Goal: Information Seeking & Learning: Learn about a topic

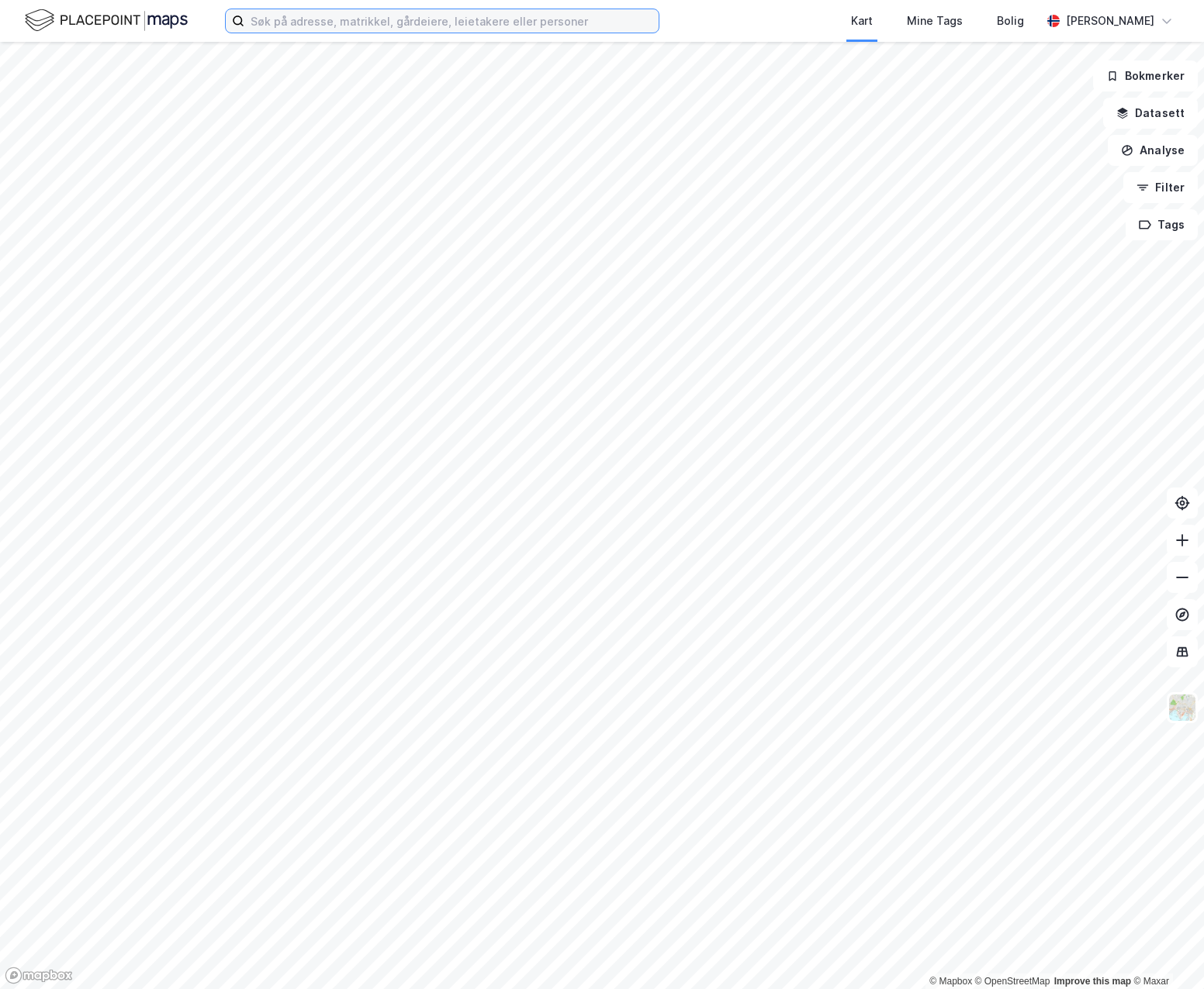
click at [341, 26] on input at bounding box center [452, 21] width 414 height 23
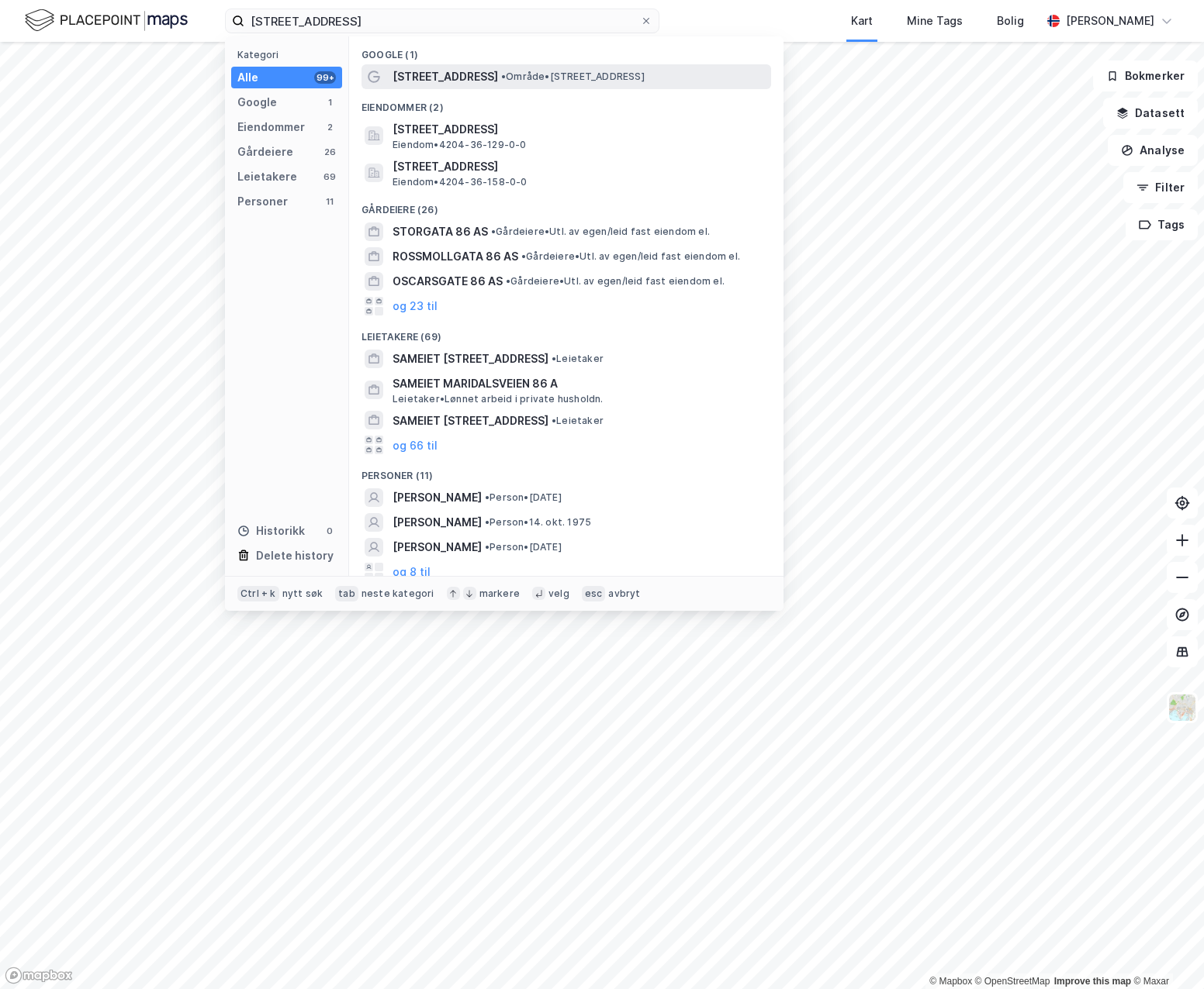
click at [501, 75] on span "• Område • [STREET_ADDRESS]" at bounding box center [573, 77] width 144 height 13
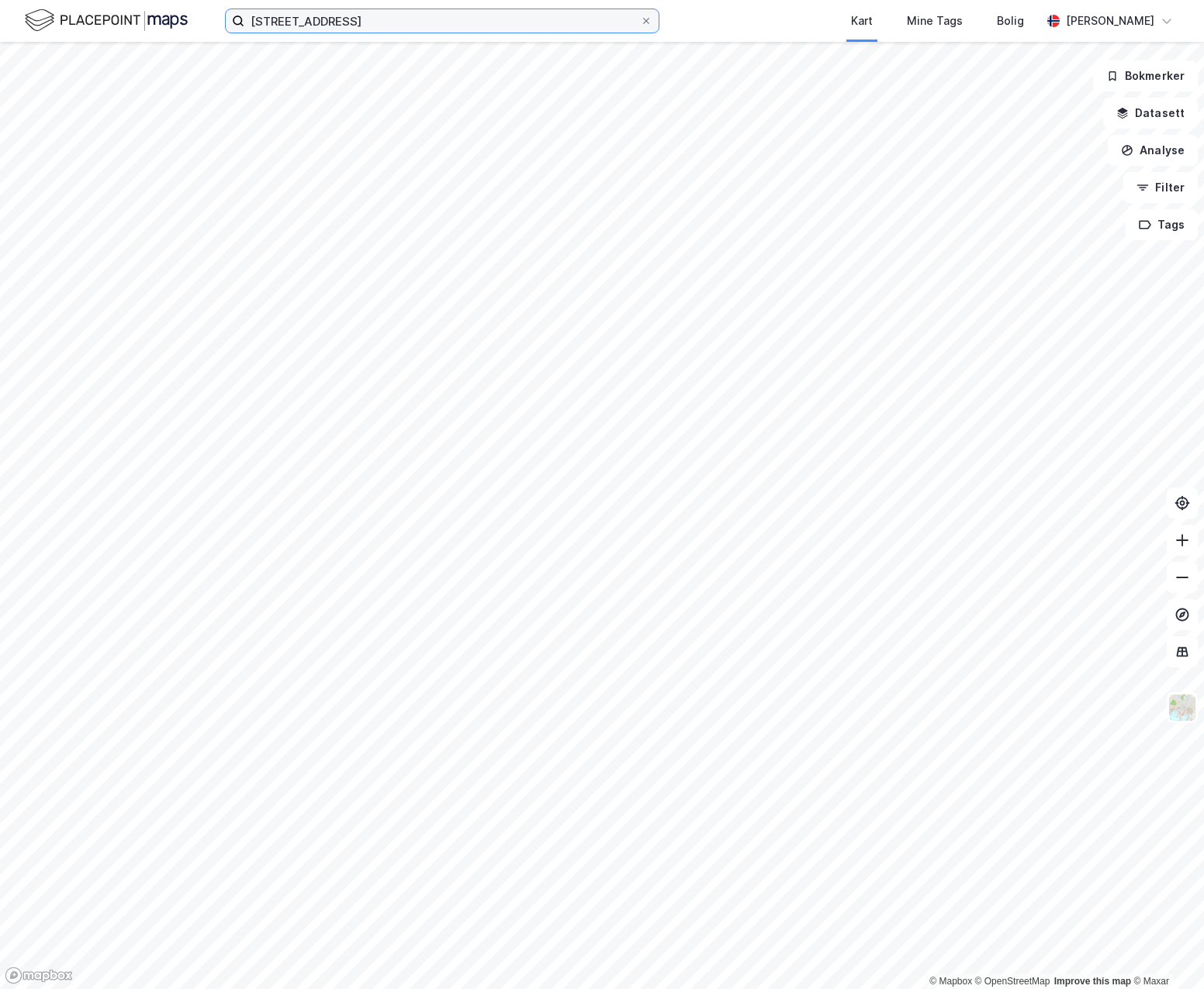
click at [356, 14] on input "[STREET_ADDRESS]" at bounding box center [442, 21] width 396 height 23
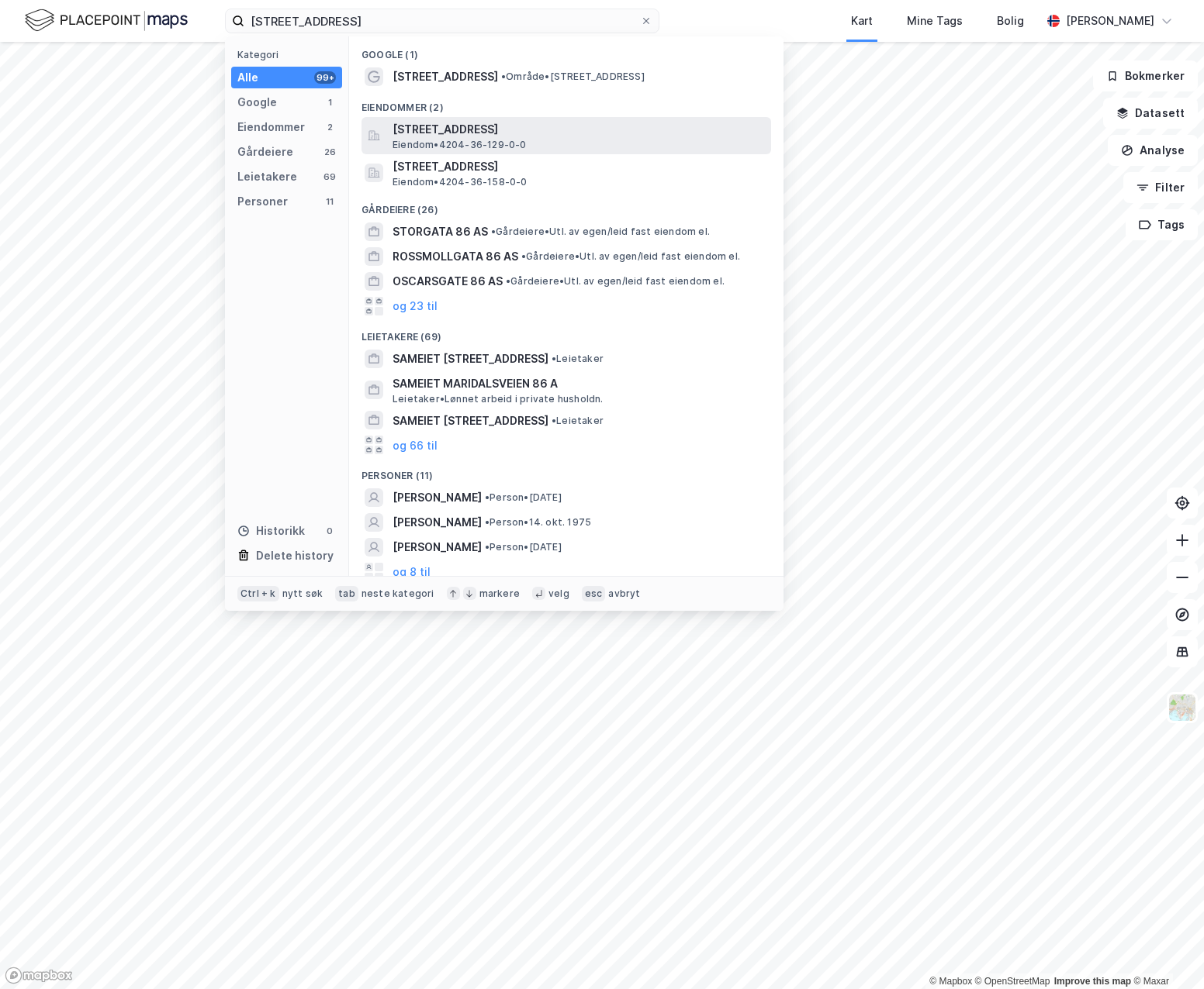
click at [547, 140] on div "[STREET_ADDRESS] • 4204-36-129-0-0" at bounding box center [580, 136] width 375 height 31
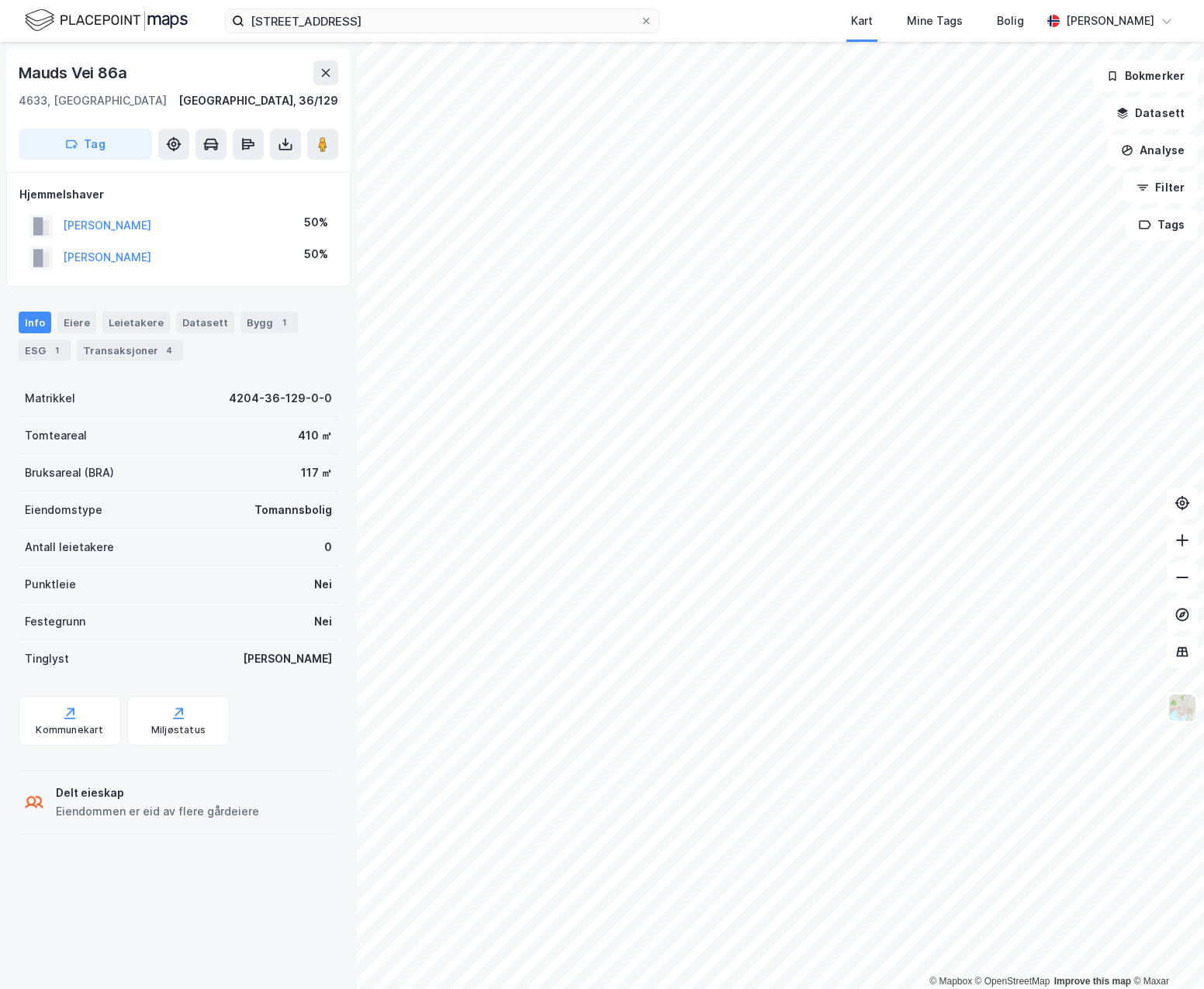
click at [363, 41] on div "Maudsvei 86 Kart Mine Tags Bolig [PERSON_NAME]" at bounding box center [602, 21] width 1204 height 42
click at [368, 31] on input "[STREET_ADDRESS]" at bounding box center [442, 21] width 396 height 23
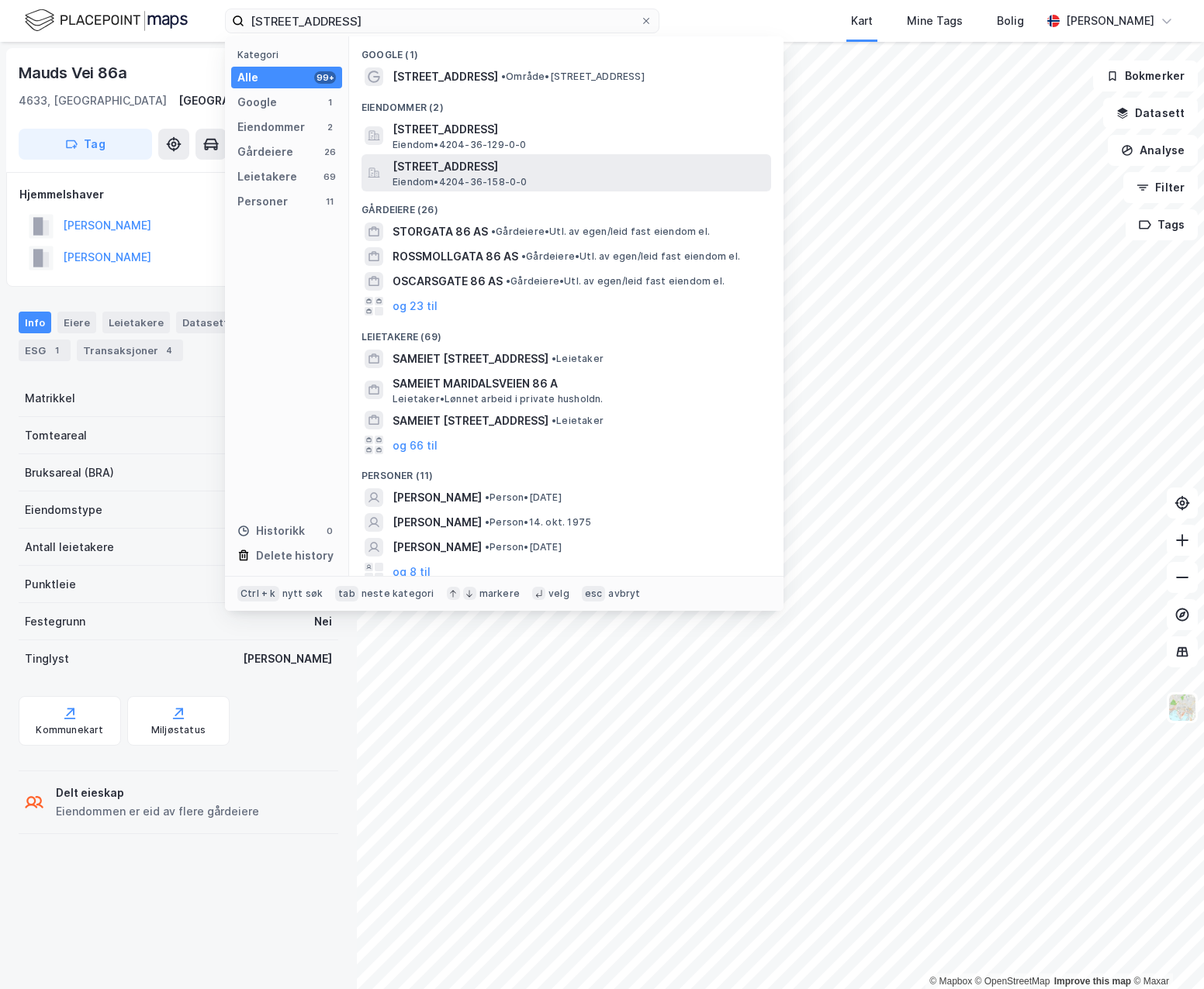
click at [452, 178] on span "Eiendom • 4204-36-158-0-0" at bounding box center [460, 182] width 135 height 13
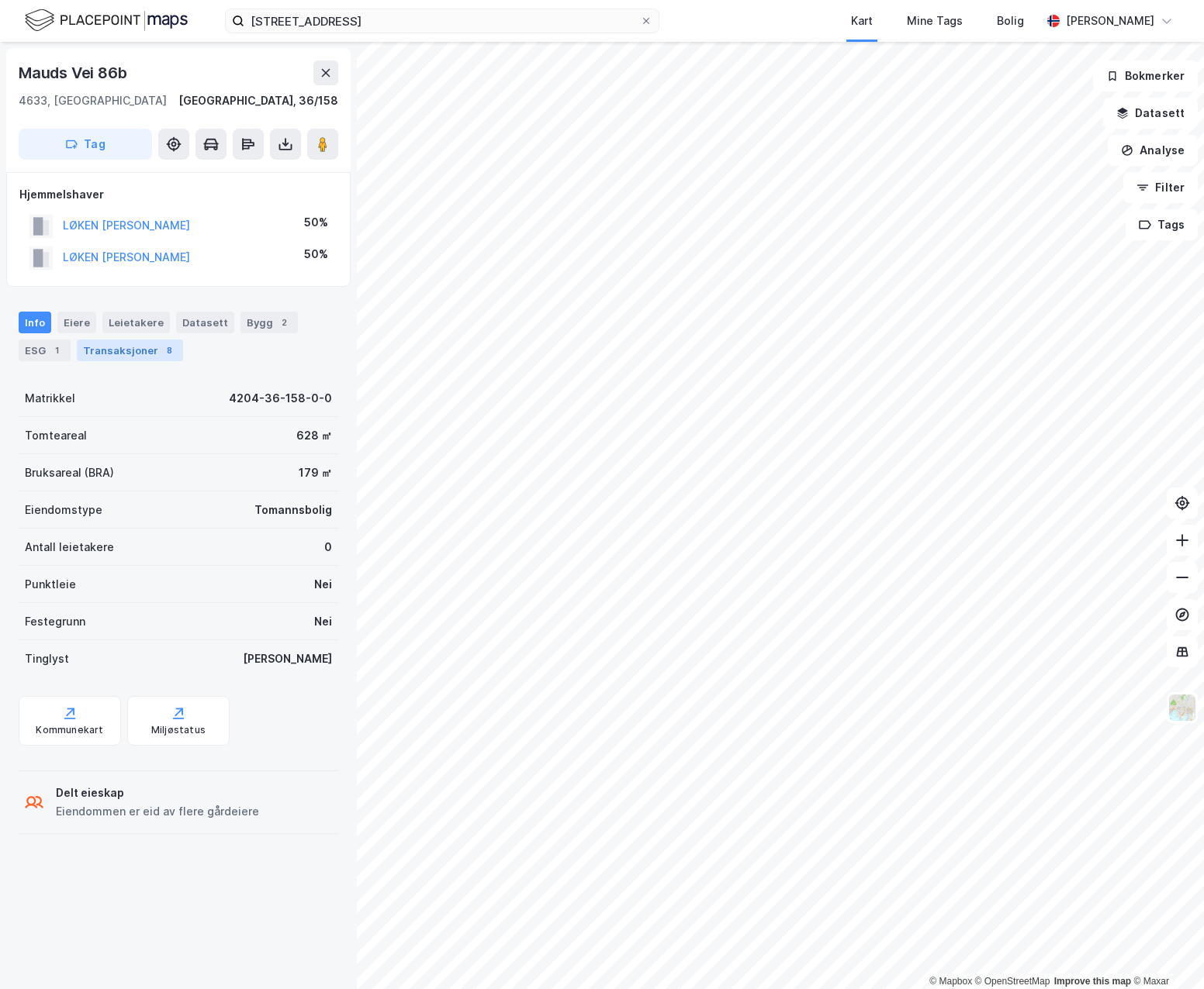
click at [120, 357] on div "Transaksjoner 8" at bounding box center [130, 350] width 106 height 21
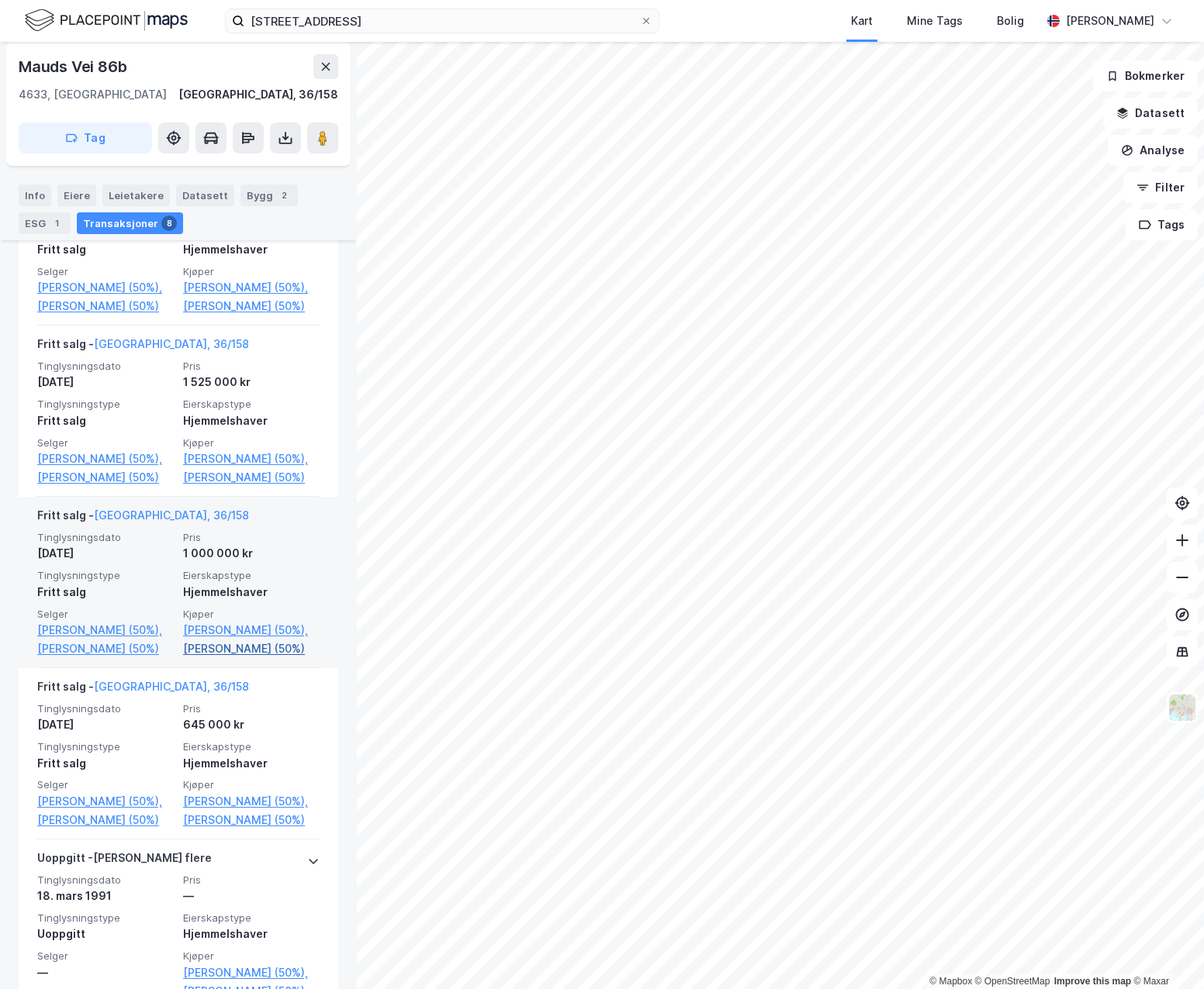
scroll to position [1004, 0]
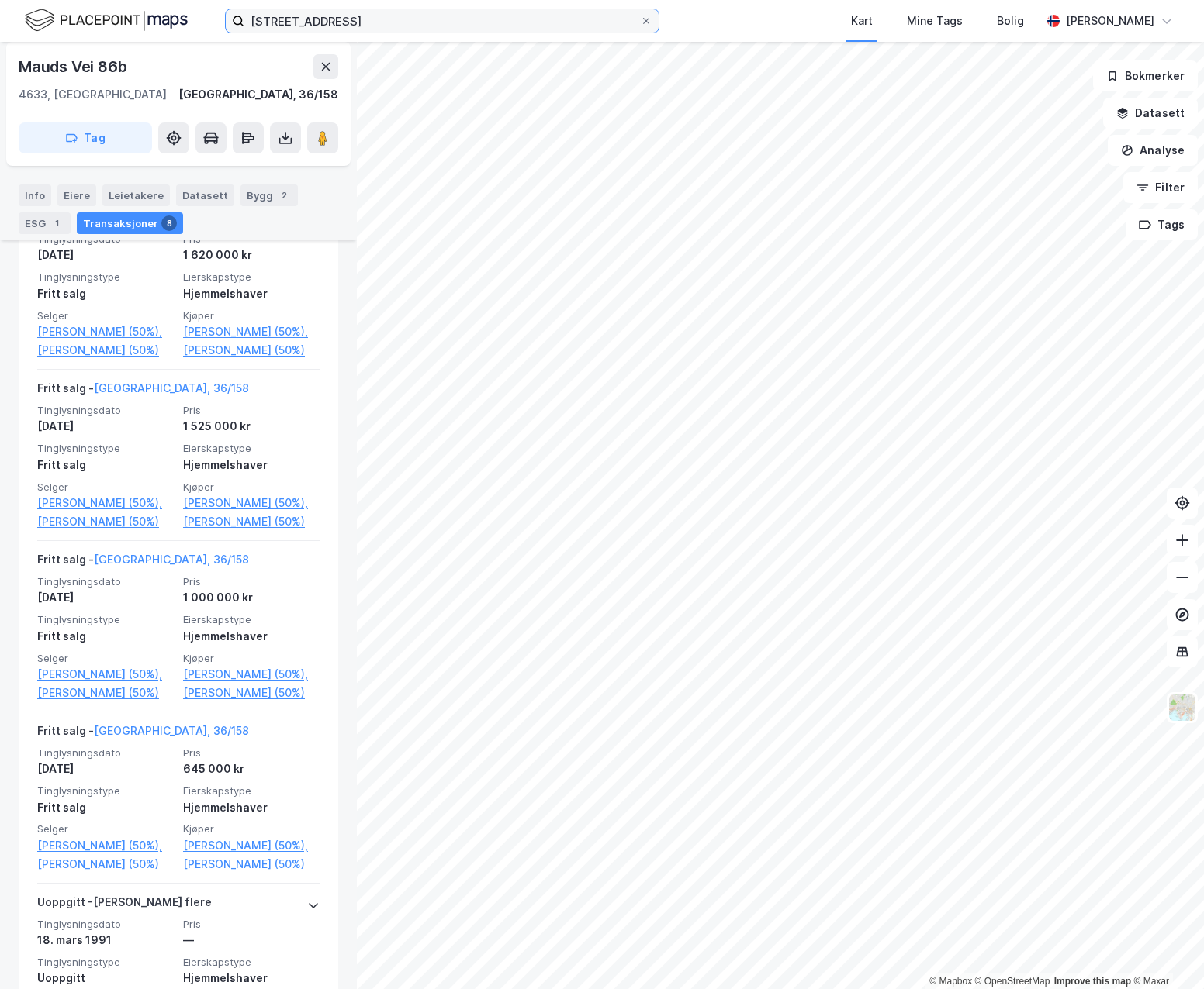
click at [363, 15] on input "[STREET_ADDRESS]" at bounding box center [442, 21] width 396 height 23
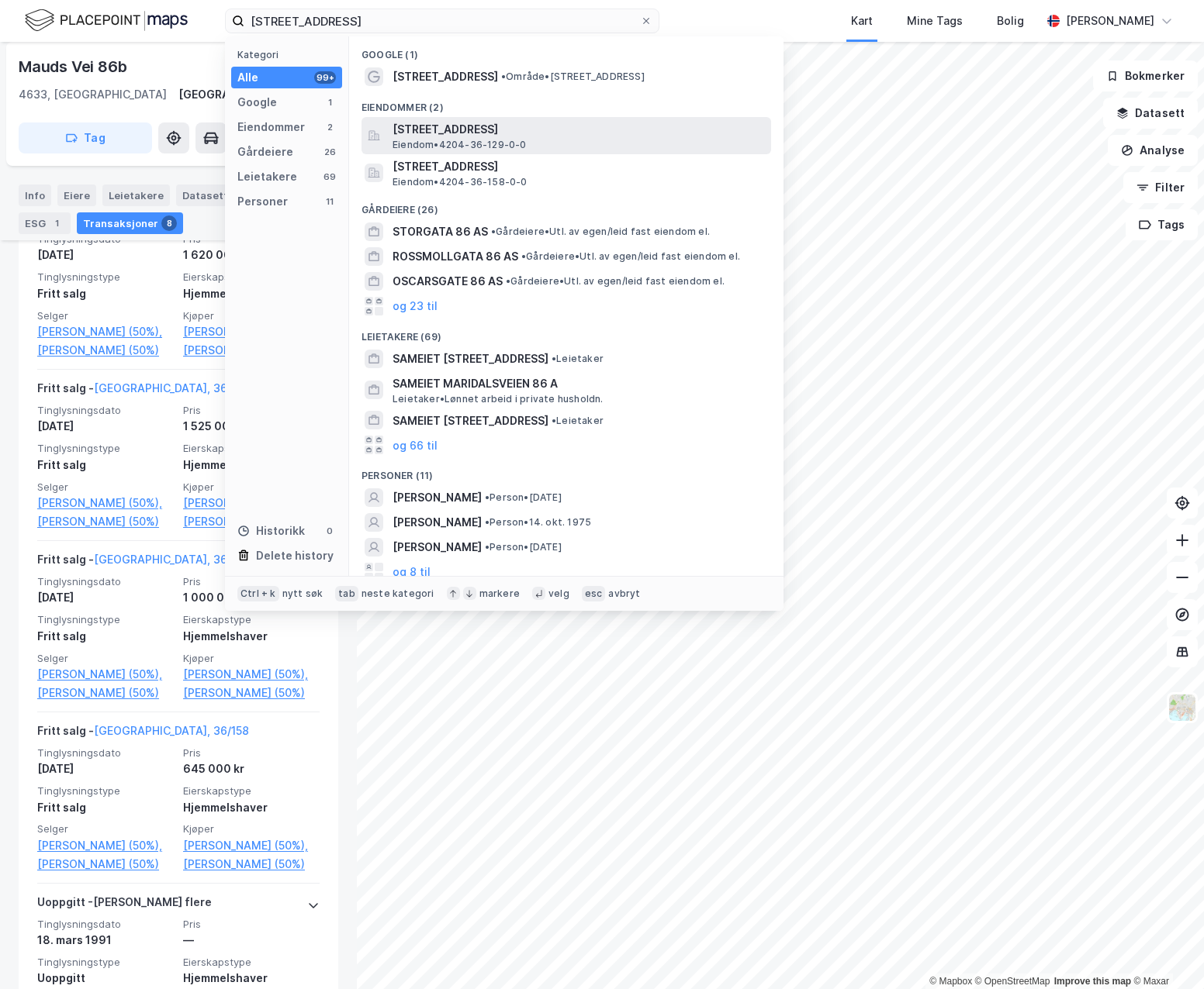
click at [465, 133] on span "[STREET_ADDRESS]" at bounding box center [578, 130] width 372 height 19
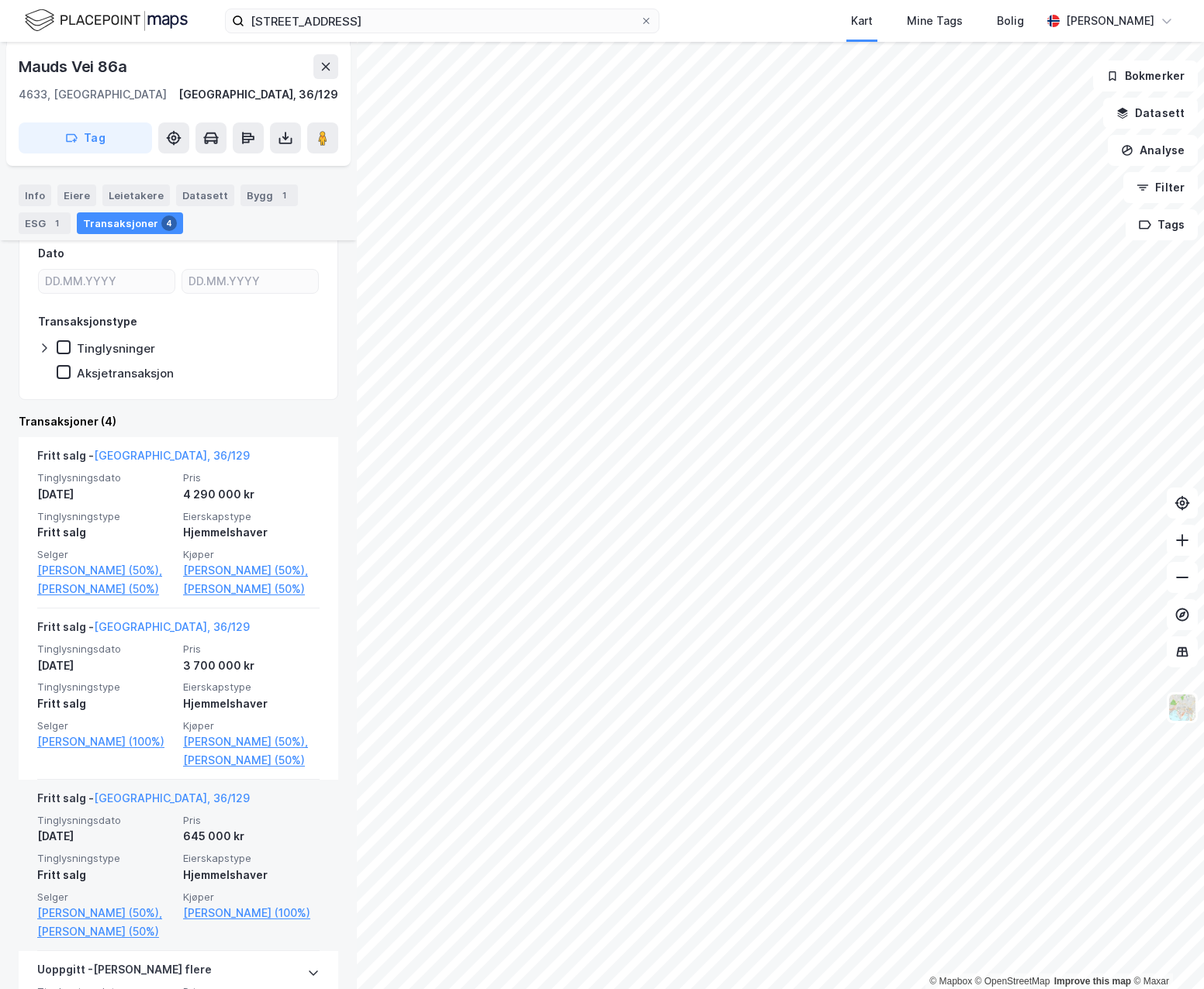
scroll to position [207, 0]
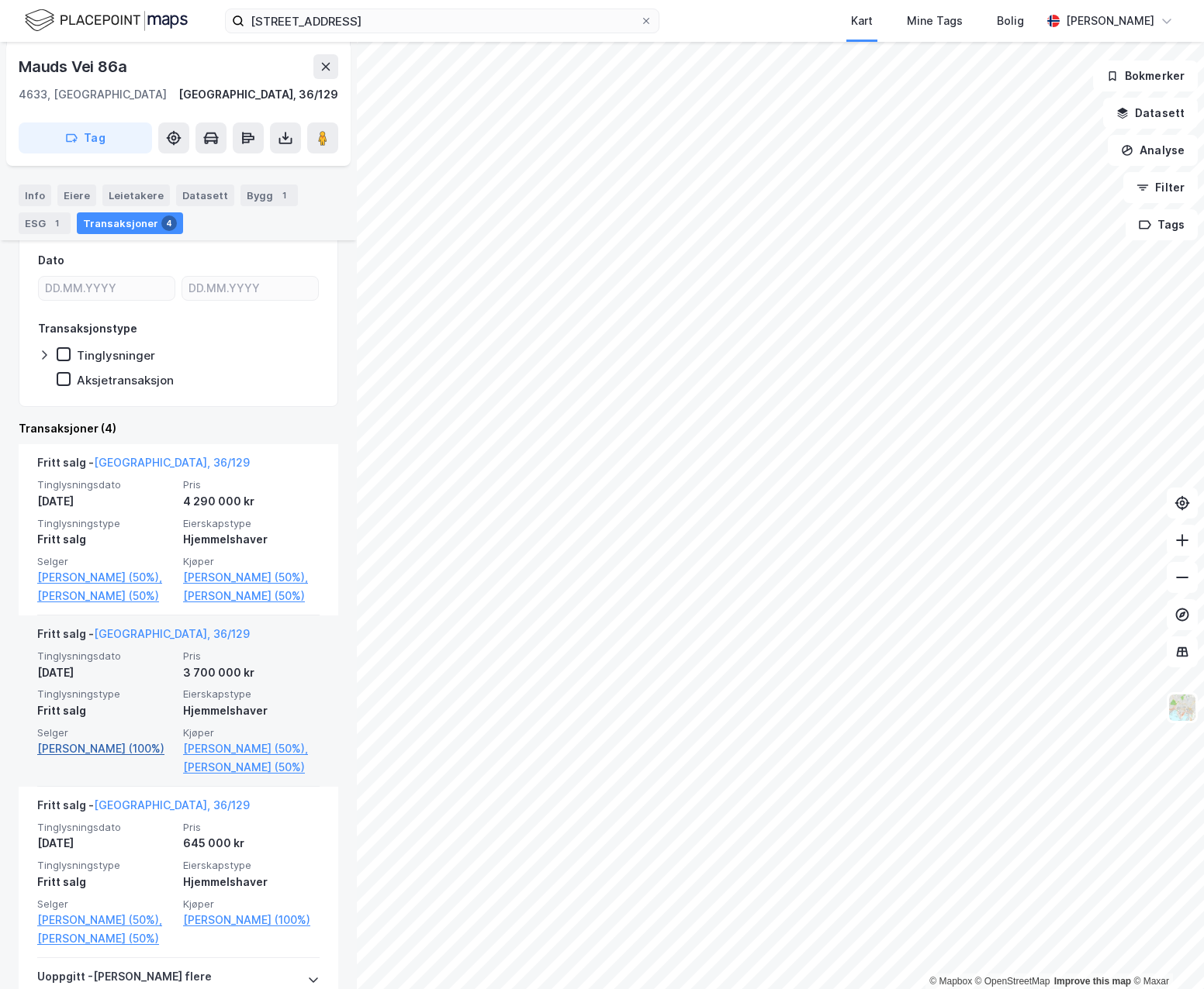
click at [56, 758] on link "[PERSON_NAME] (100%)" at bounding box center [106, 749] width 137 height 19
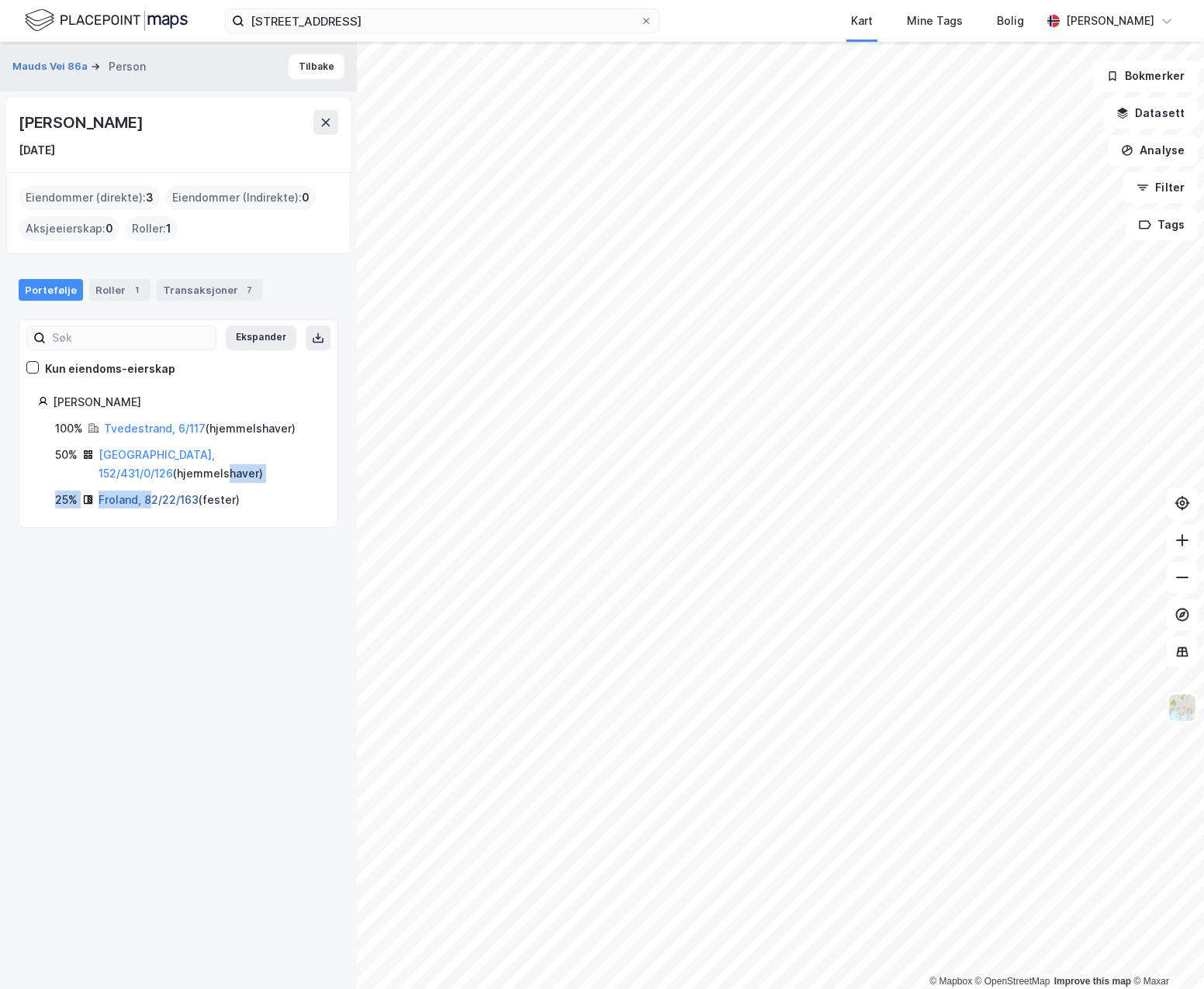
click at [153, 498] on div "100% Tvedestrand, 6/117 ( hjemmelshaver ) 50% [GEOGRAPHIC_DATA], 152/431/0/126 …" at bounding box center [178, 464] width 280 height 90
drag, startPoint x: 153, startPoint y: 498, endPoint x: 67, endPoint y: 472, distance: 89.8
click at [62, 477] on div "50% [GEOGRAPHIC_DATA], 152/431/0/126 ( hjemmelshaver )" at bounding box center [186, 465] width 263 height 38
click at [155, 433] on link "Tvedestrand, 6/117" at bounding box center [155, 427] width 102 height 13
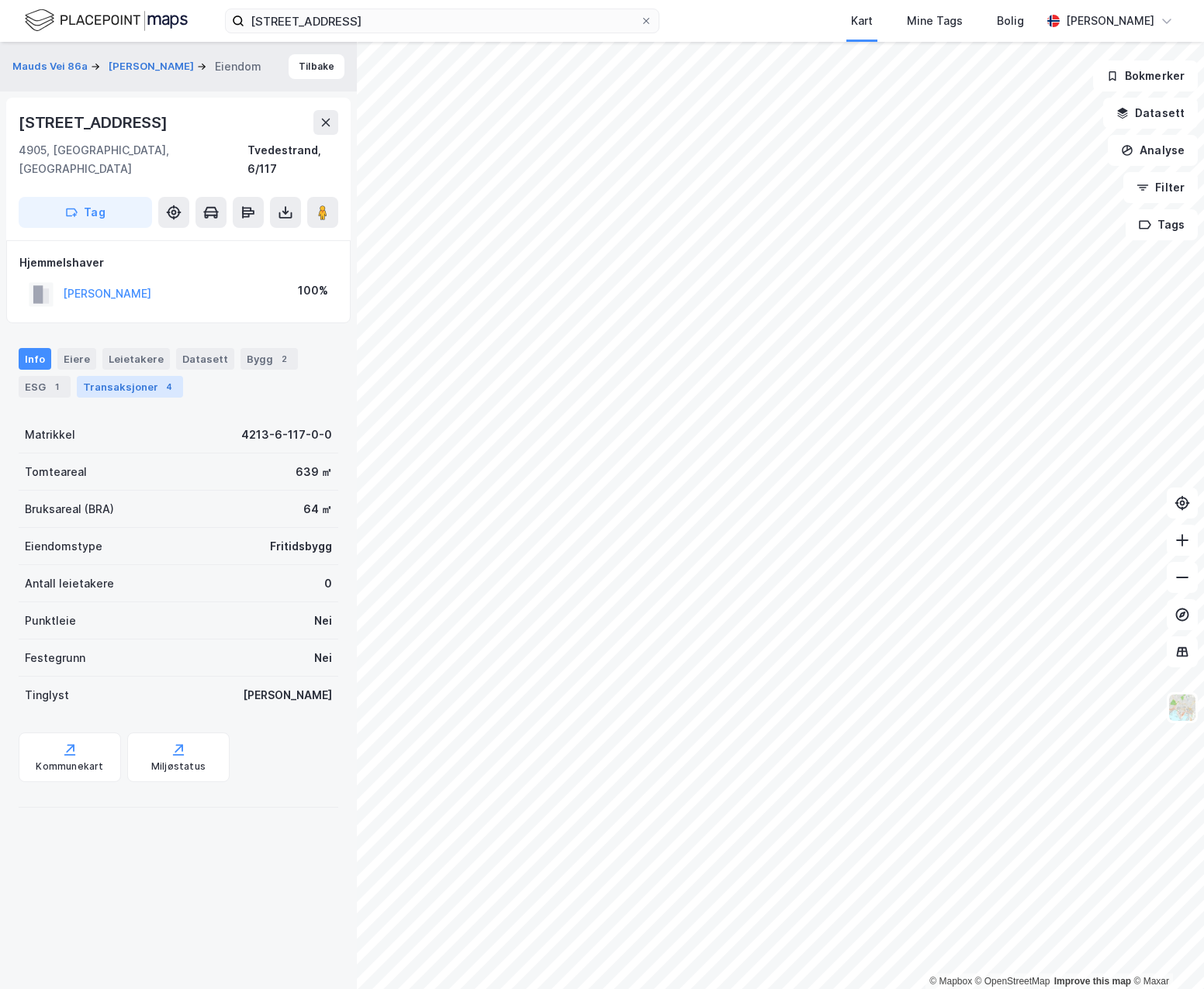
click at [138, 376] on div "Transaksjoner 4" at bounding box center [130, 386] width 106 height 21
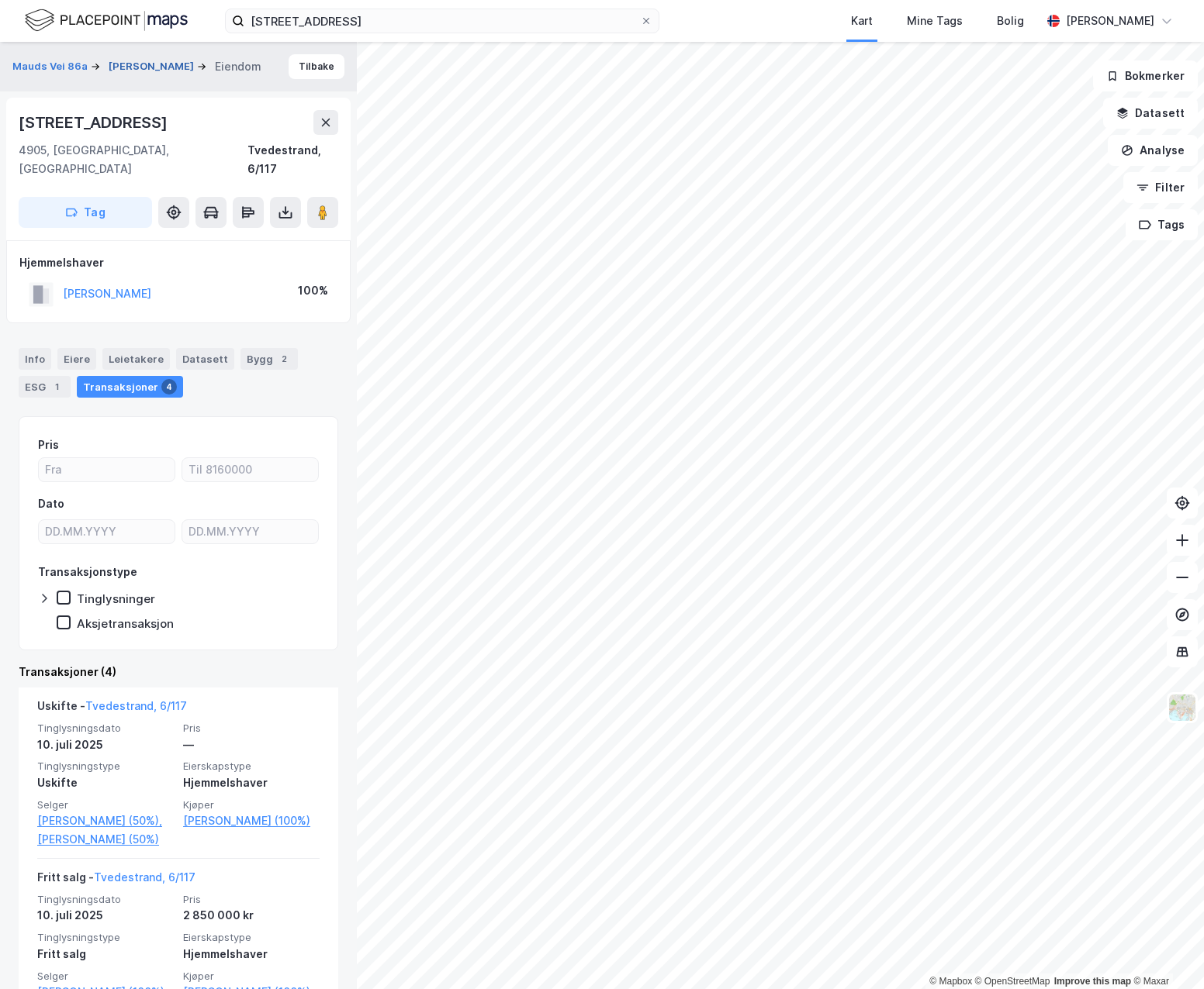
click at [155, 60] on button "[PERSON_NAME]" at bounding box center [152, 67] width 88 height 15
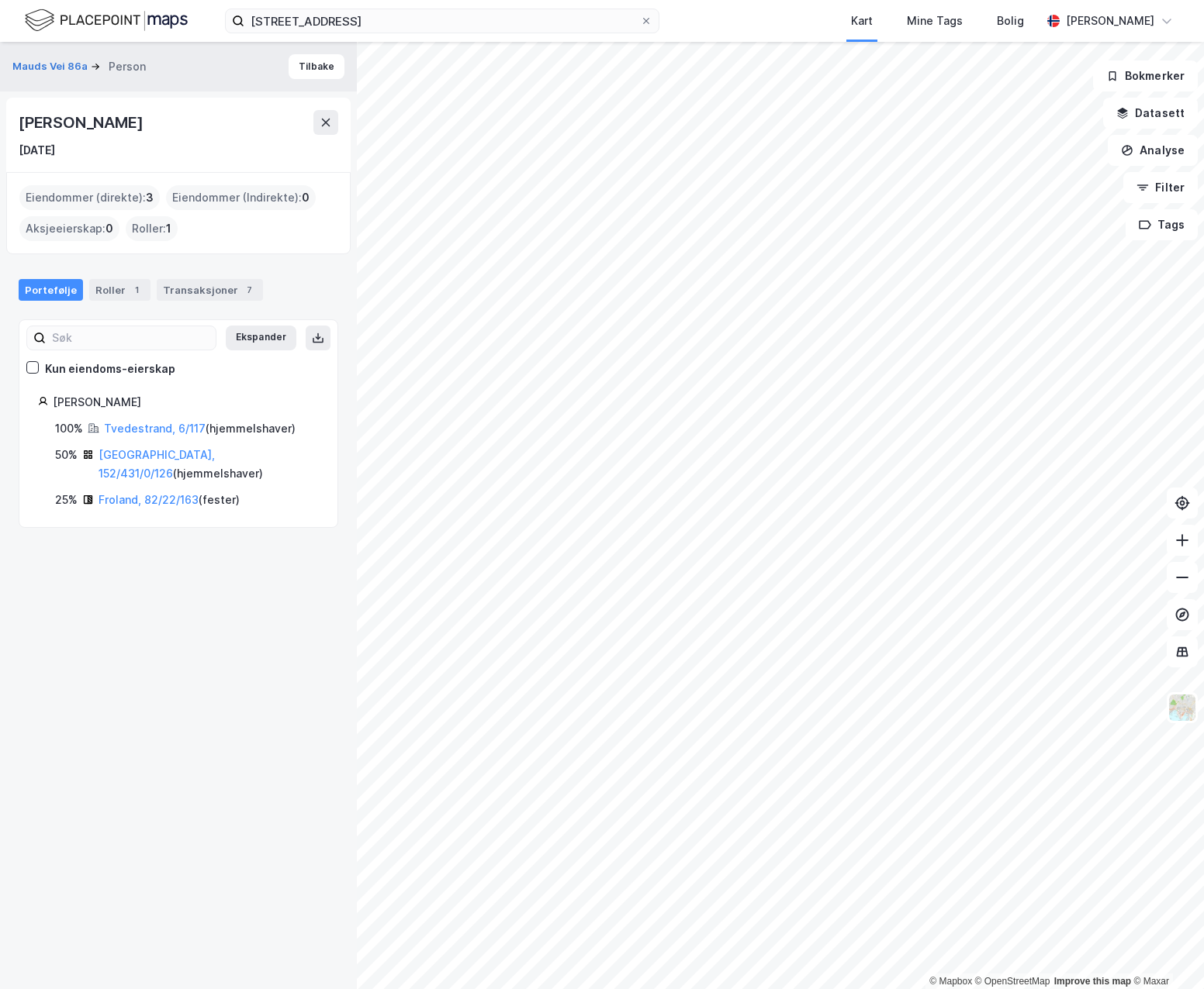
click at [135, 467] on div "[GEOGRAPHIC_DATA], 152/431/0/126 ( hjemmelshaver )" at bounding box center [209, 465] width 221 height 38
click at [138, 453] on link "[GEOGRAPHIC_DATA], 152/431/0/126" at bounding box center [156, 463] width 116 height 32
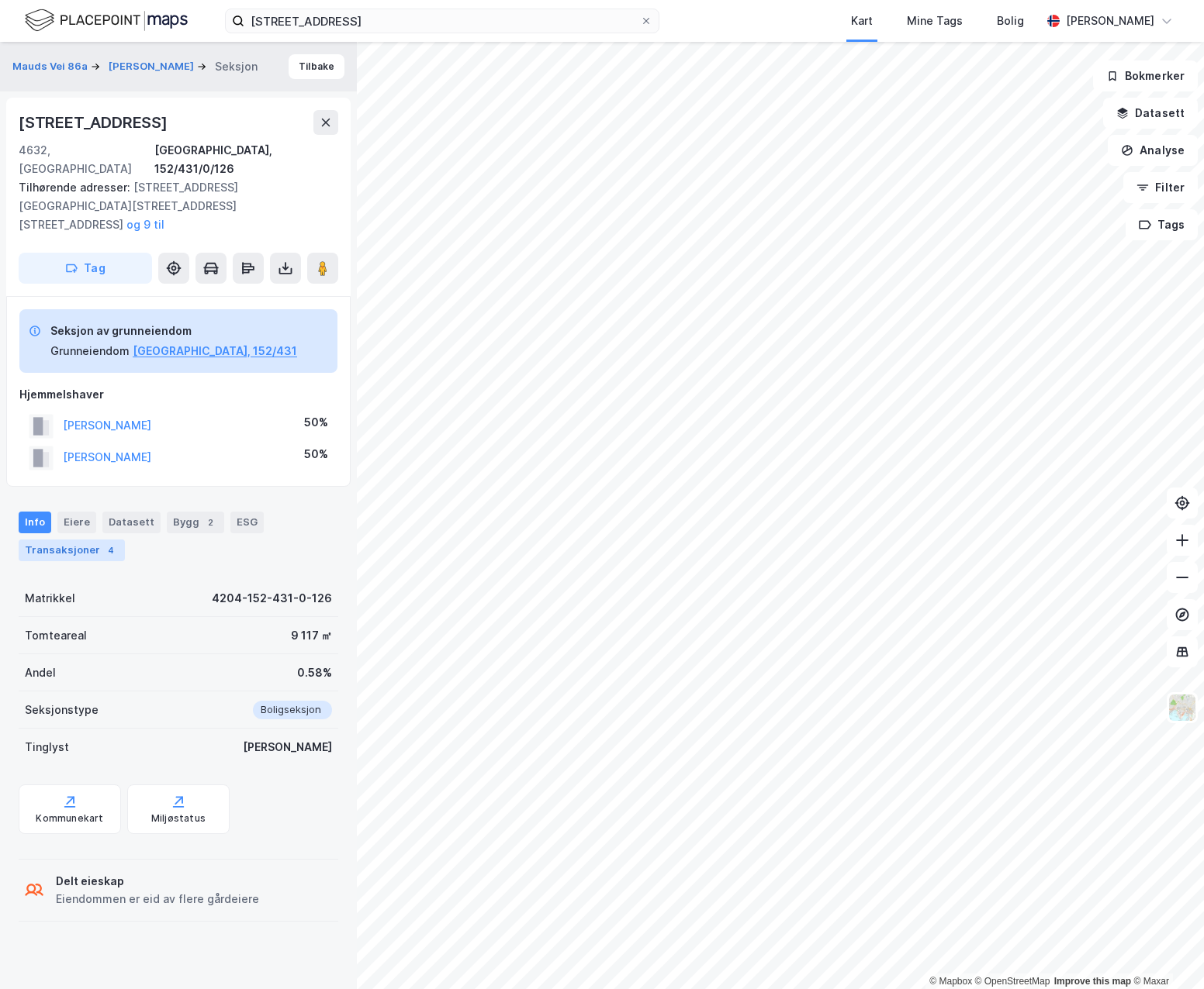
click at [96, 539] on div "Transaksjoner 4" at bounding box center [72, 550] width 106 height 21
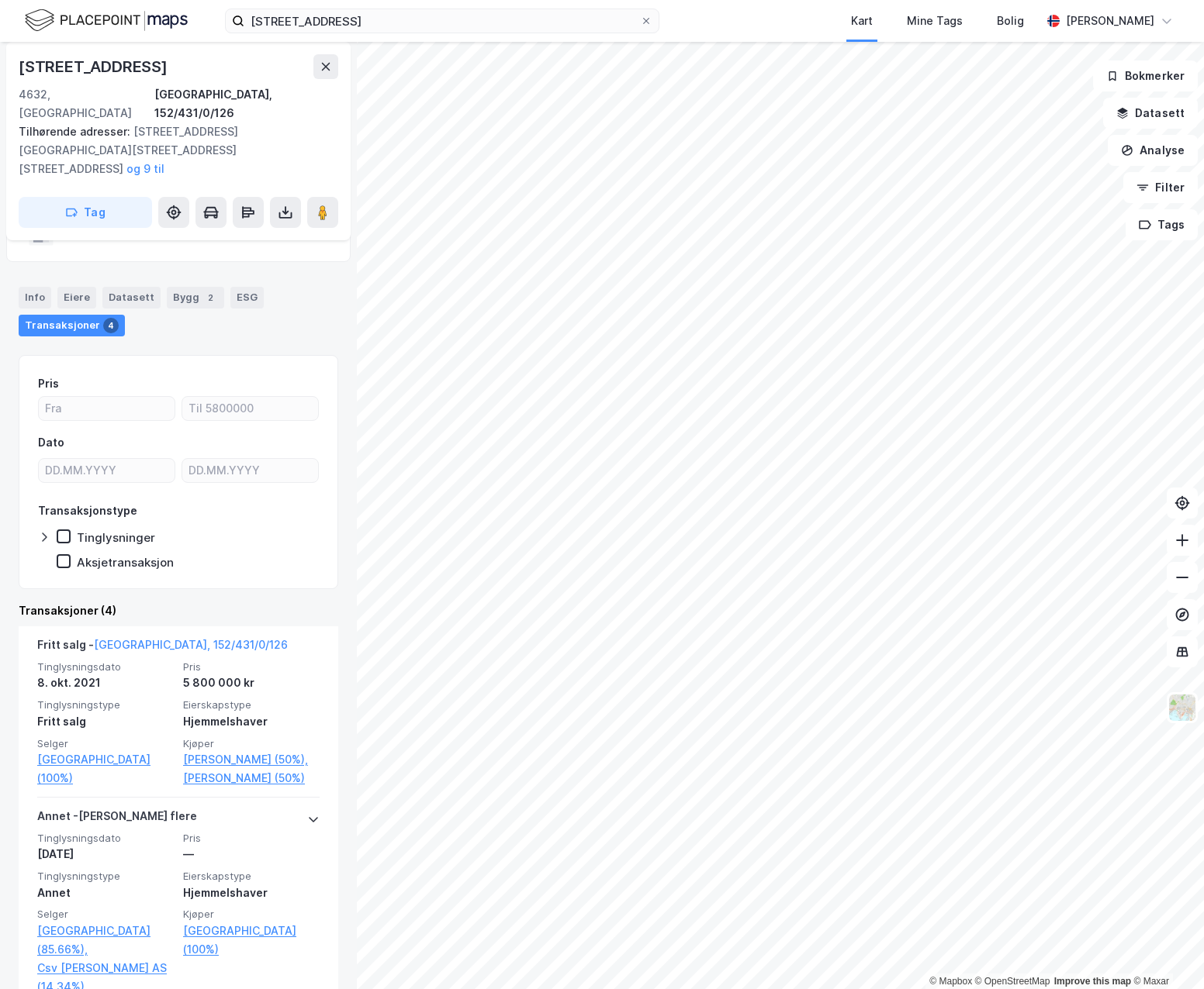
scroll to position [233, 0]
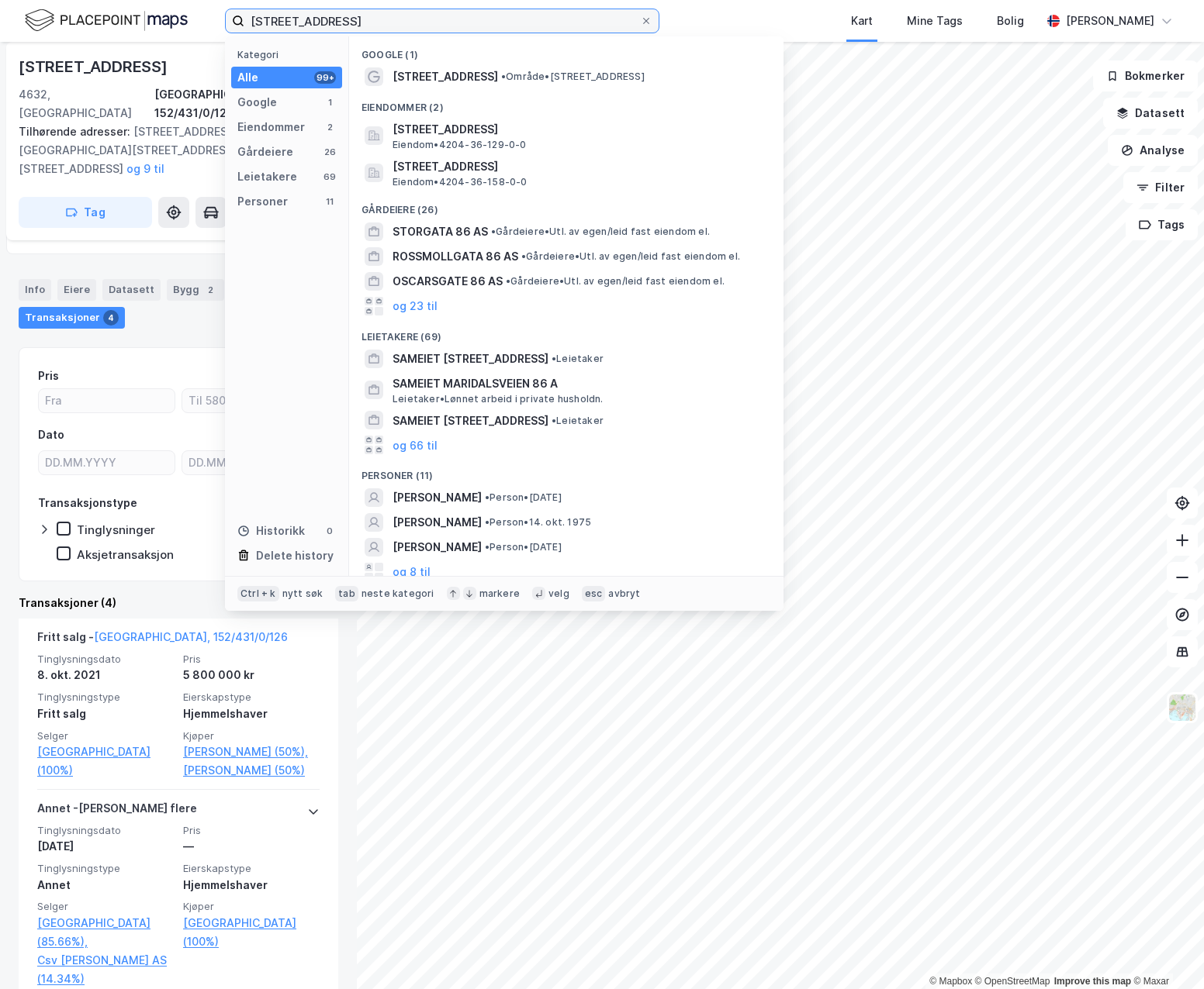
click at [286, 19] on input "[STREET_ADDRESS]" at bounding box center [442, 21] width 396 height 23
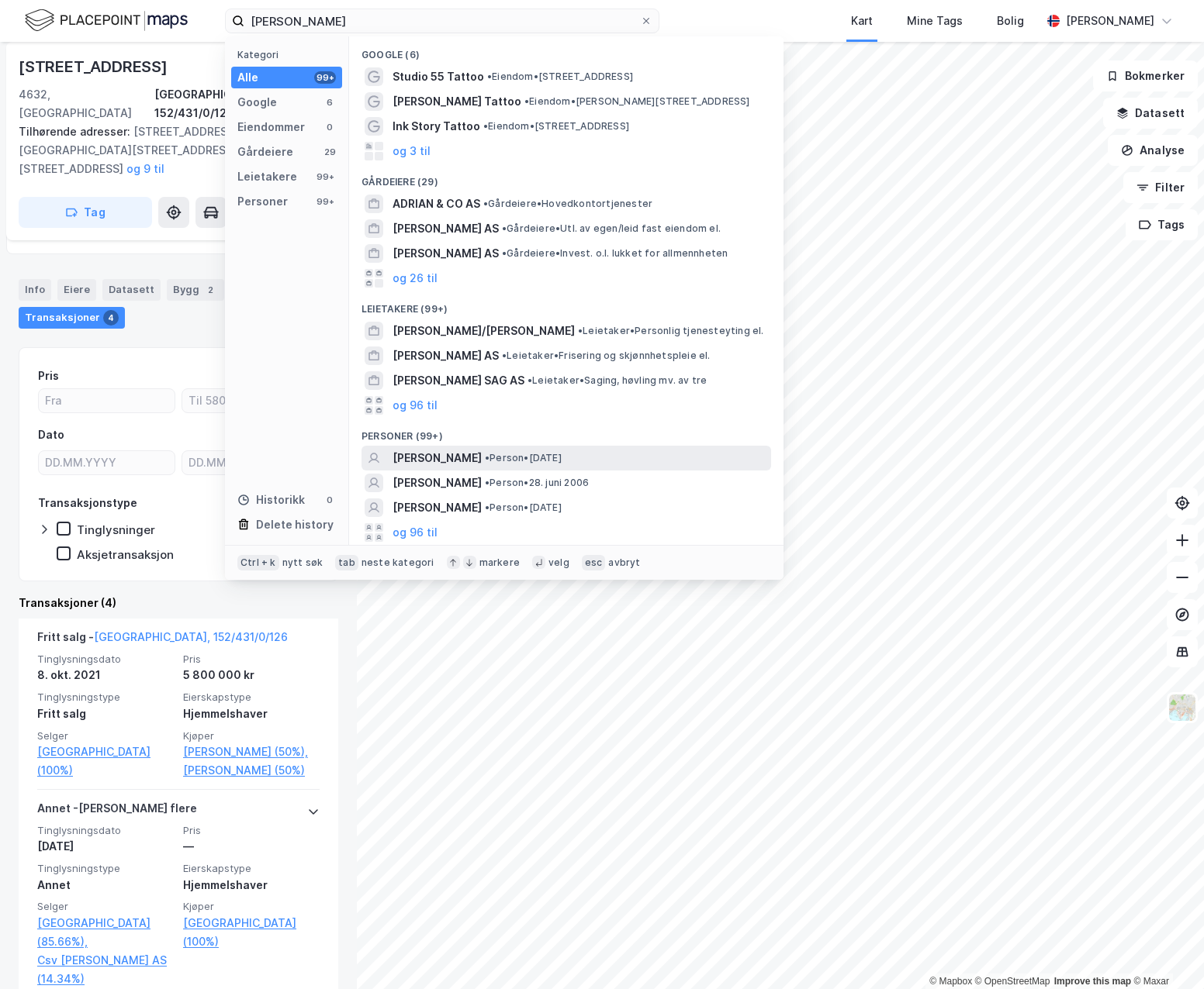
click at [562, 456] on span "• Person • [DATE]" at bounding box center [523, 458] width 77 height 13
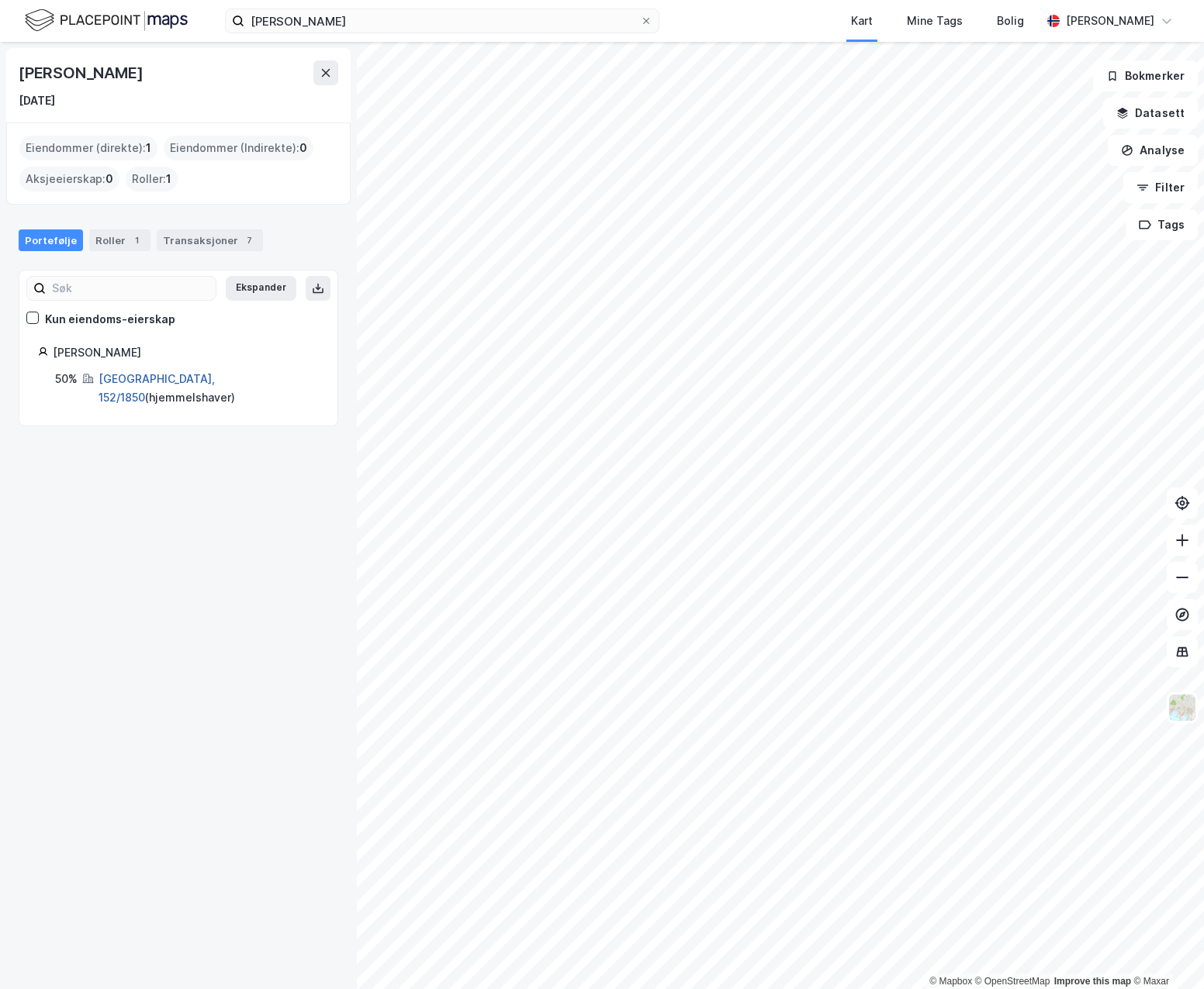
click at [133, 378] on link "[GEOGRAPHIC_DATA], 152/1850" at bounding box center [156, 387] width 116 height 32
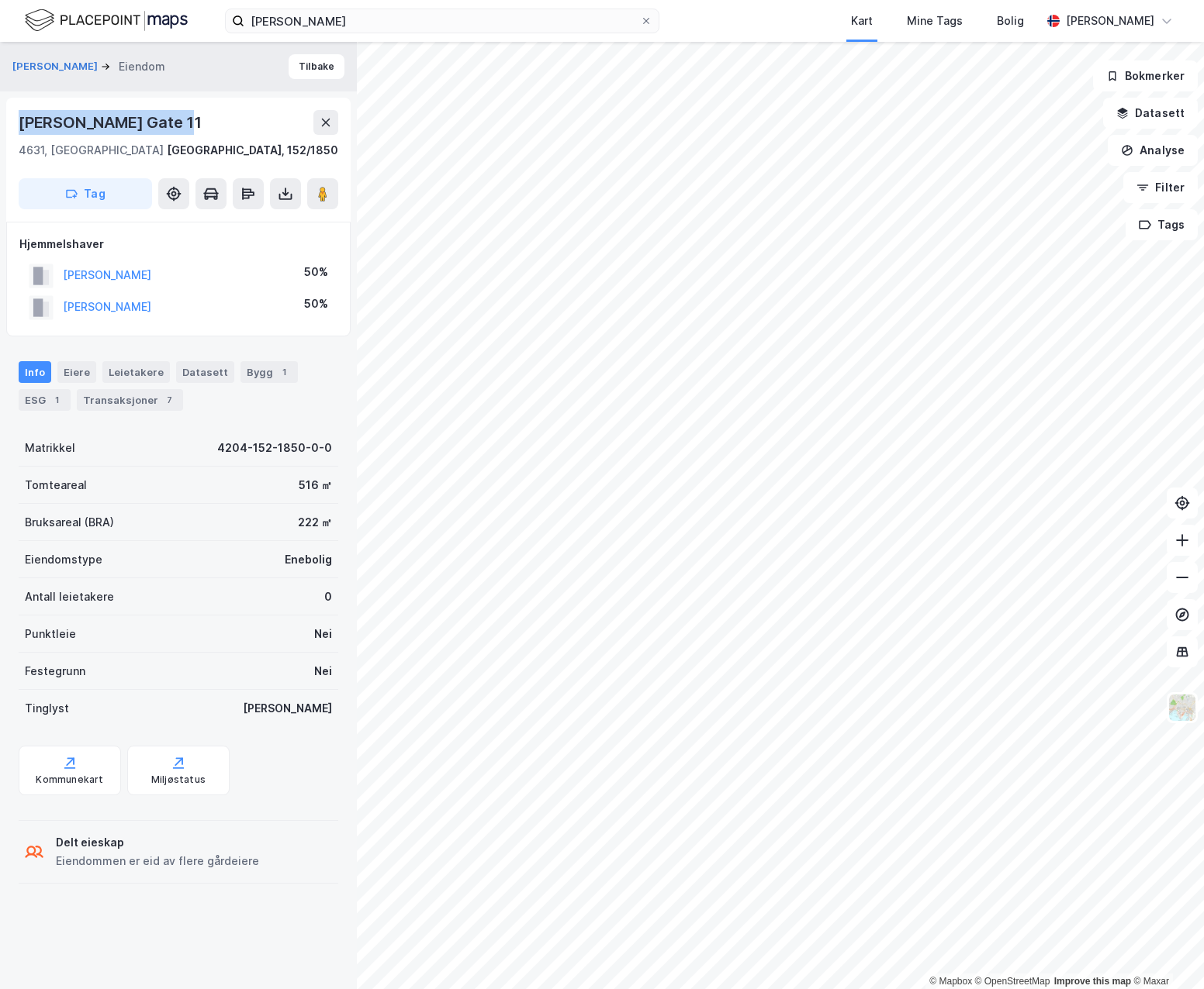
drag, startPoint x: 170, startPoint y: 127, endPoint x: 11, endPoint y: 123, distance: 159.1
click at [11, 123] on div "Eivind [STREET_ADDRESS] Tag" at bounding box center [178, 159] width 345 height 124
copy div "[PERSON_NAME] Gate 11"
click at [228, 524] on div "Bruksareal (BRA) 222 ㎡" at bounding box center [179, 523] width 320 height 38
click at [130, 400] on div "Transaksjoner 7" at bounding box center [130, 399] width 106 height 21
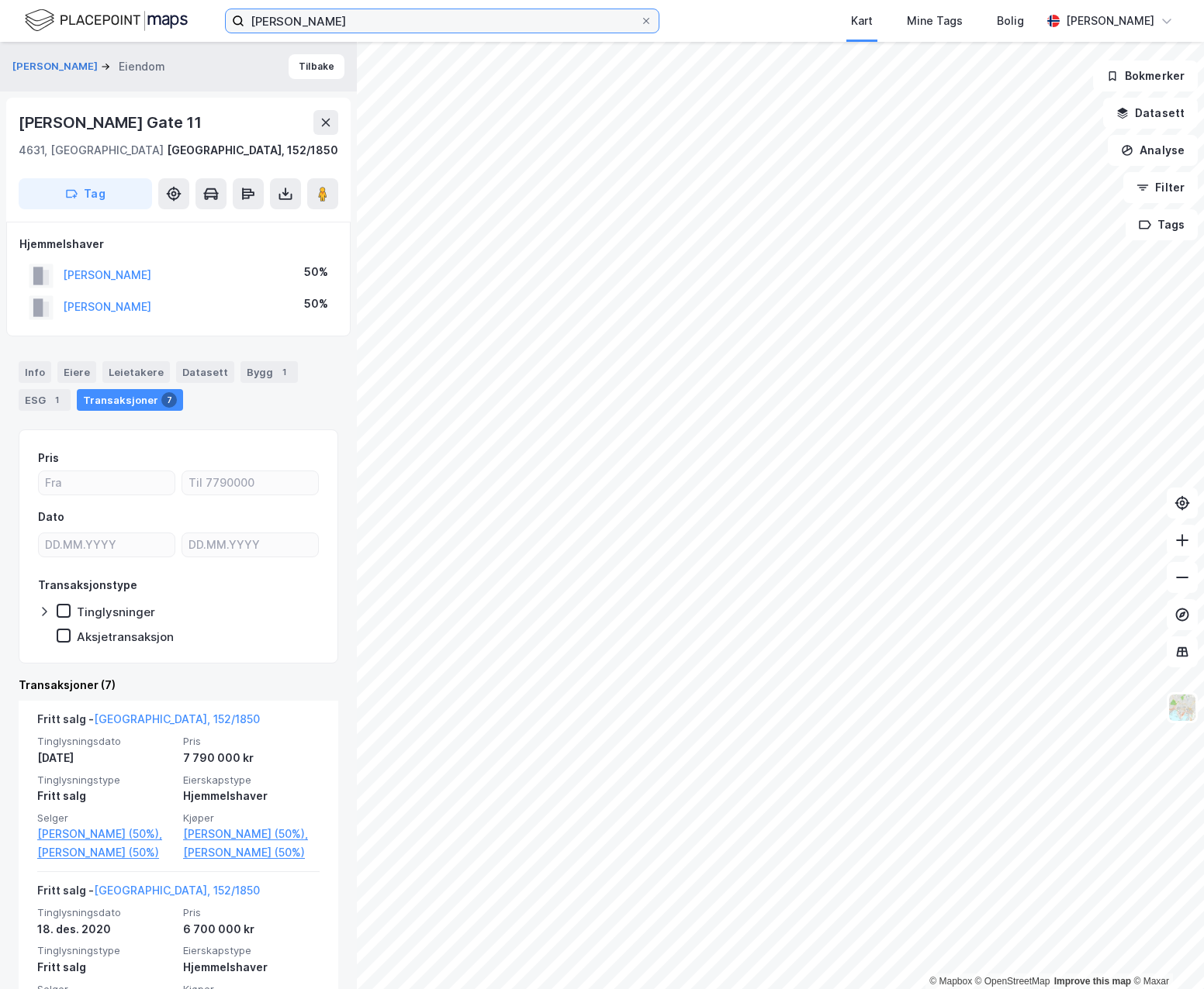
click at [313, 21] on input "[PERSON_NAME]" at bounding box center [442, 21] width 396 height 23
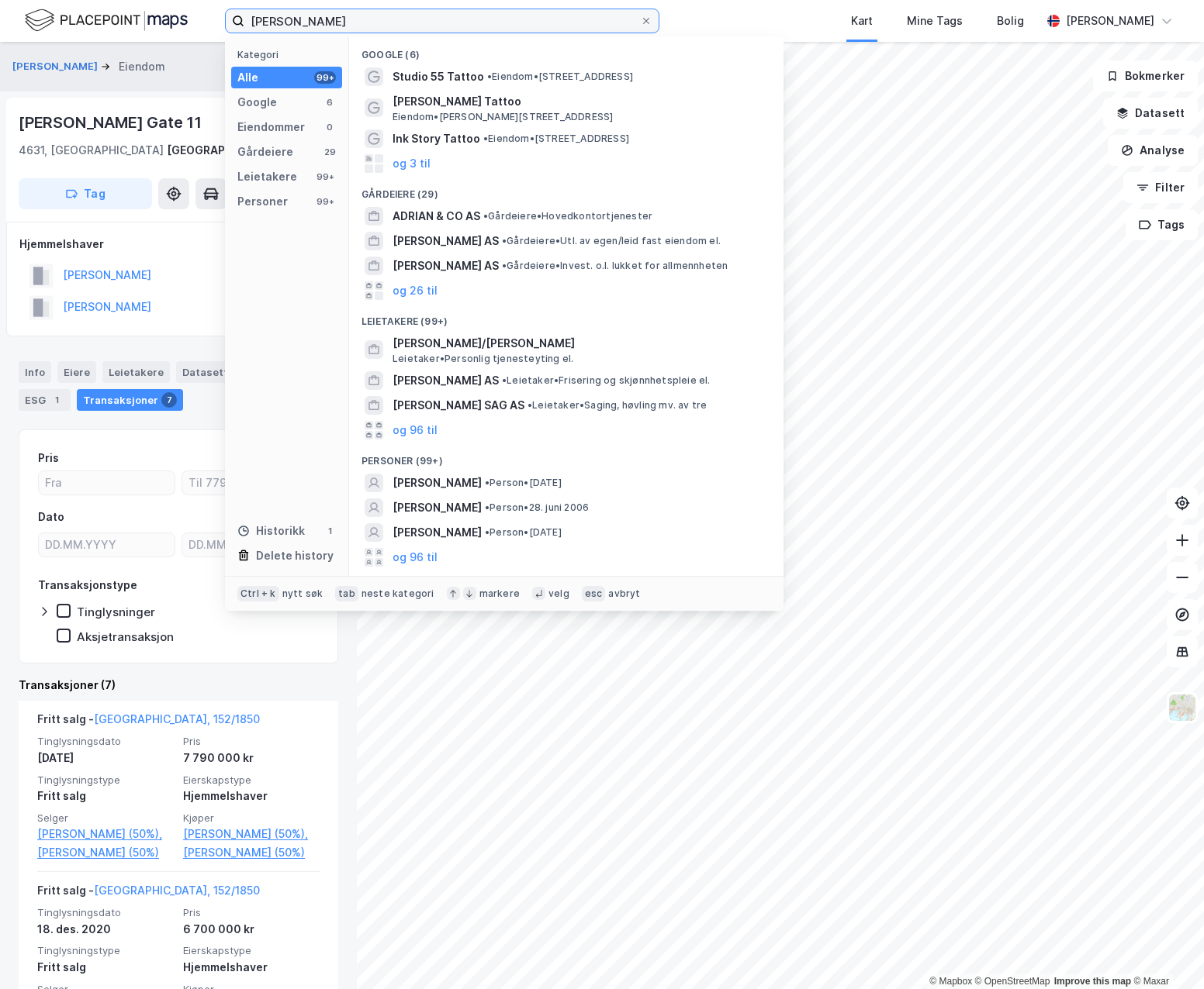
click at [313, 21] on input "[PERSON_NAME]" at bounding box center [442, 21] width 396 height 23
paste input "[STREET_ADDRESS]"
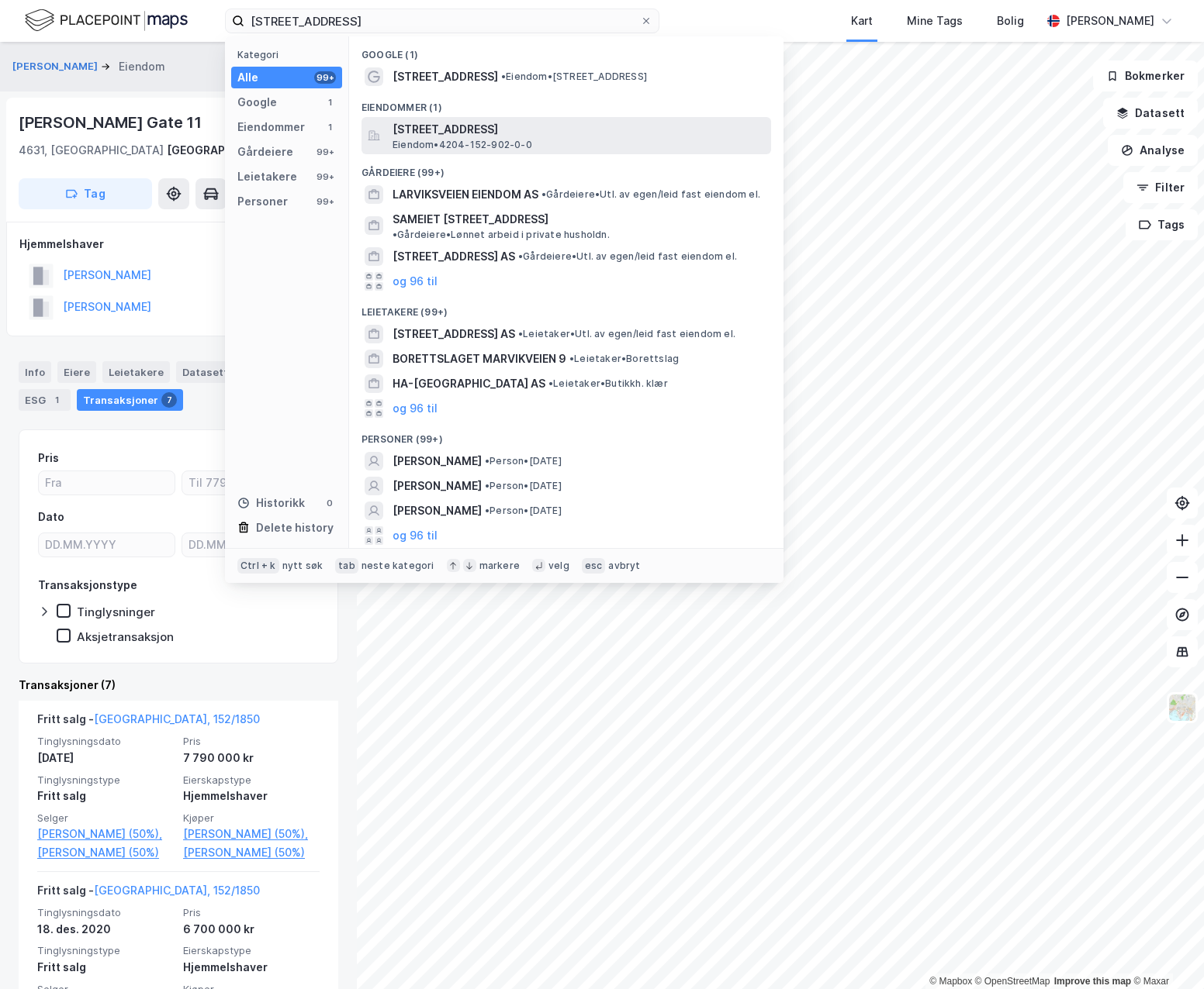
click at [503, 144] on span "Eiendom • 4204-152-902-0-0" at bounding box center [462, 144] width 139 height 13
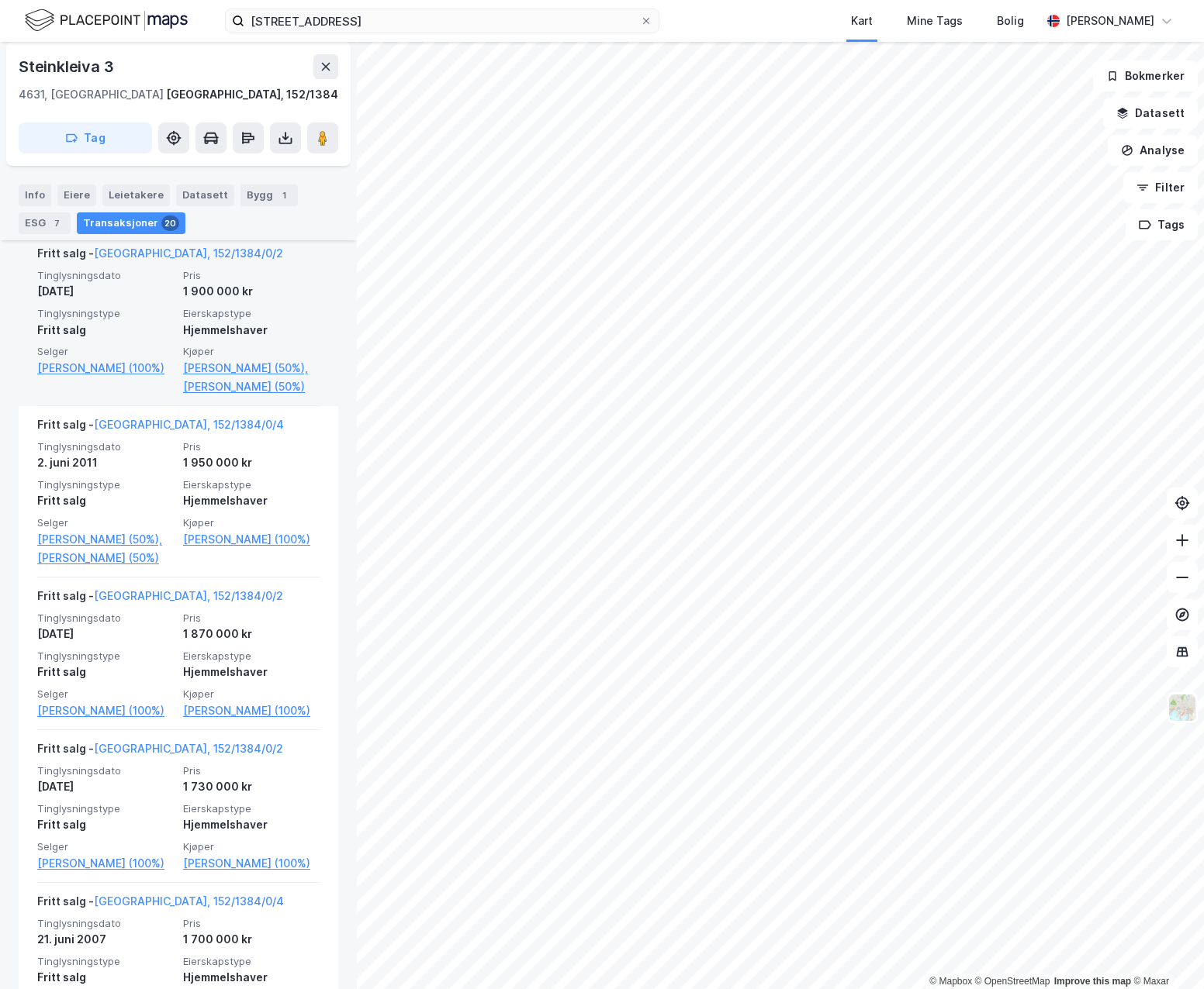
scroll to position [1163, 0]
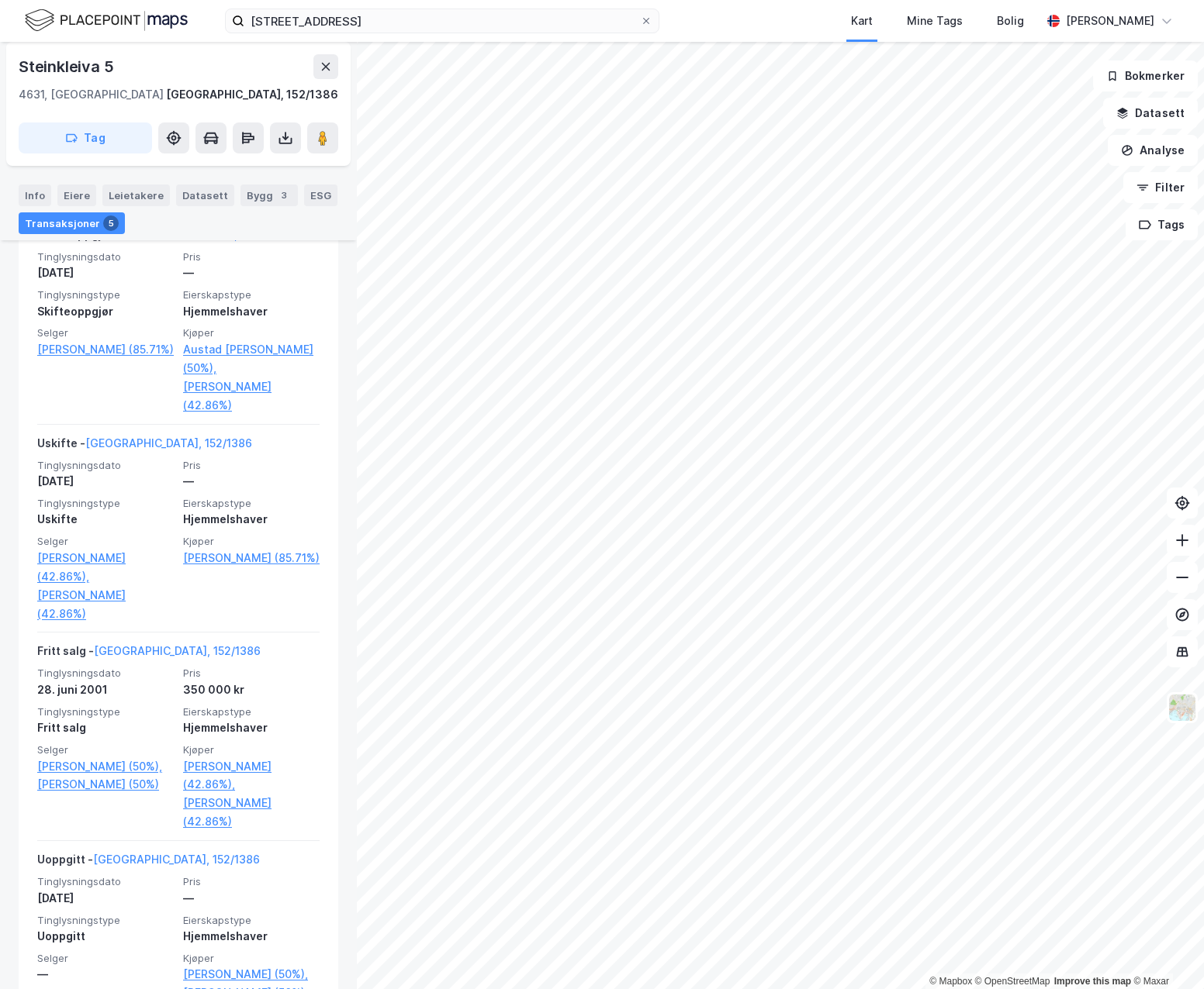
scroll to position [786, 0]
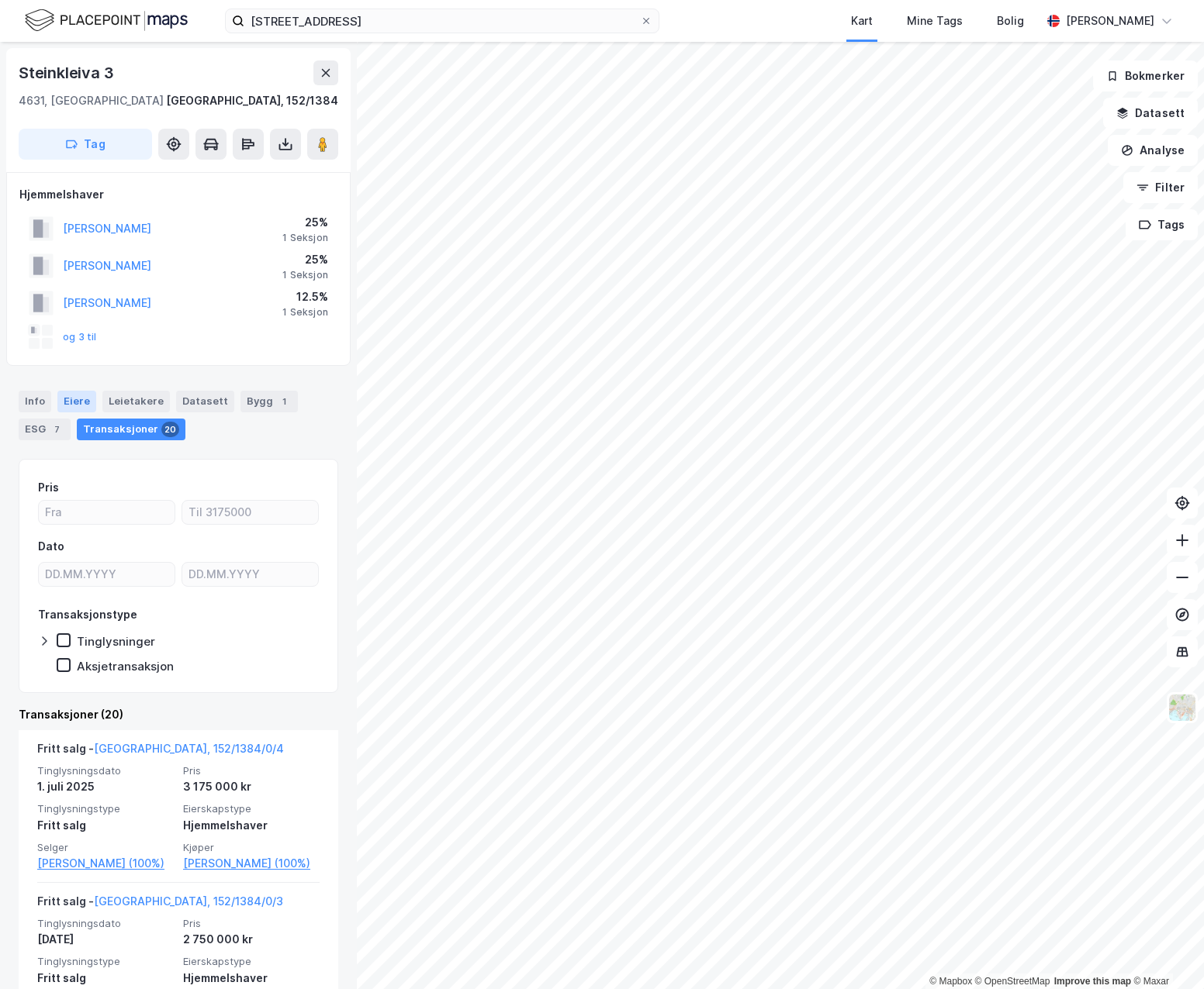
click at [75, 403] on div "Eiere" at bounding box center [76, 401] width 38 height 21
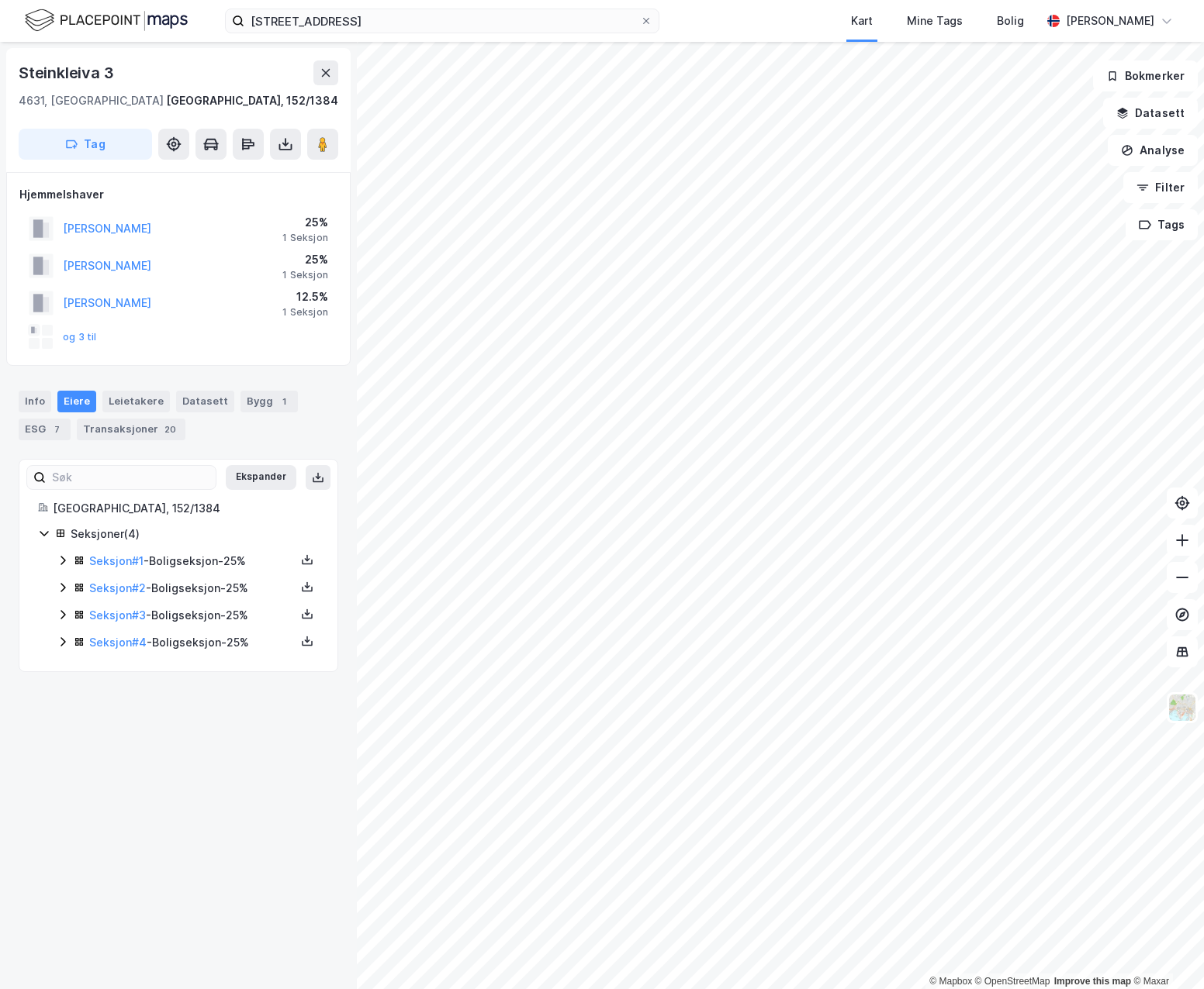
click at [63, 642] on icon at bounding box center [62, 642] width 13 height 13
click at [58, 626] on div "Seksjon # 3 - Boligseksjon - 25%" at bounding box center [187, 615] width 263 height 20
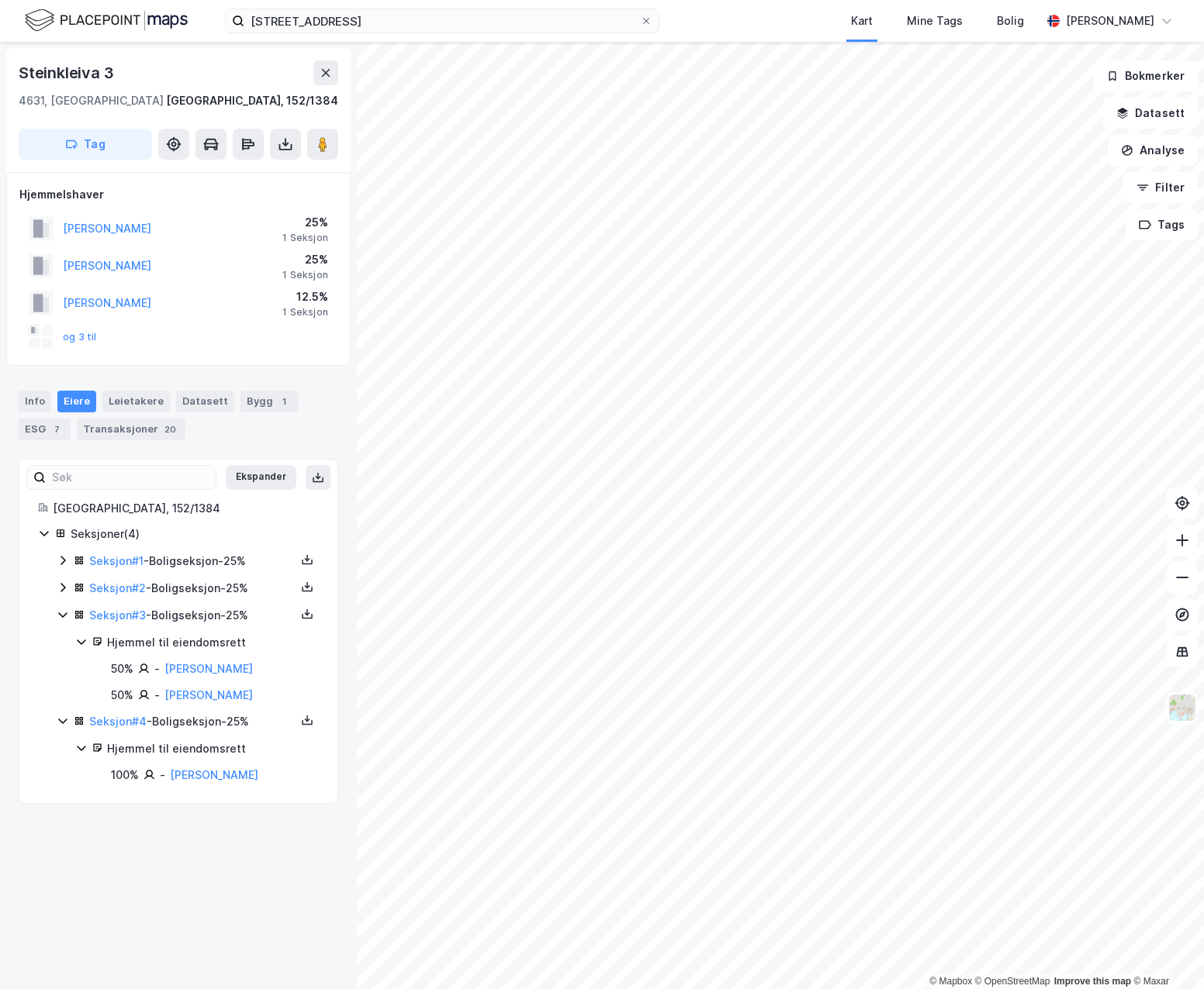
click at [54, 603] on div "Seksjoner ( 4 ) Seksjon # 1 - Boligseksjon - 25% Seksjon # 2 - Boligseksjon - 2…" at bounding box center [178, 654] width 280 height 259
click at [62, 590] on icon at bounding box center [62, 587] width 13 height 13
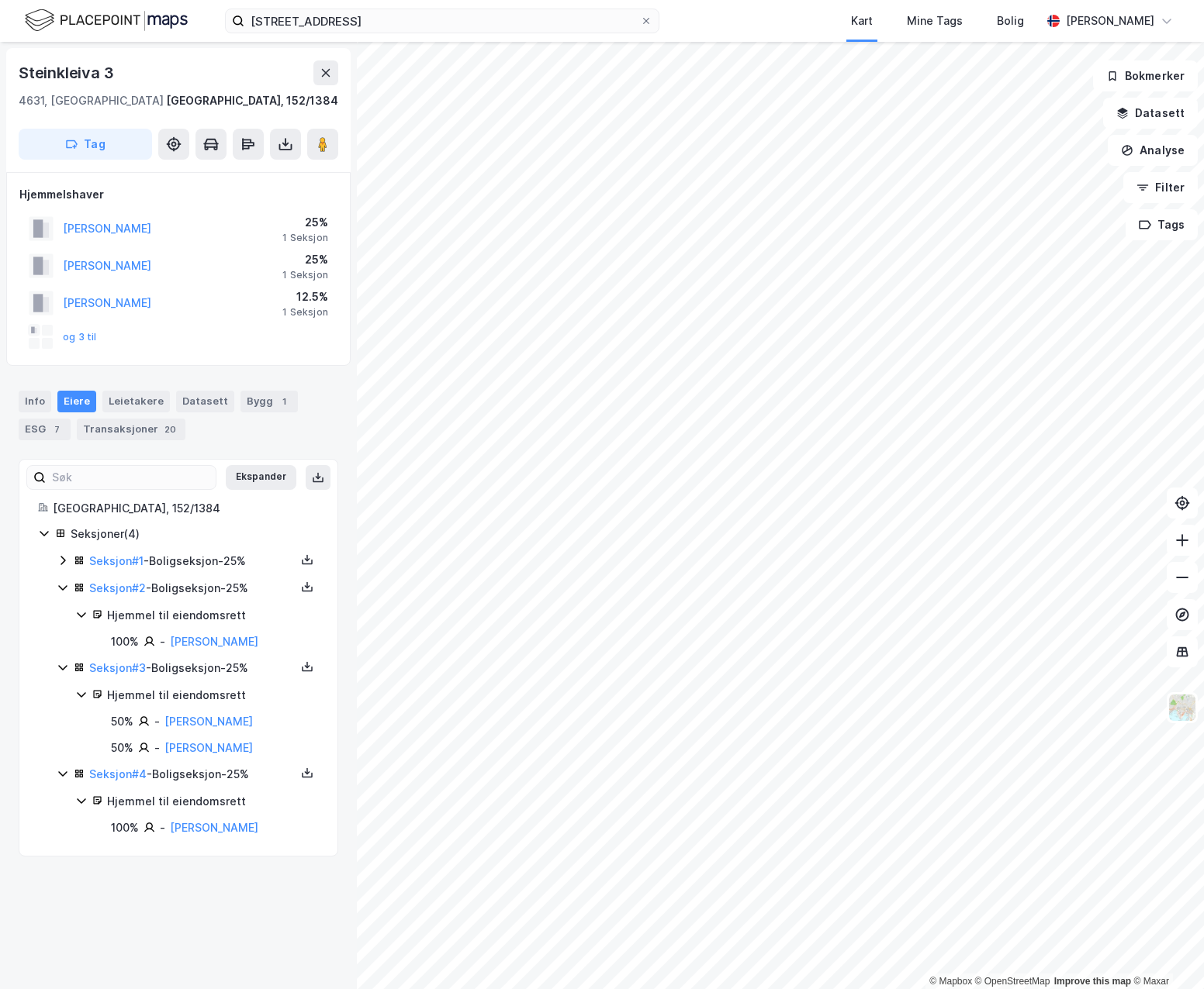
click at [62, 564] on icon at bounding box center [62, 561] width 13 height 13
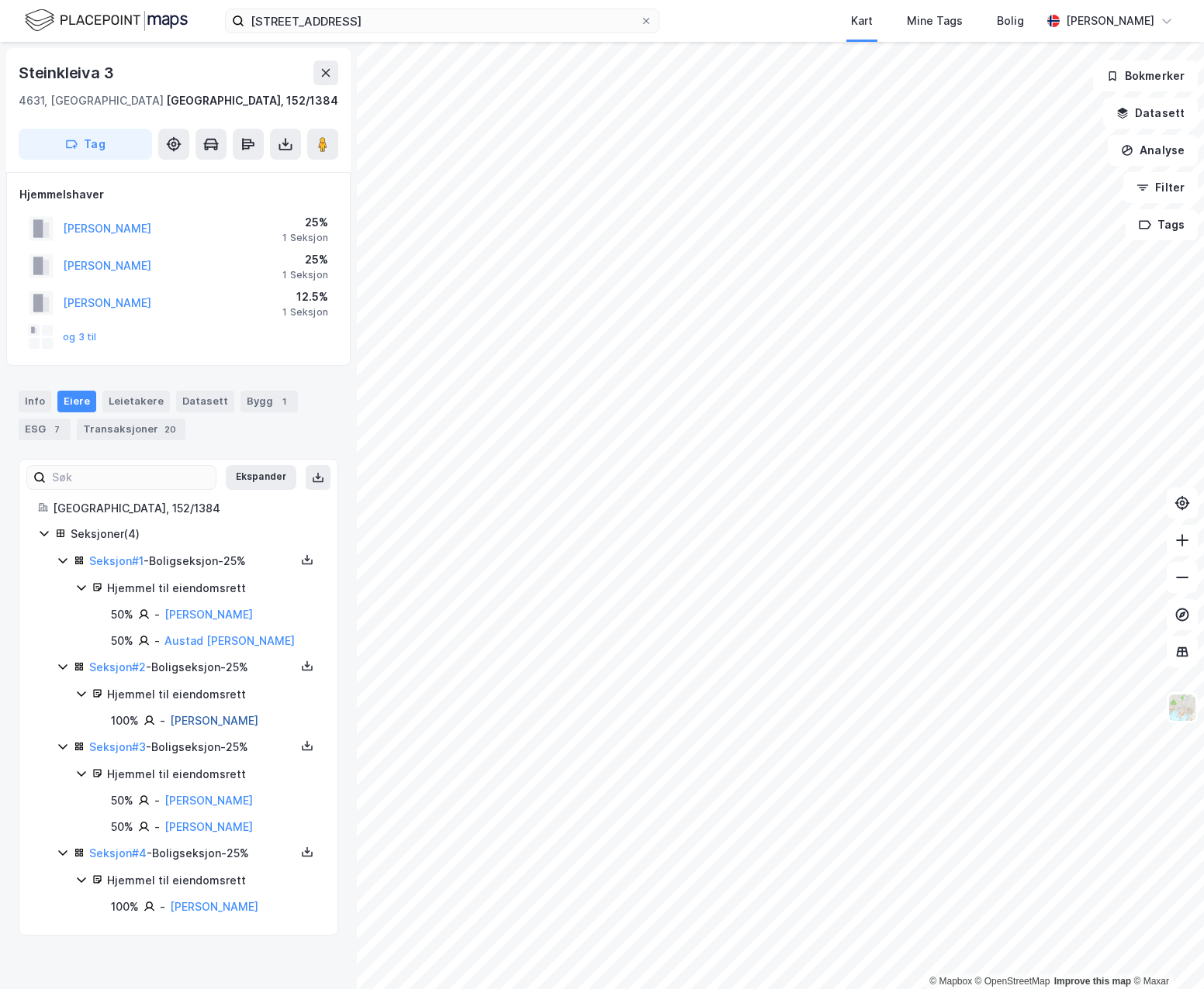
click at [197, 721] on link "[PERSON_NAME]" at bounding box center [214, 720] width 88 height 13
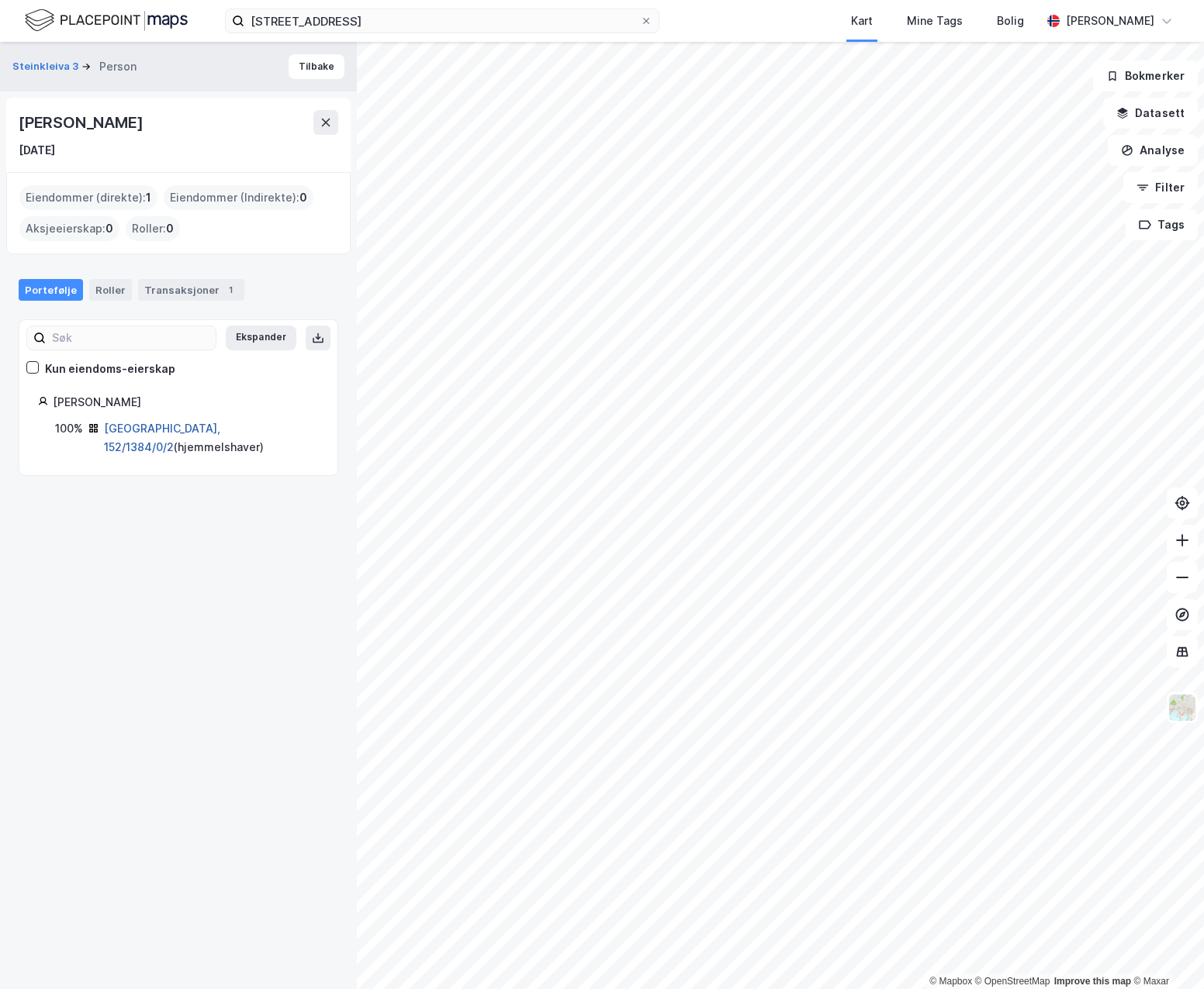
click at [143, 427] on link "[GEOGRAPHIC_DATA], 152/1384/0/2" at bounding box center [162, 437] width 116 height 32
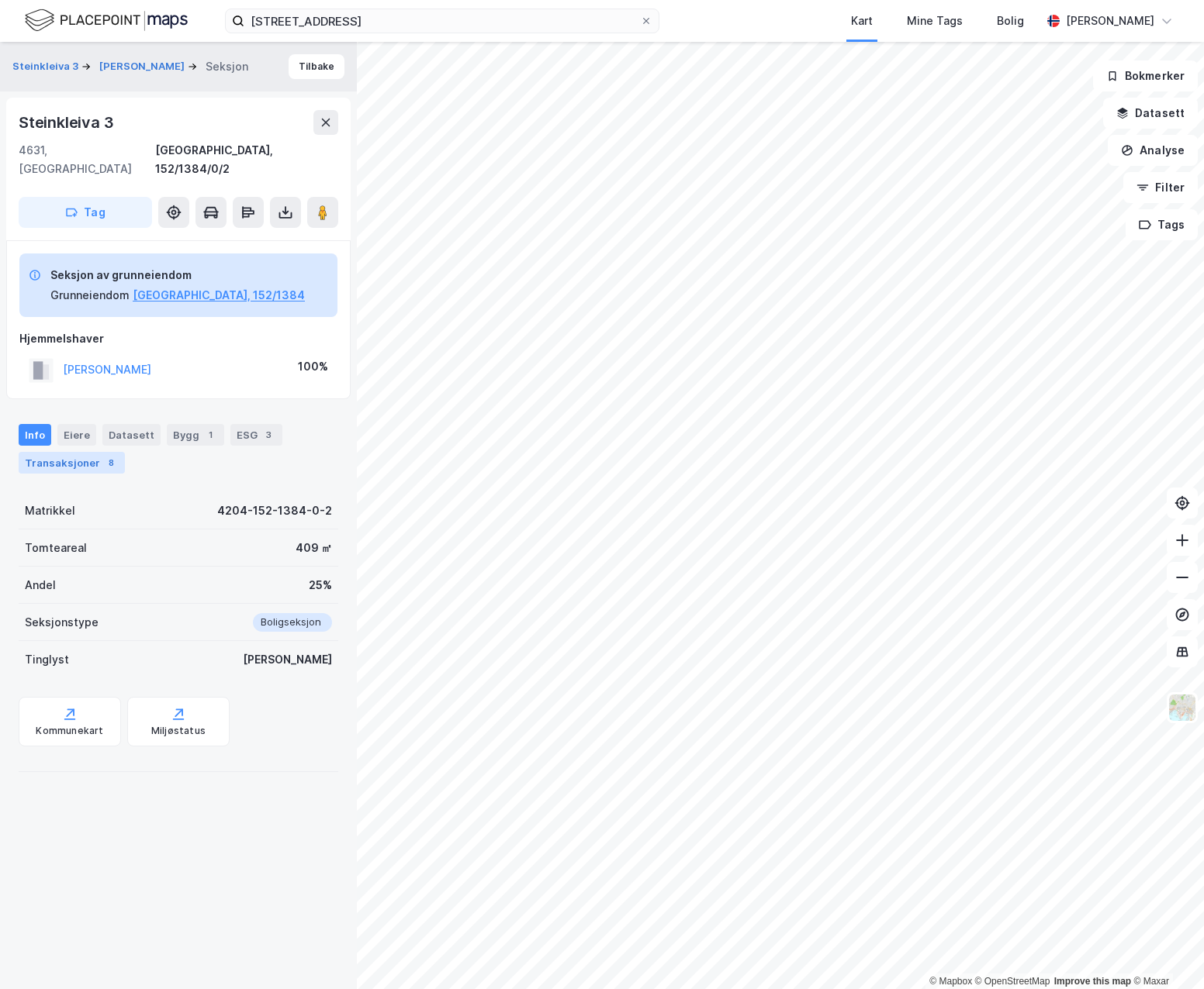
click at [80, 452] on div "Transaksjoner 8" at bounding box center [72, 462] width 106 height 21
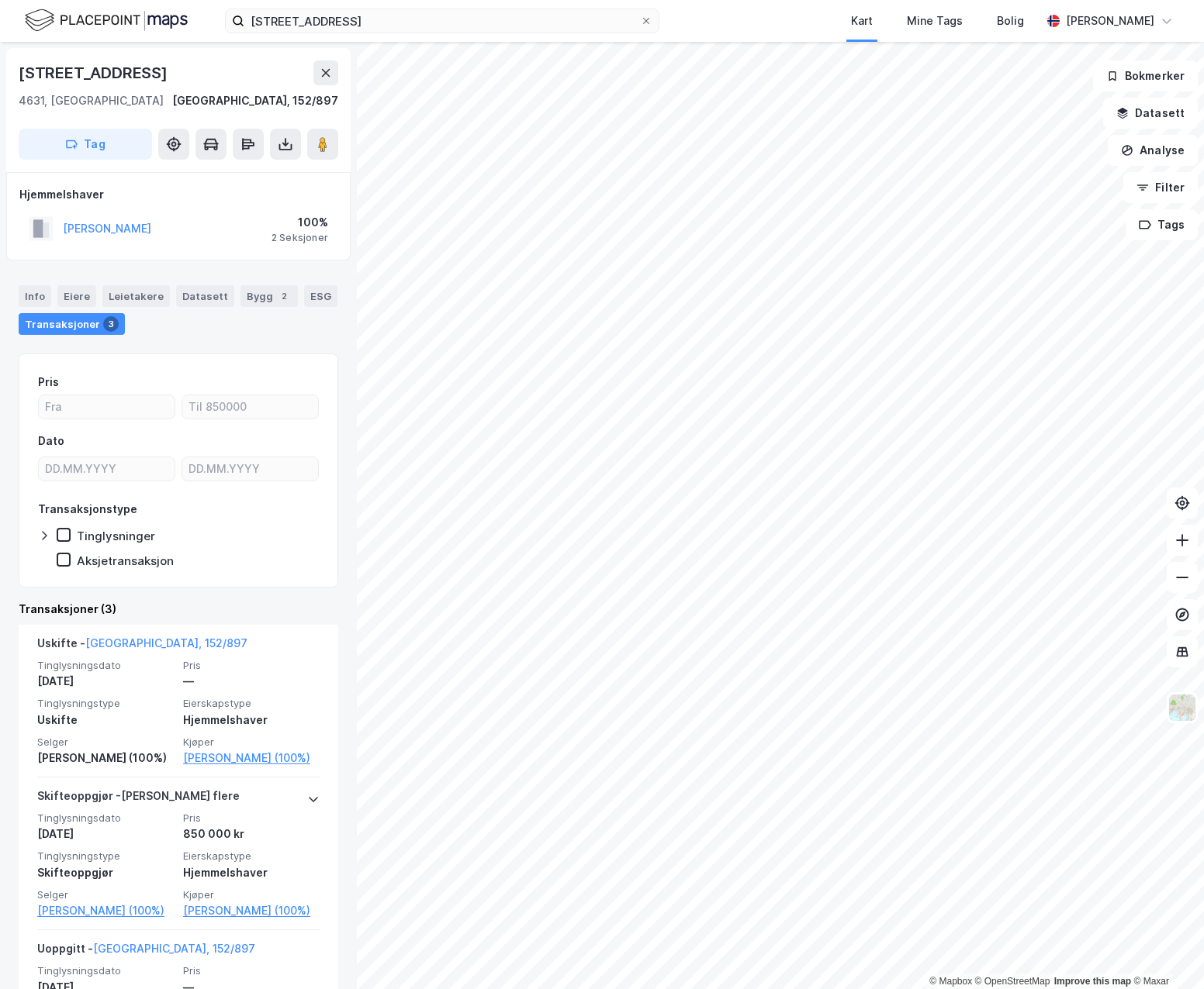
scroll to position [168, 0]
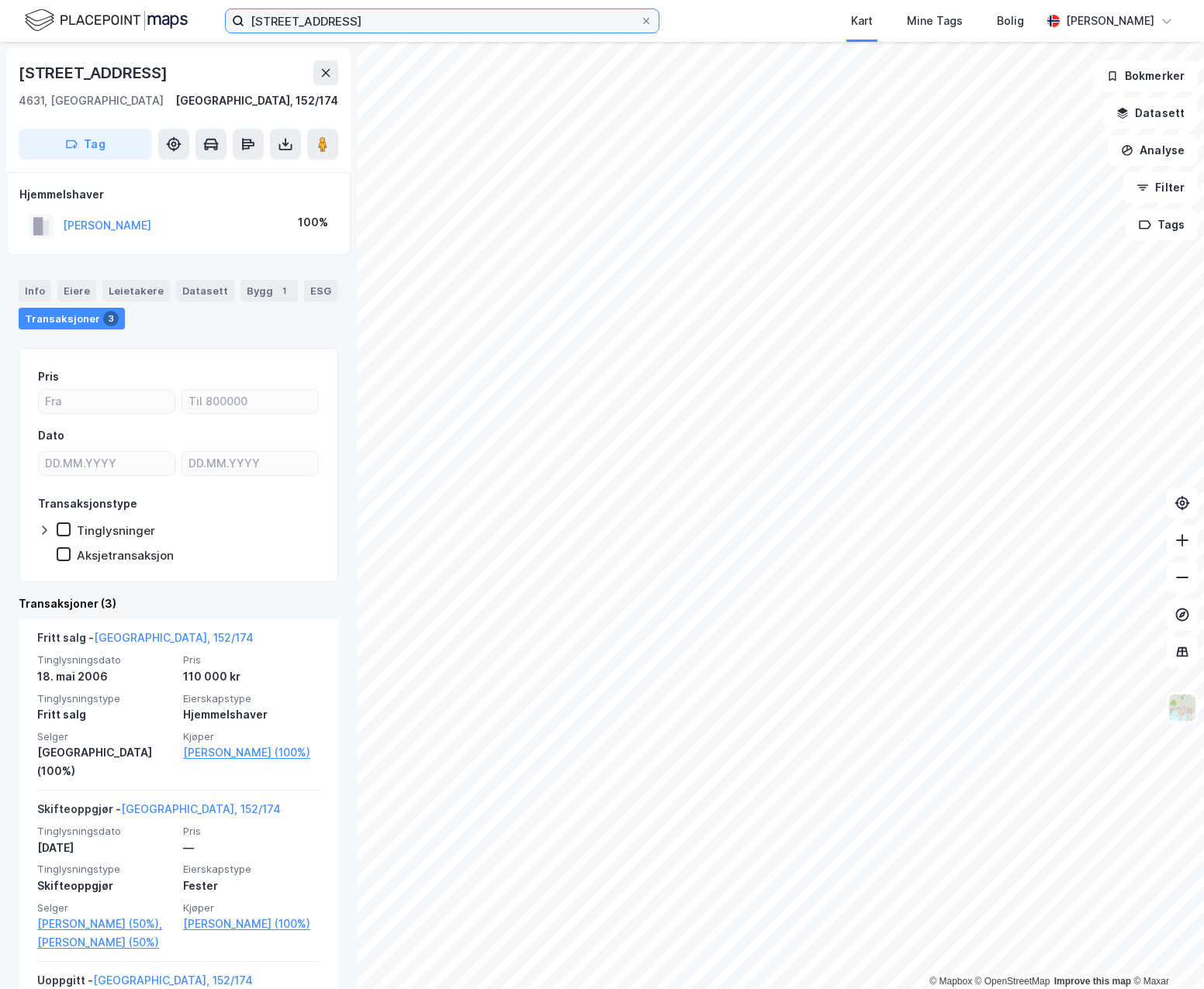
click at [397, 9] on input "[STREET_ADDRESS]" at bounding box center [442, 21] width 396 height 23
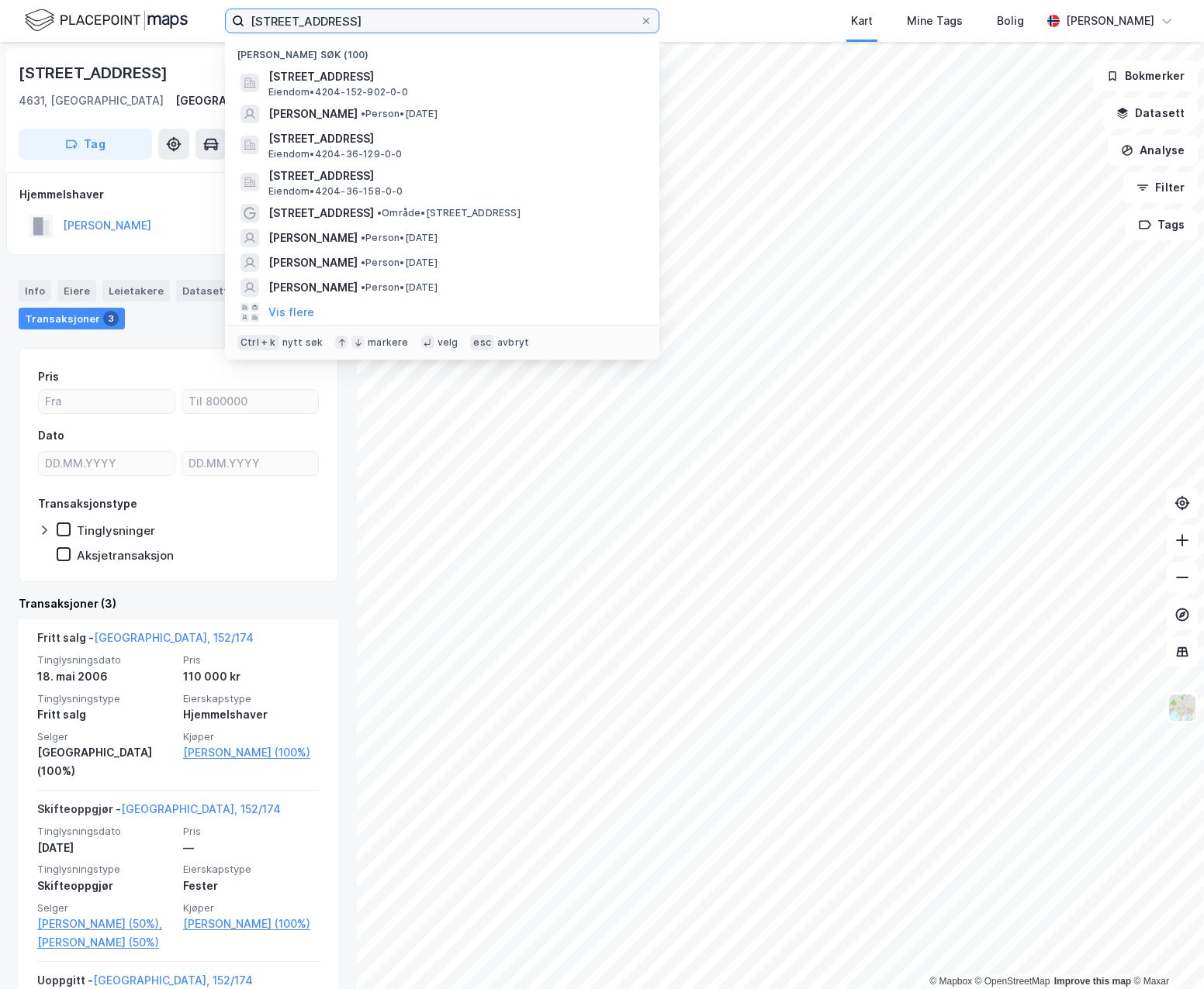
click at [397, 9] on input "[STREET_ADDRESS]" at bounding box center [442, 21] width 396 height 23
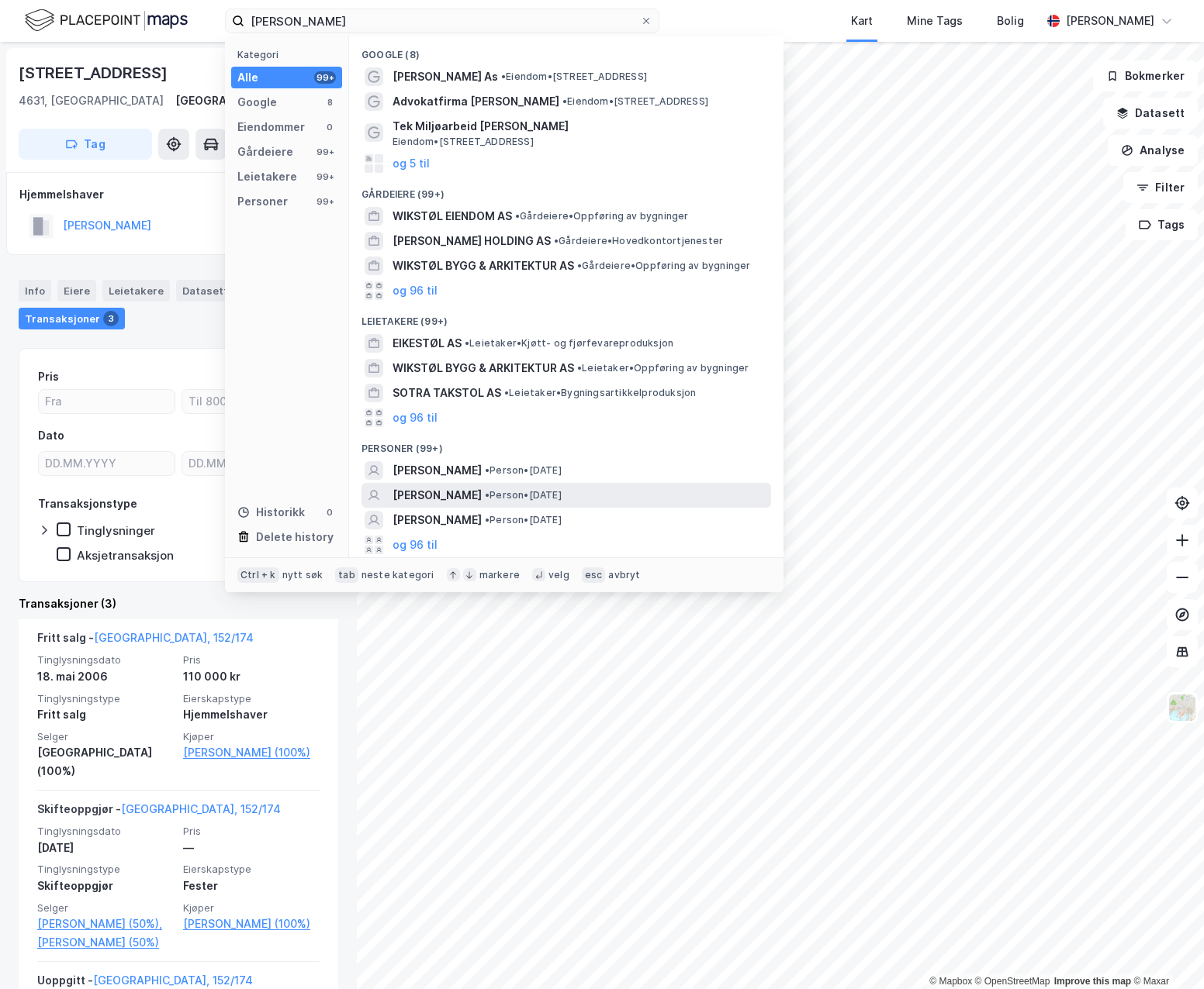
click at [636, 497] on div "[PERSON_NAME] • Person • [DATE]" at bounding box center [580, 496] width 375 height 19
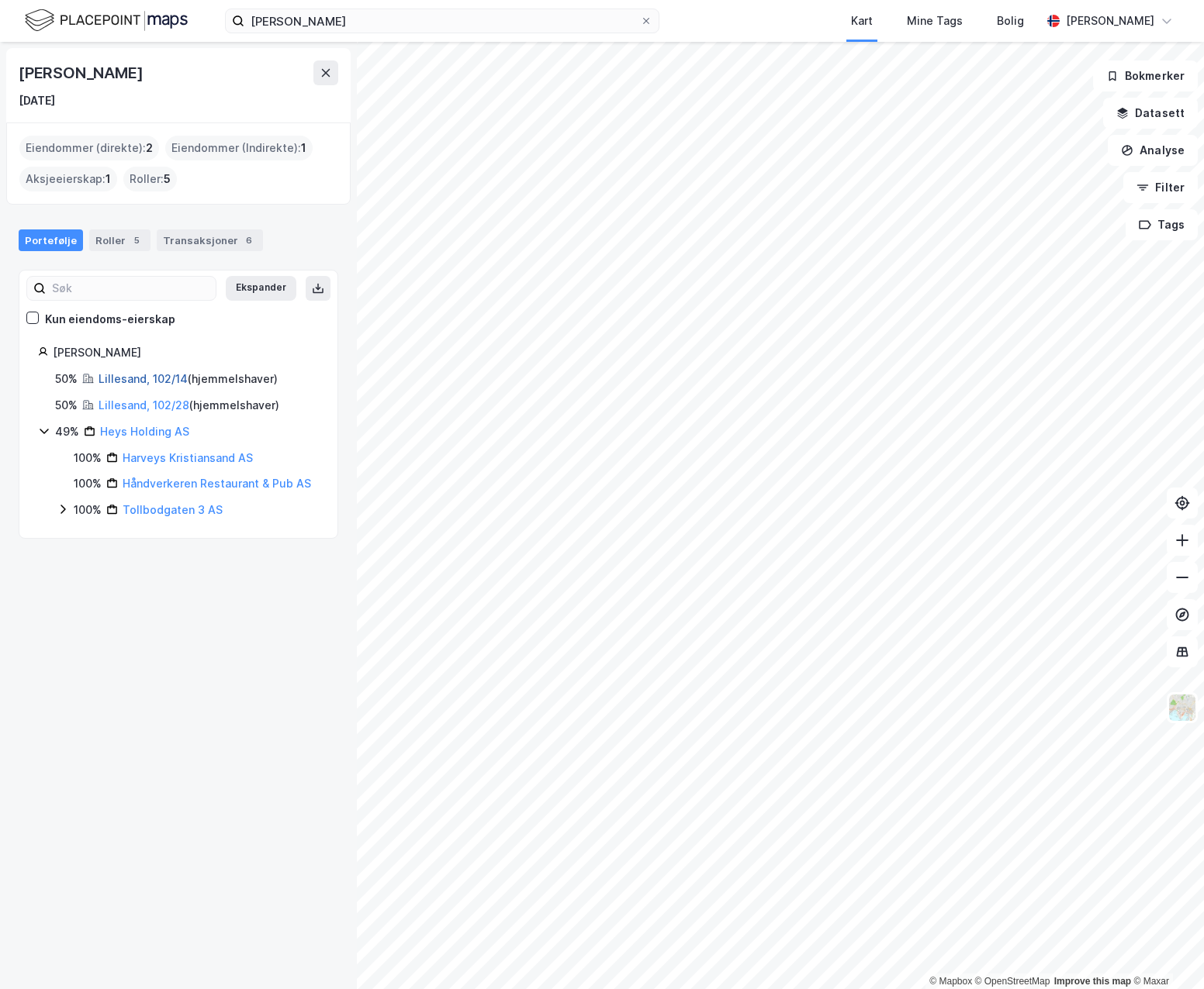
click at [132, 379] on link "Lillesand, 102/14" at bounding box center [143, 378] width 89 height 13
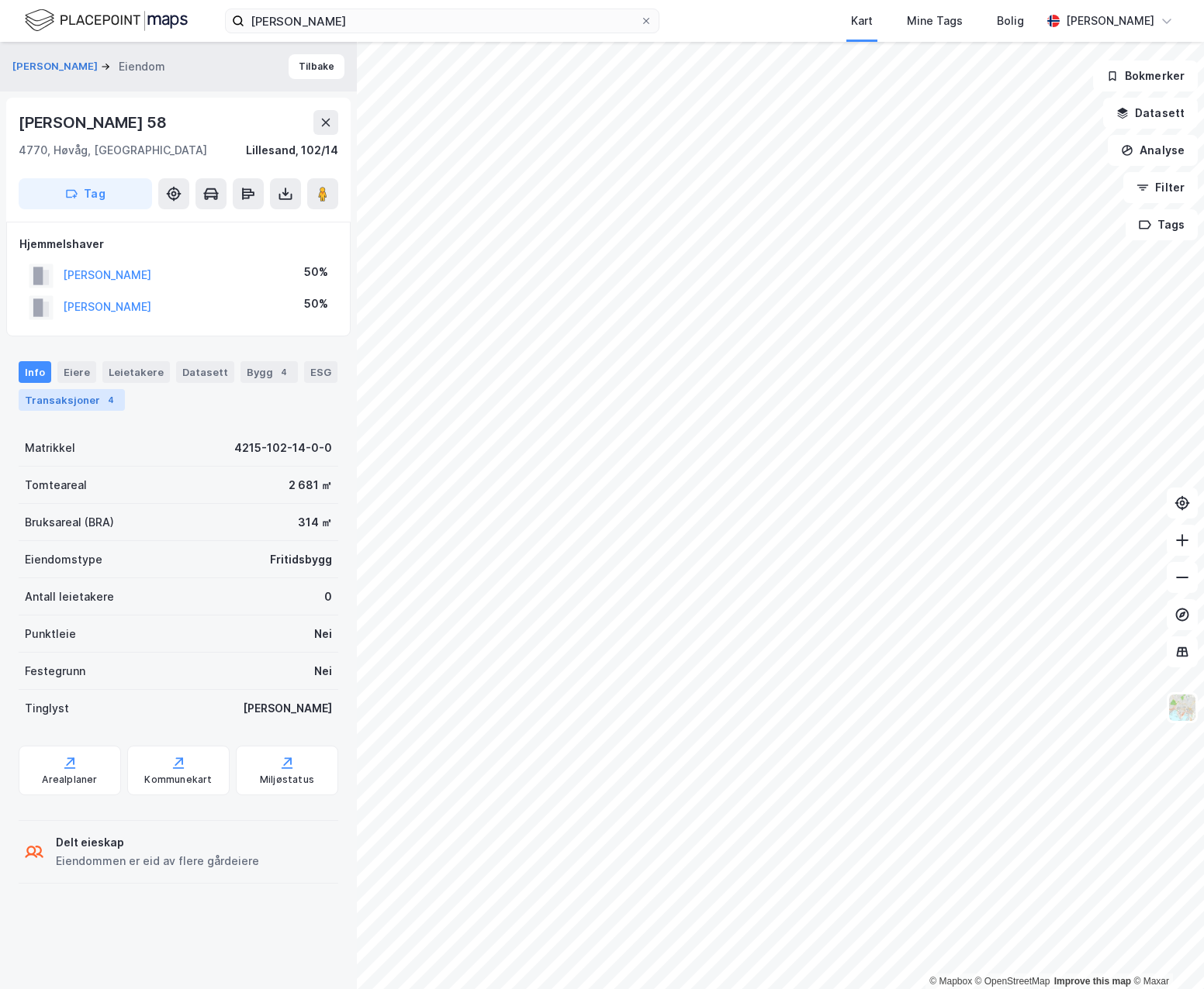
click at [103, 397] on div "4" at bounding box center [111, 400] width 15 height 15
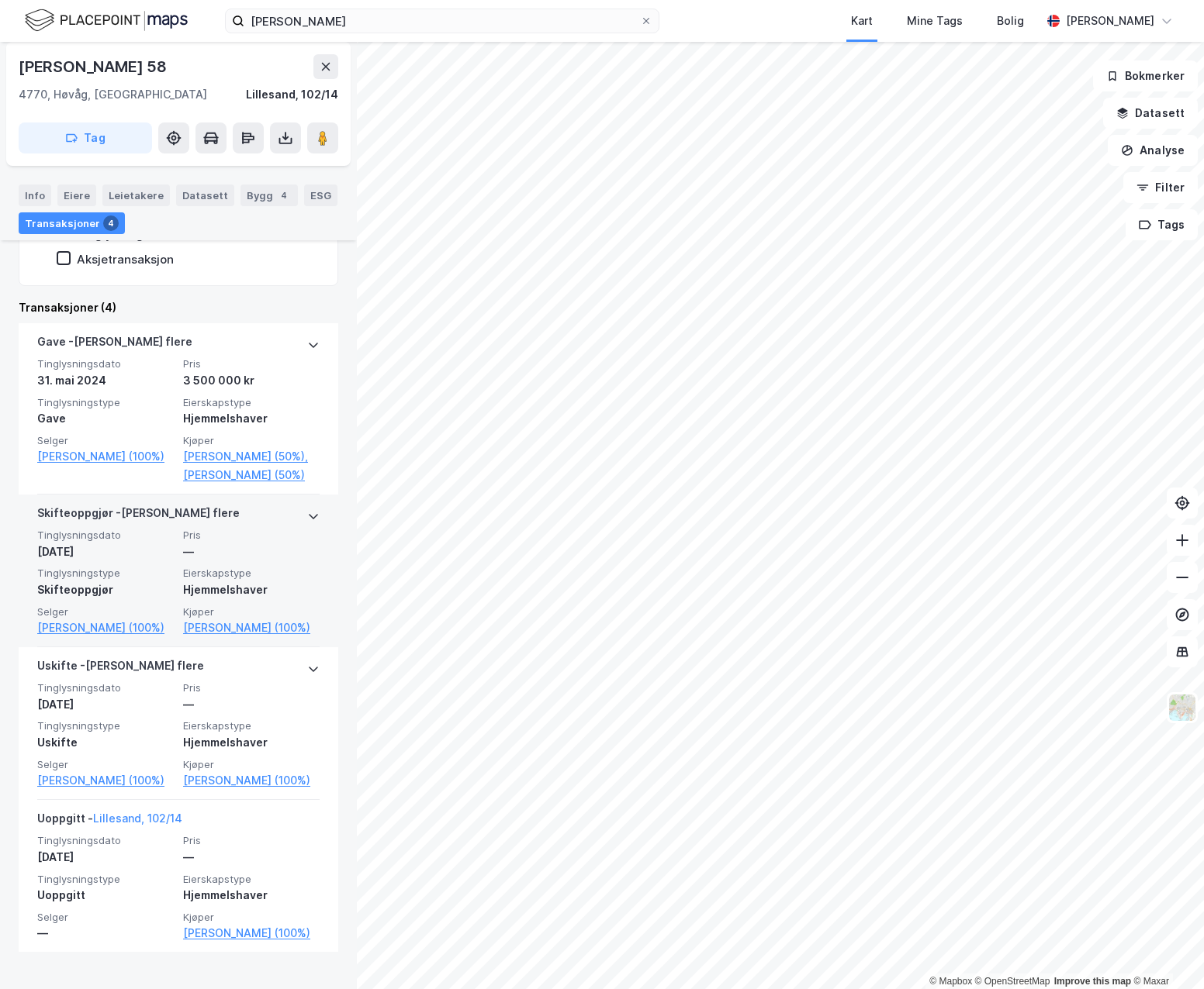
scroll to position [145, 0]
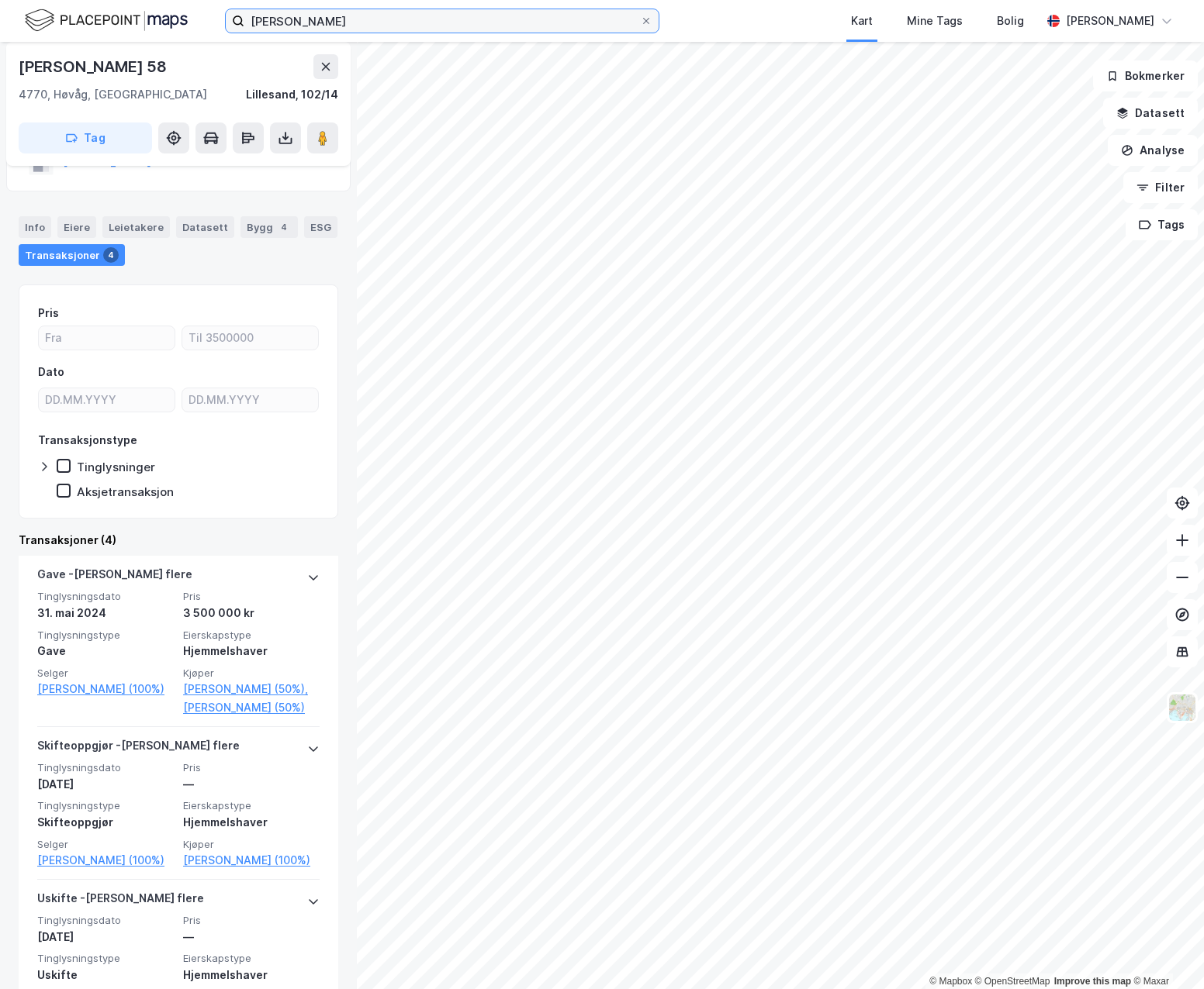
click at [344, 16] on input "[PERSON_NAME]" at bounding box center [442, 21] width 396 height 23
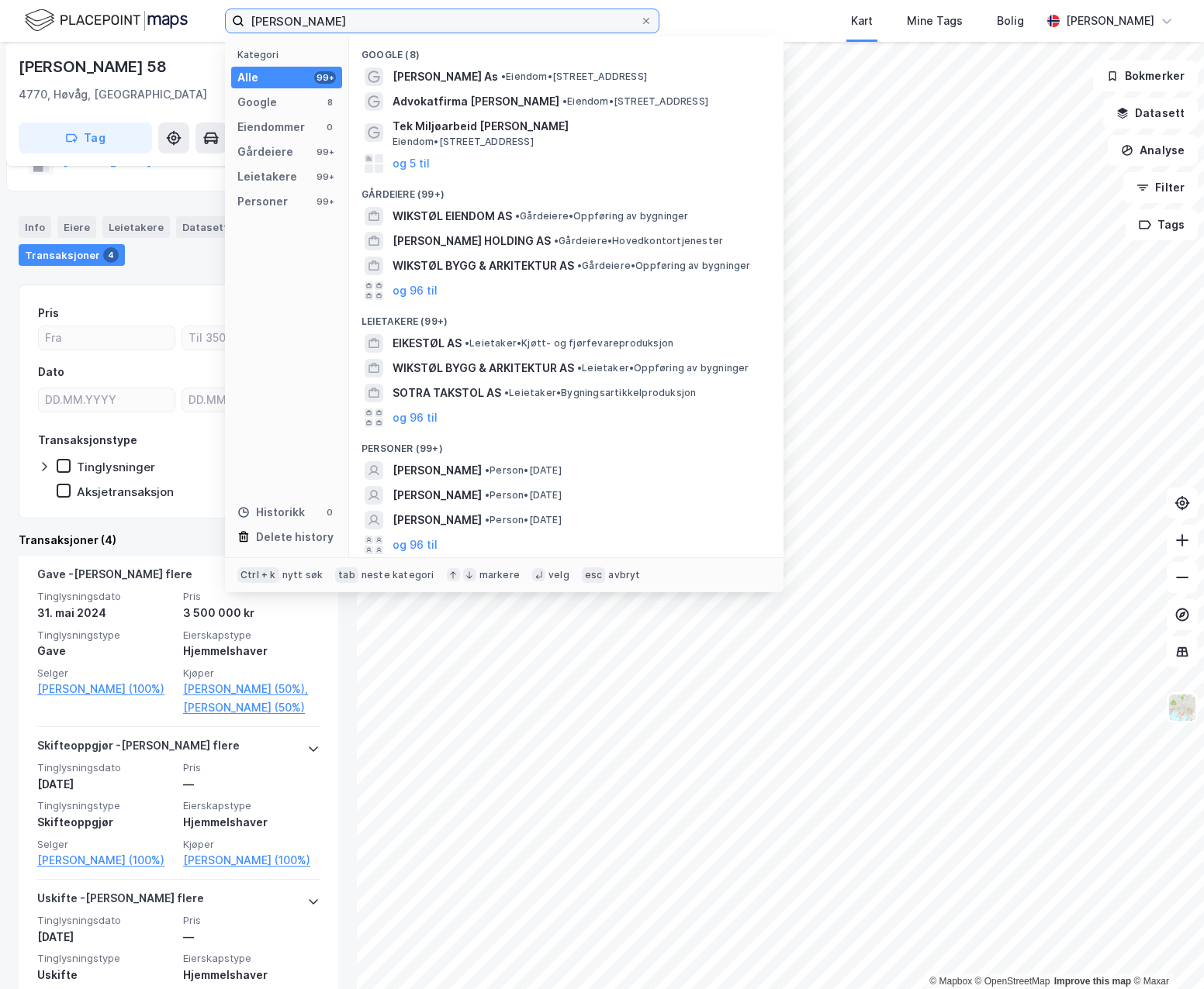
click at [344, 16] on input "[PERSON_NAME]" at bounding box center [442, 21] width 396 height 23
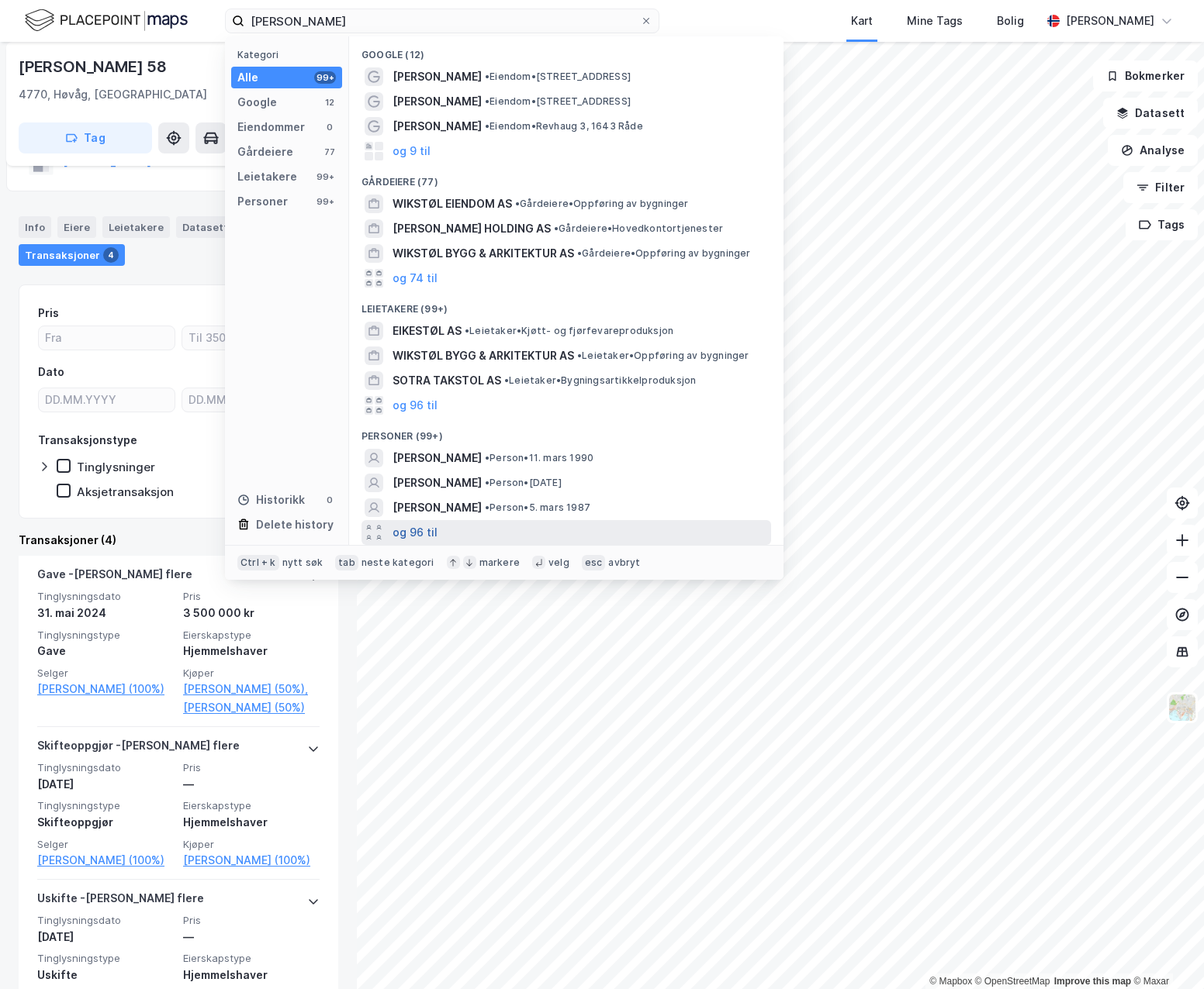
click at [416, 533] on button "og 96 til" at bounding box center [415, 533] width 45 height 19
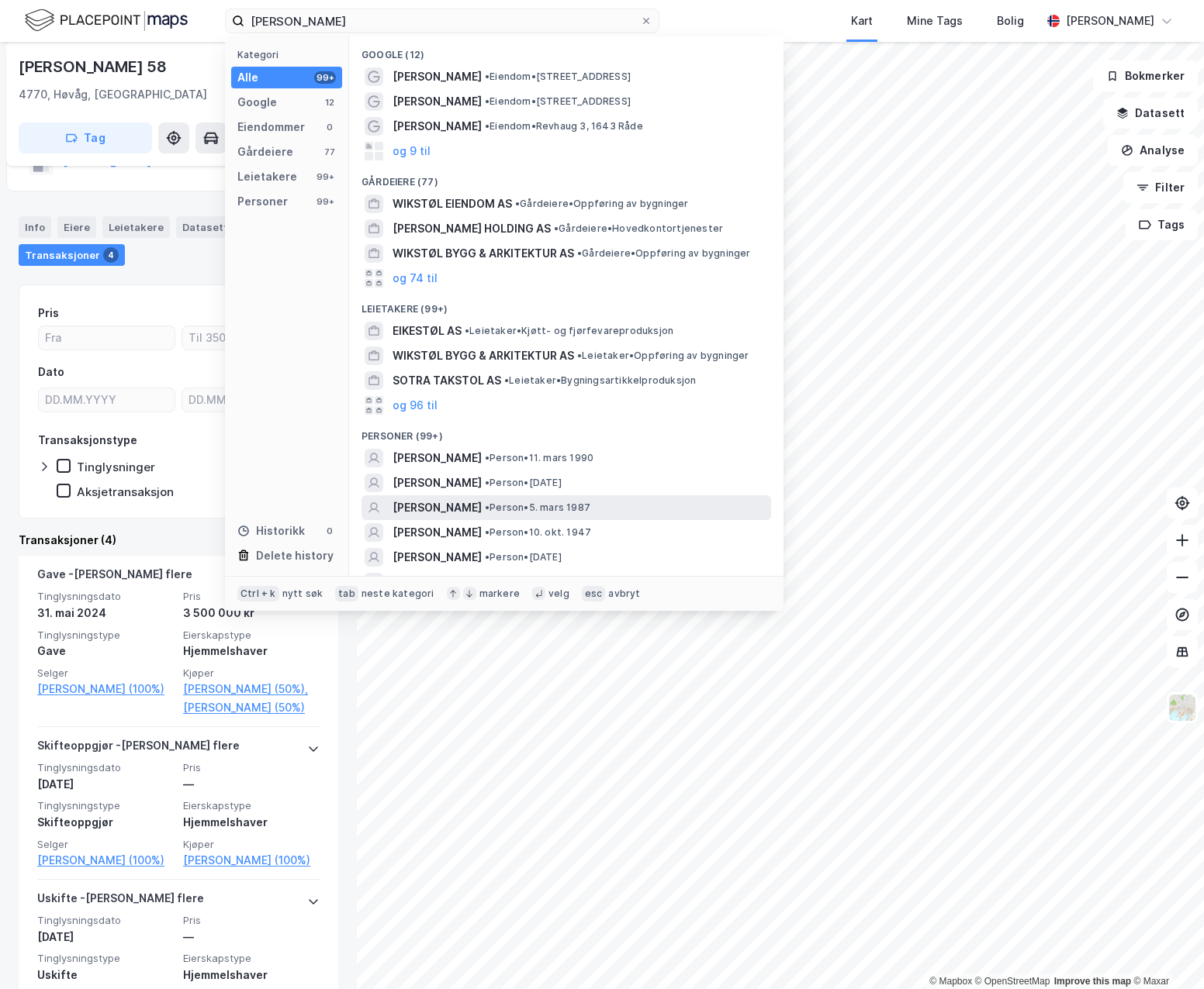
click at [481, 512] on span "[PERSON_NAME]" at bounding box center [437, 508] width 89 height 19
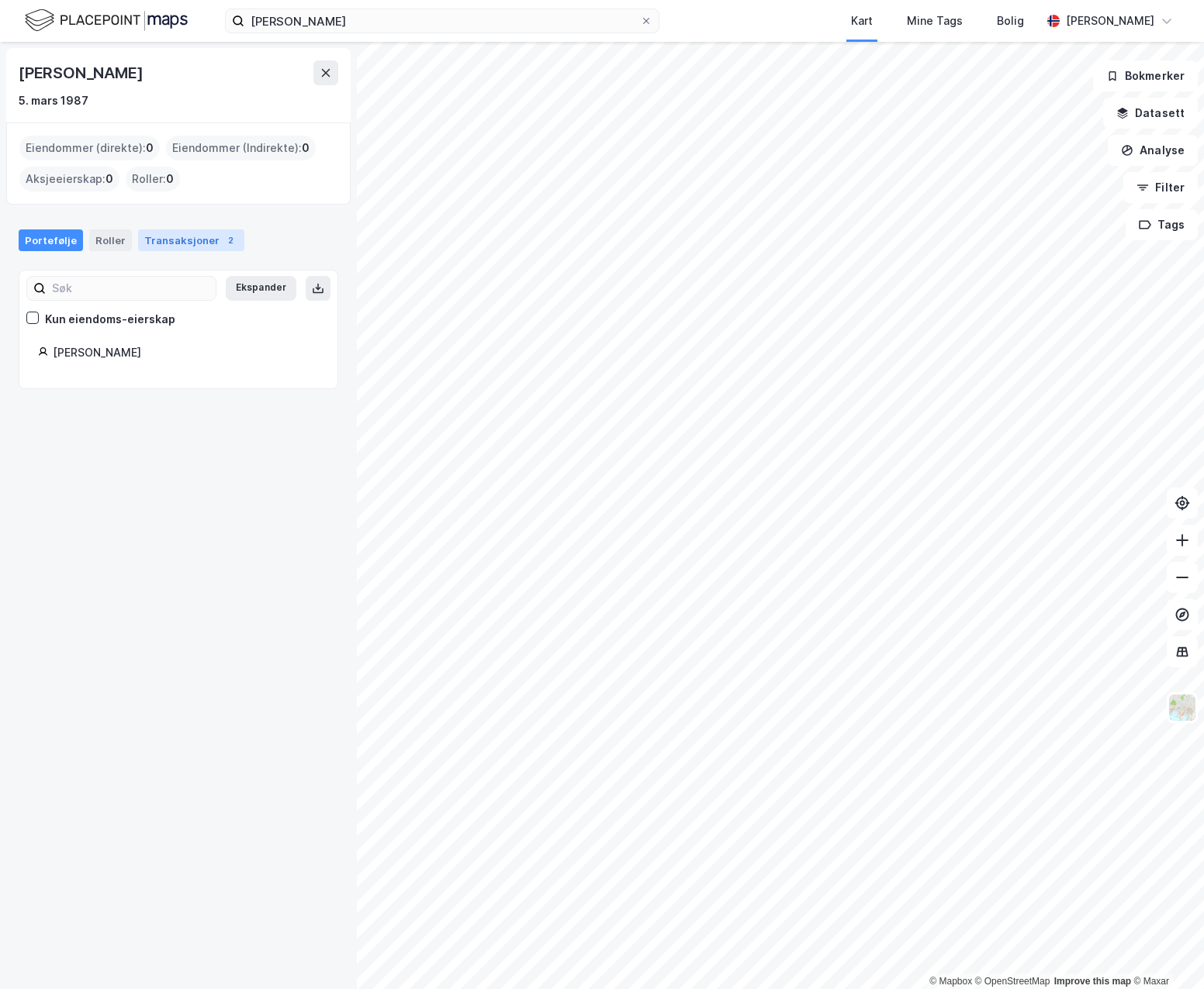
click at [150, 234] on div "Transaksjoner 2" at bounding box center [191, 239] width 106 height 21
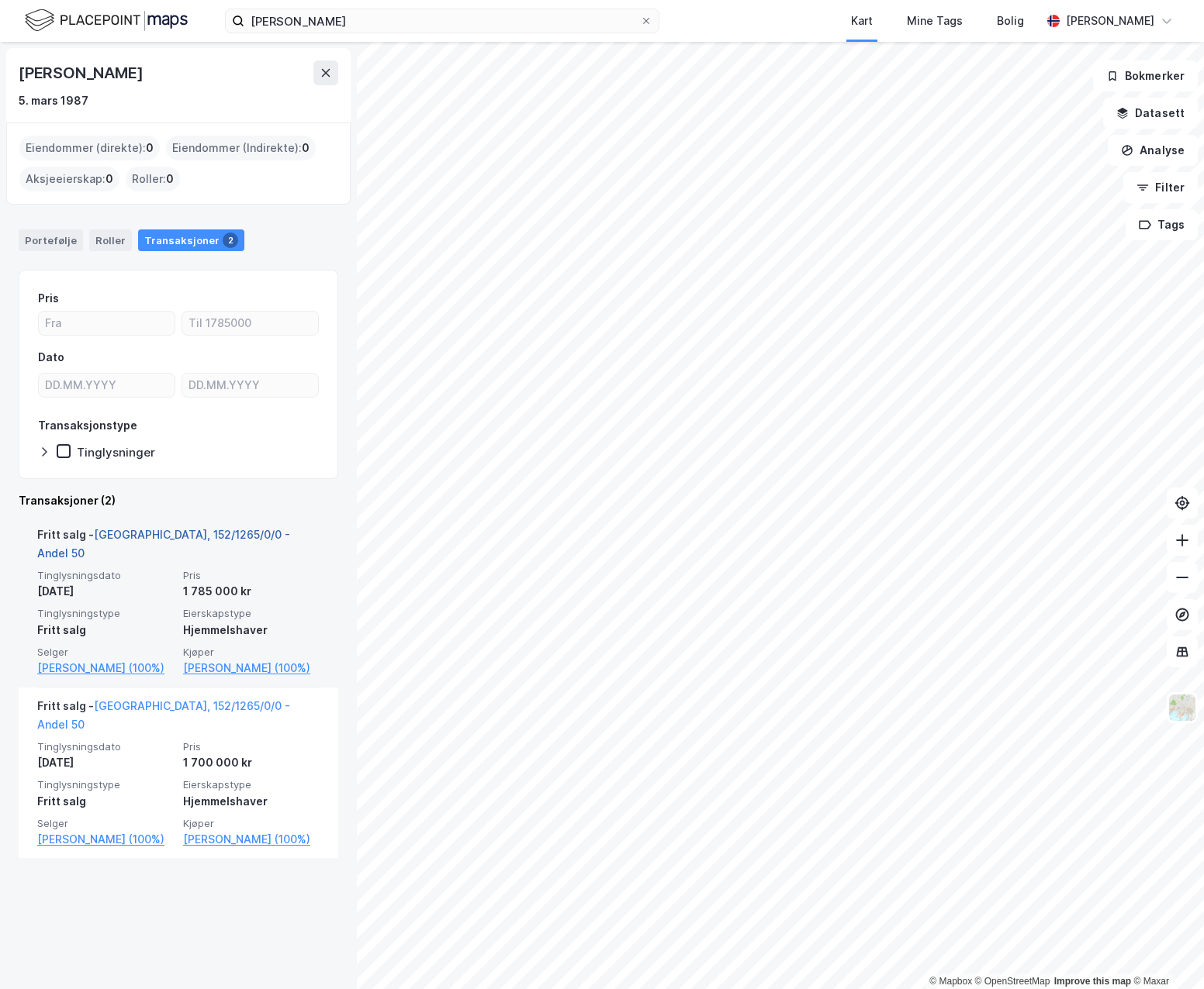
click at [184, 539] on link "[GEOGRAPHIC_DATA], 152/1265/0/0 - Andel 50" at bounding box center [164, 544] width 253 height 32
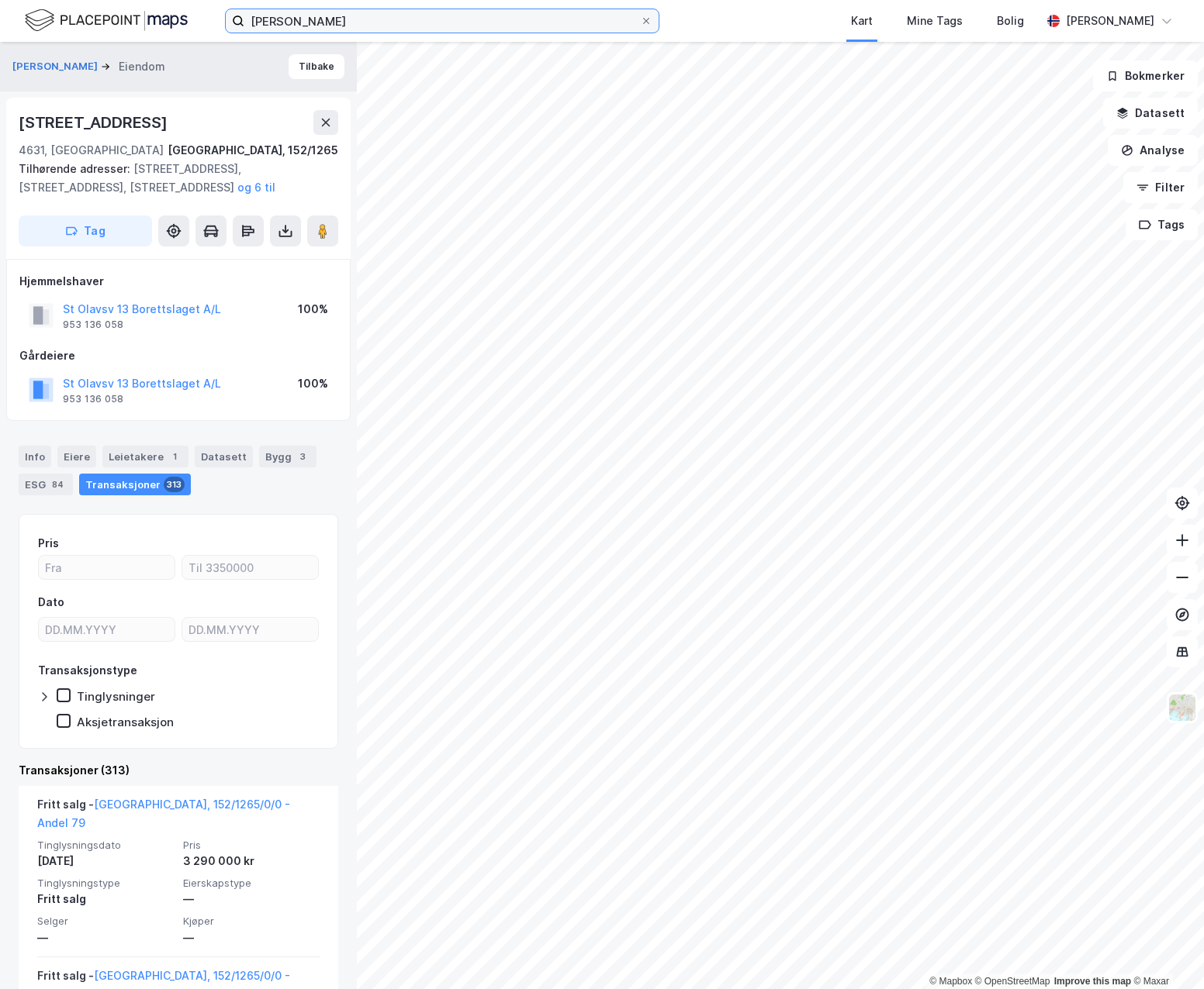
click at [353, 24] on input "[PERSON_NAME]" at bounding box center [442, 21] width 396 height 23
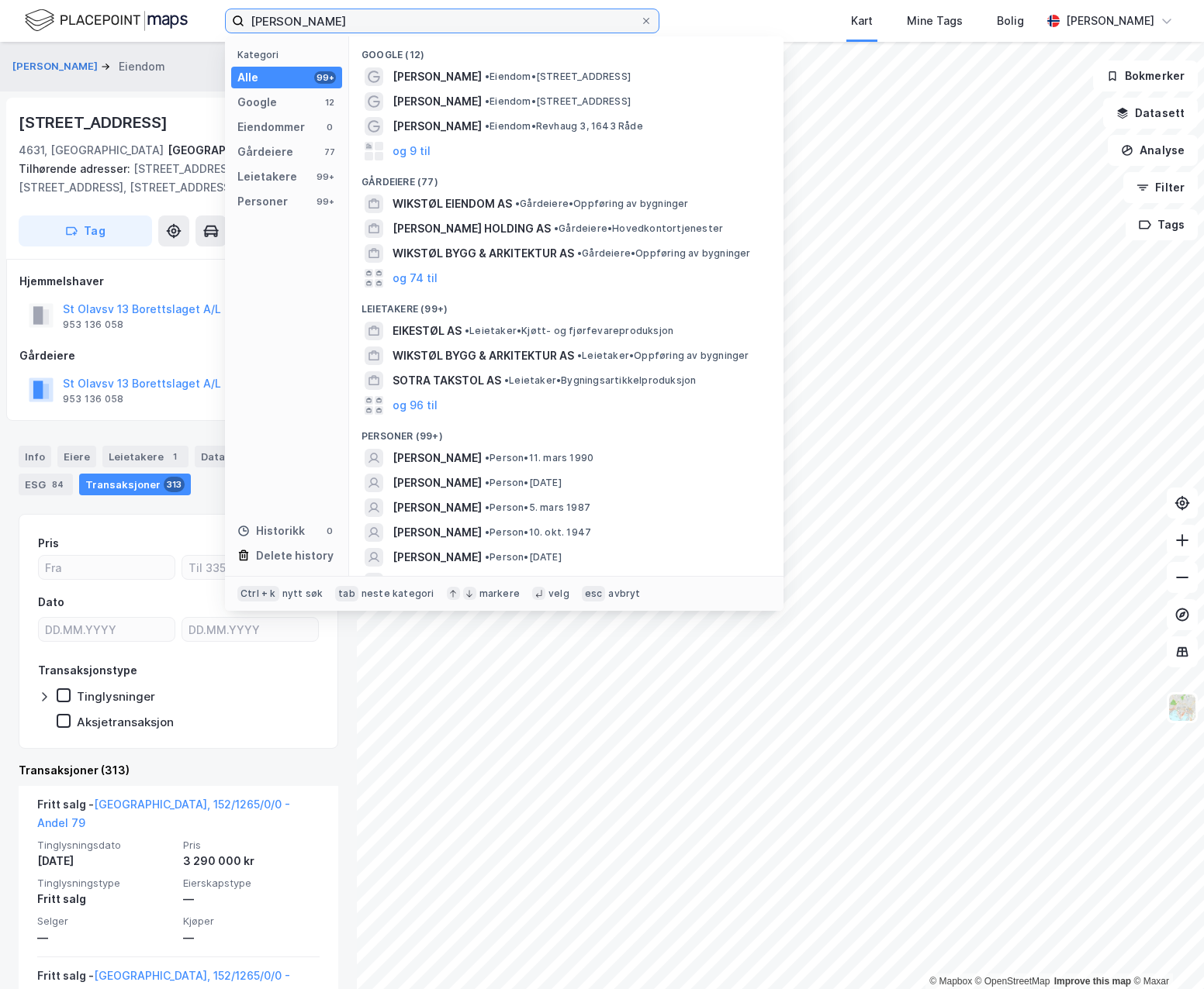
click at [353, 24] on input "[PERSON_NAME]" at bounding box center [442, 21] width 396 height 23
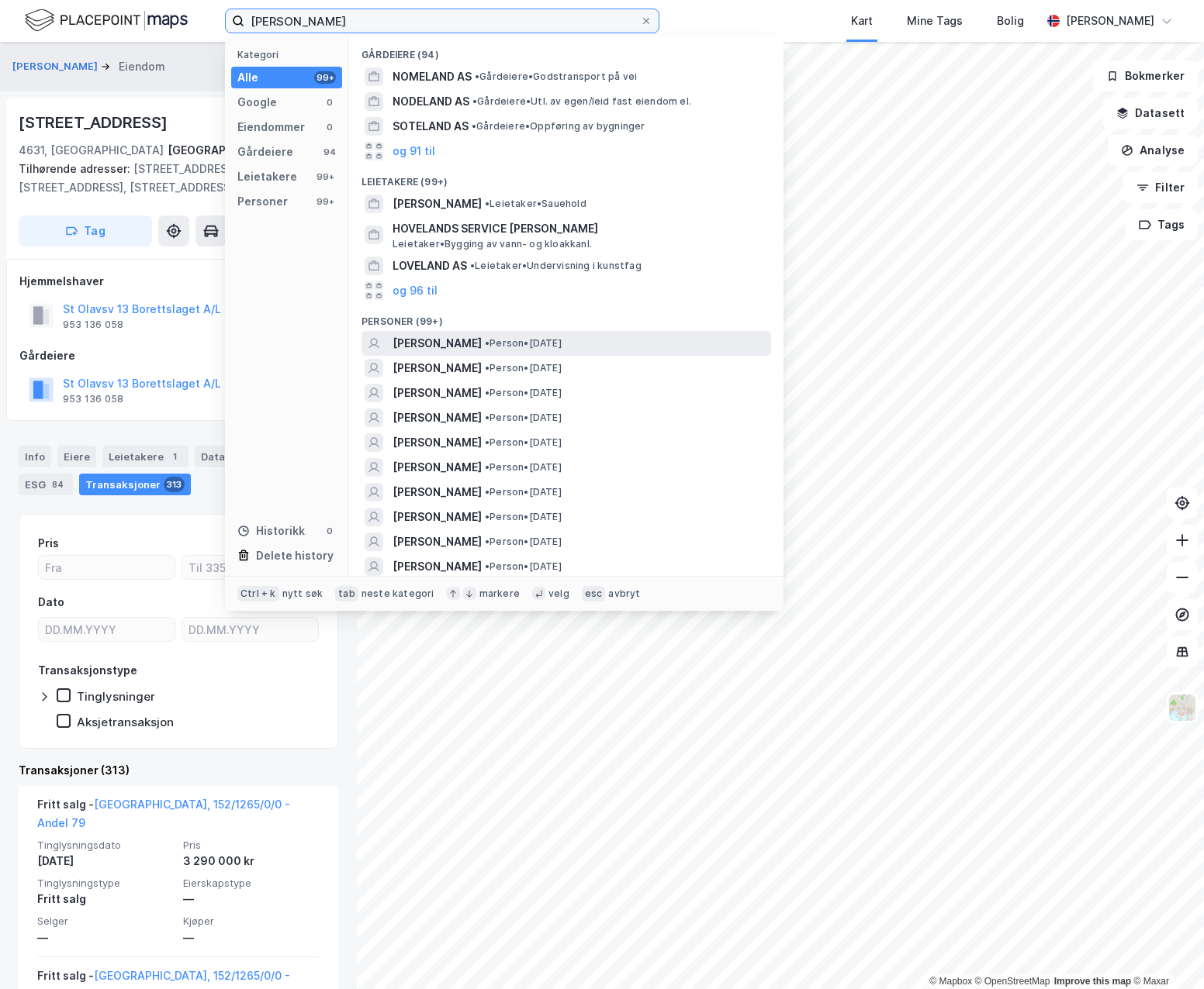
type input "[PERSON_NAME]"
click at [514, 338] on span "• Person • [DATE]" at bounding box center [523, 344] width 77 height 13
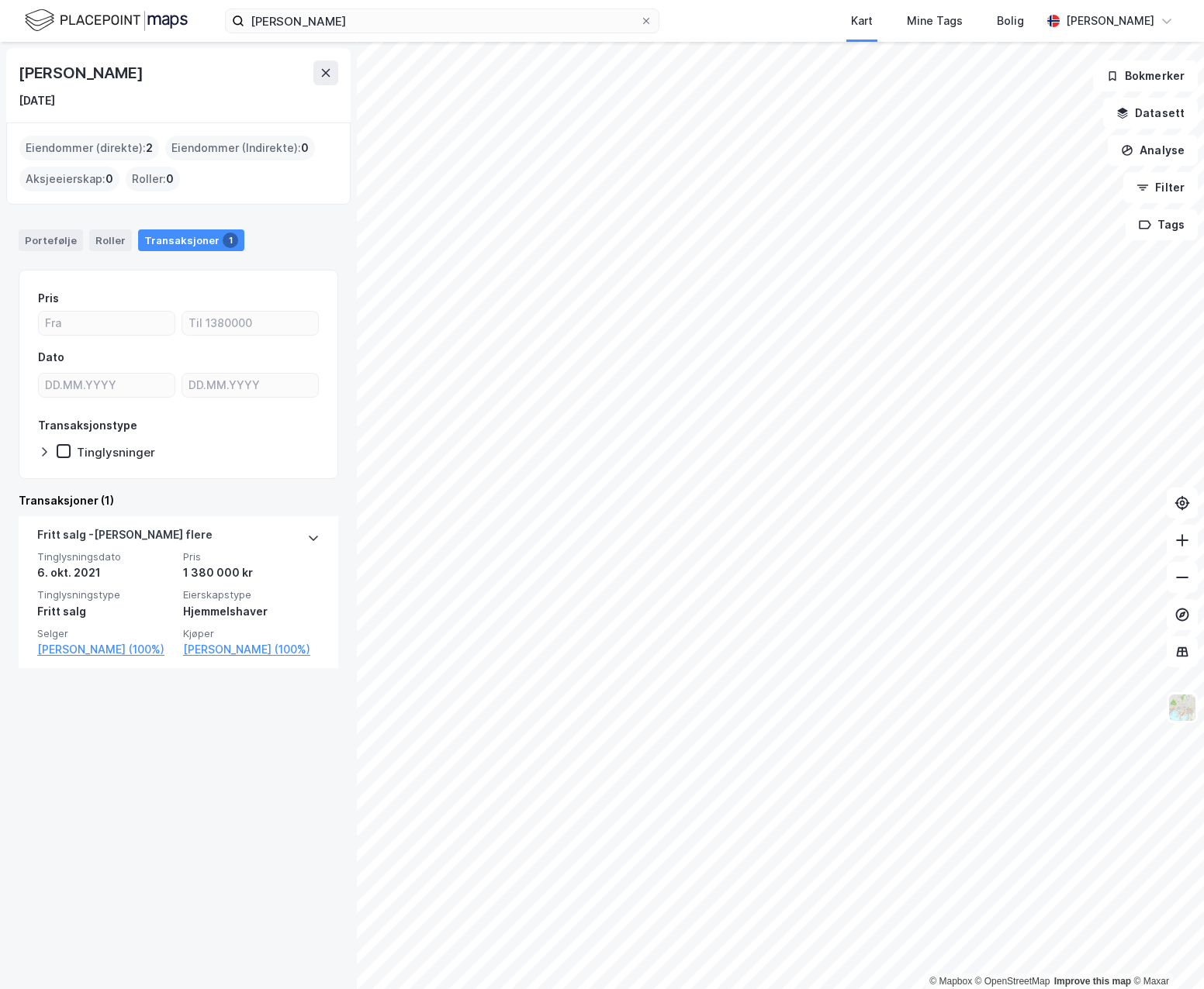
click at [39, 456] on icon at bounding box center [44, 452] width 13 height 13
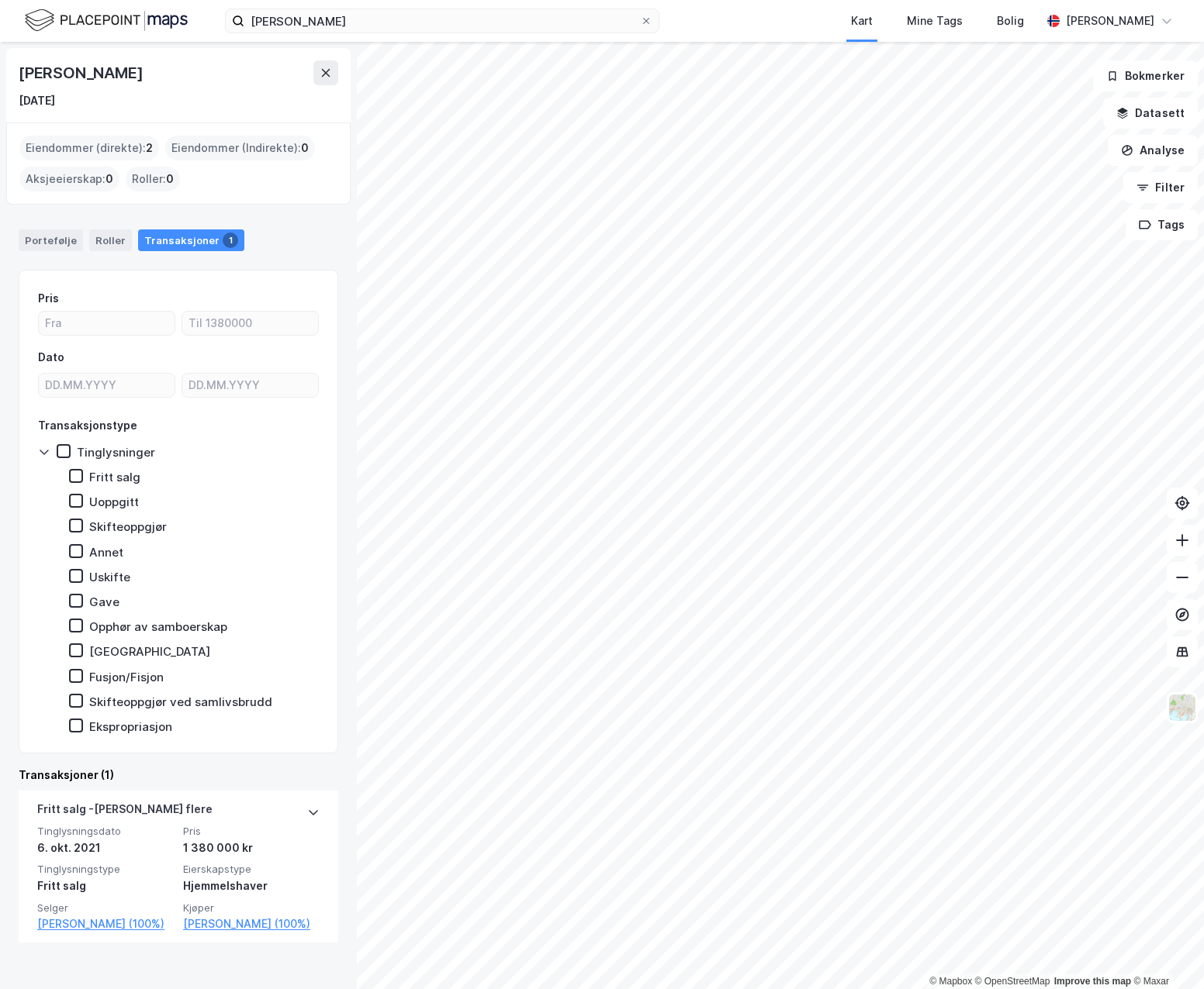
click at [31, 442] on div "Pris Dato Transaksjonstype Tinglysninger Fritt salg Uoppgitt Skifteoppgjør [PER…" at bounding box center [179, 512] width 320 height 484
click at [42, 456] on icon at bounding box center [44, 452] width 13 height 13
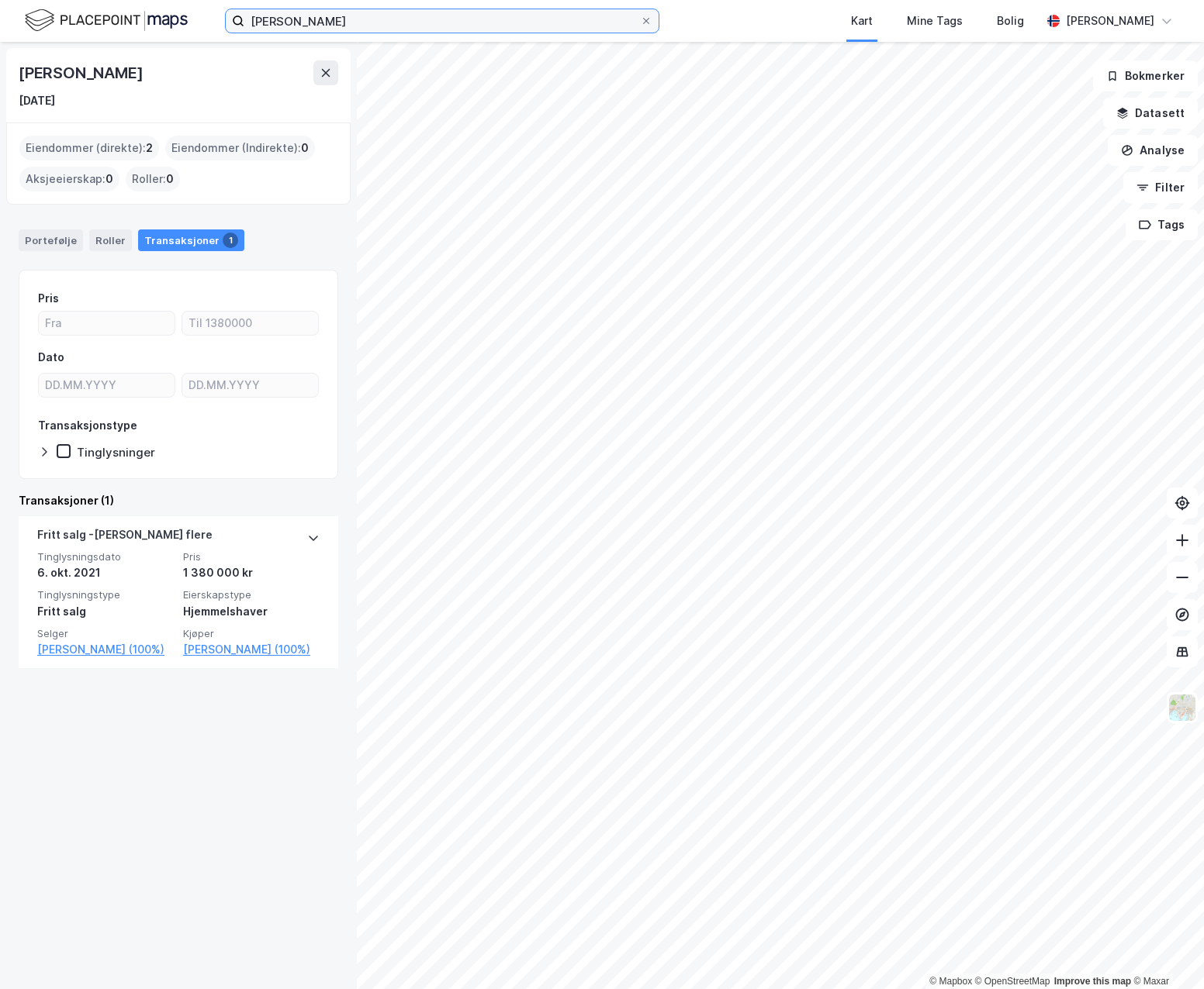
click at [341, 14] on input "[PERSON_NAME]" at bounding box center [442, 21] width 396 height 23
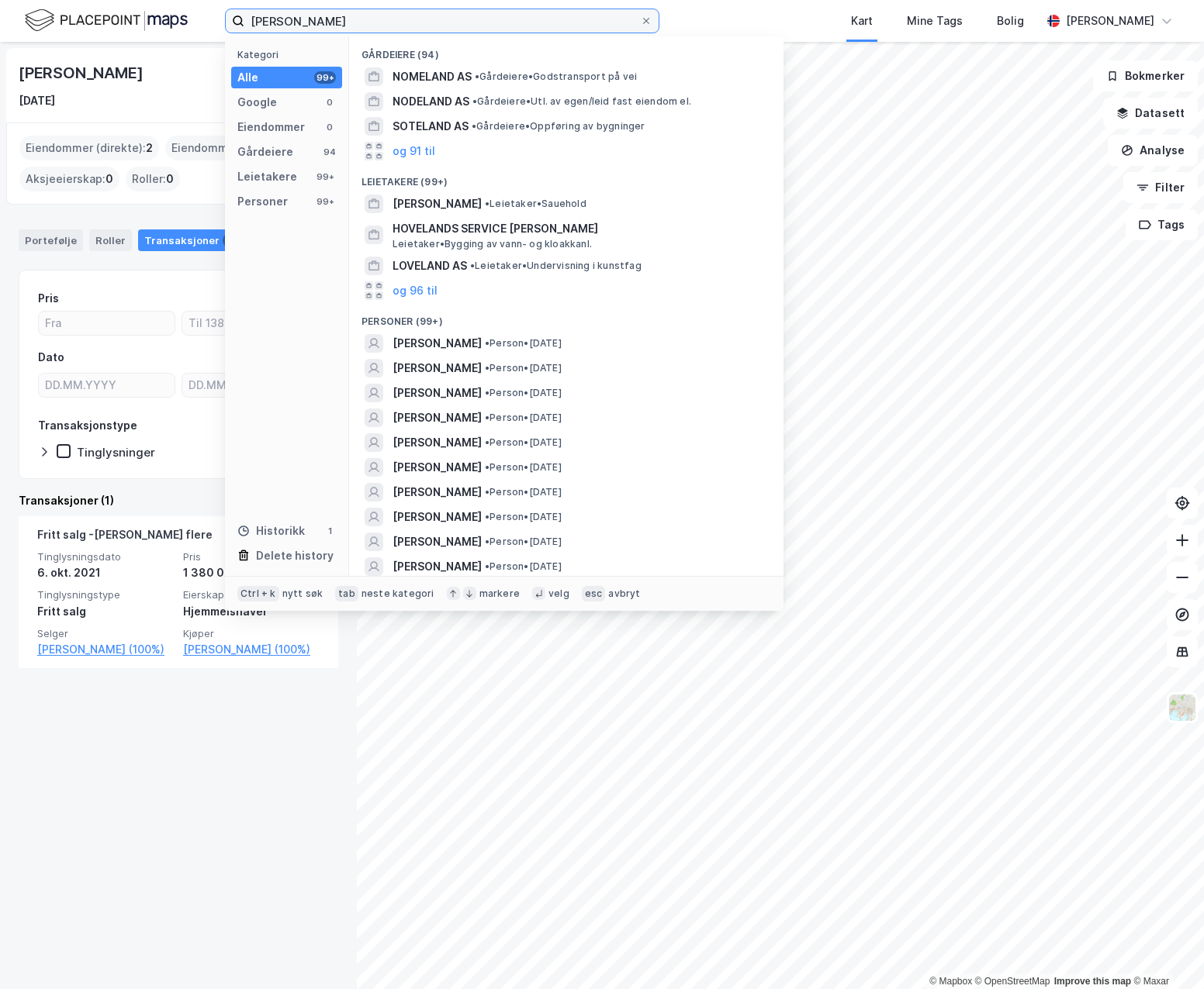
click at [341, 14] on input "[PERSON_NAME]" at bounding box center [442, 21] width 396 height 23
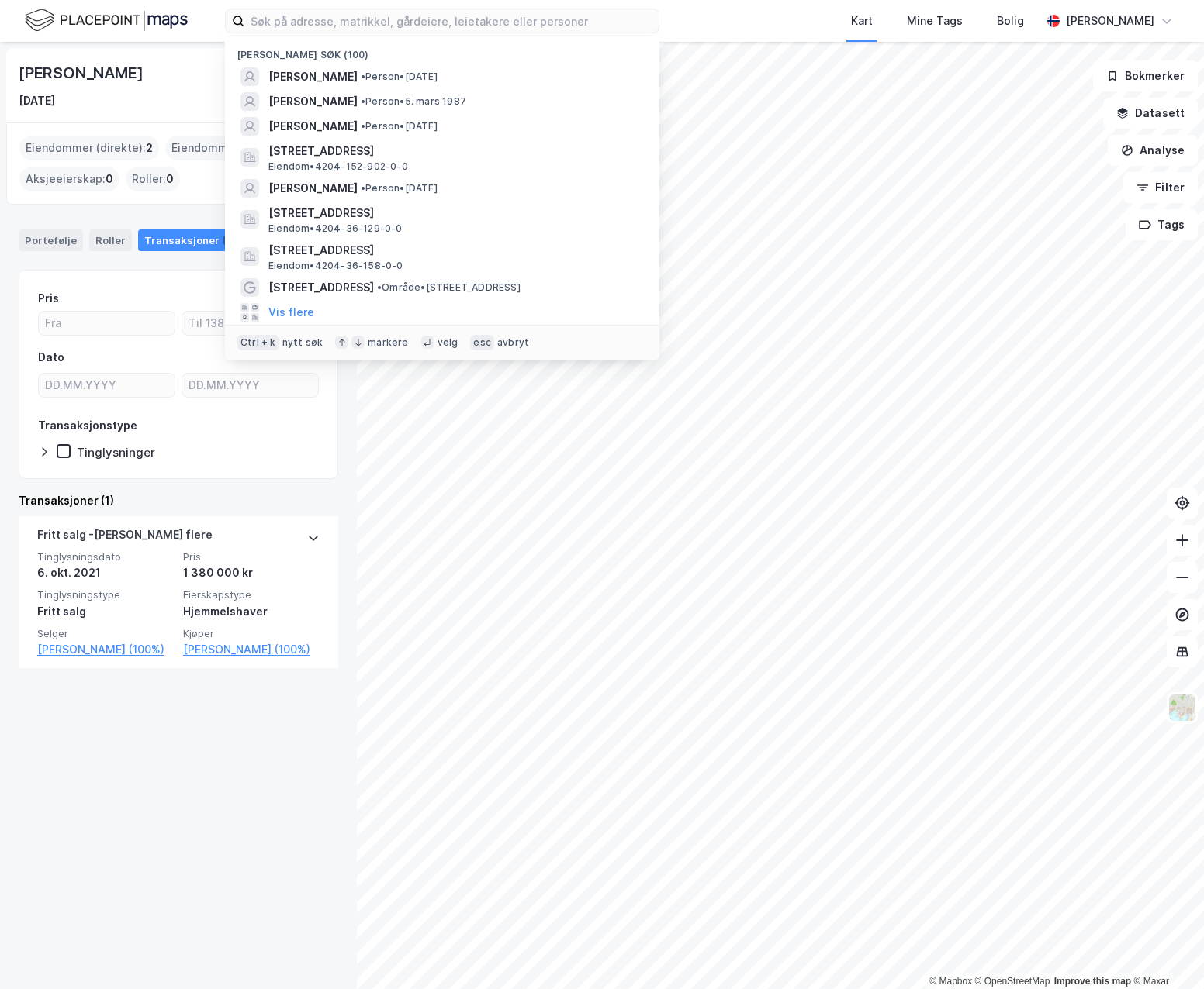
click at [142, 882] on div "[PERSON_NAME] [DATE] Eiendommer (direkte) : 2 Eiendommer (Indirekte) : 0 Aksjee…" at bounding box center [178, 515] width 357 height 947
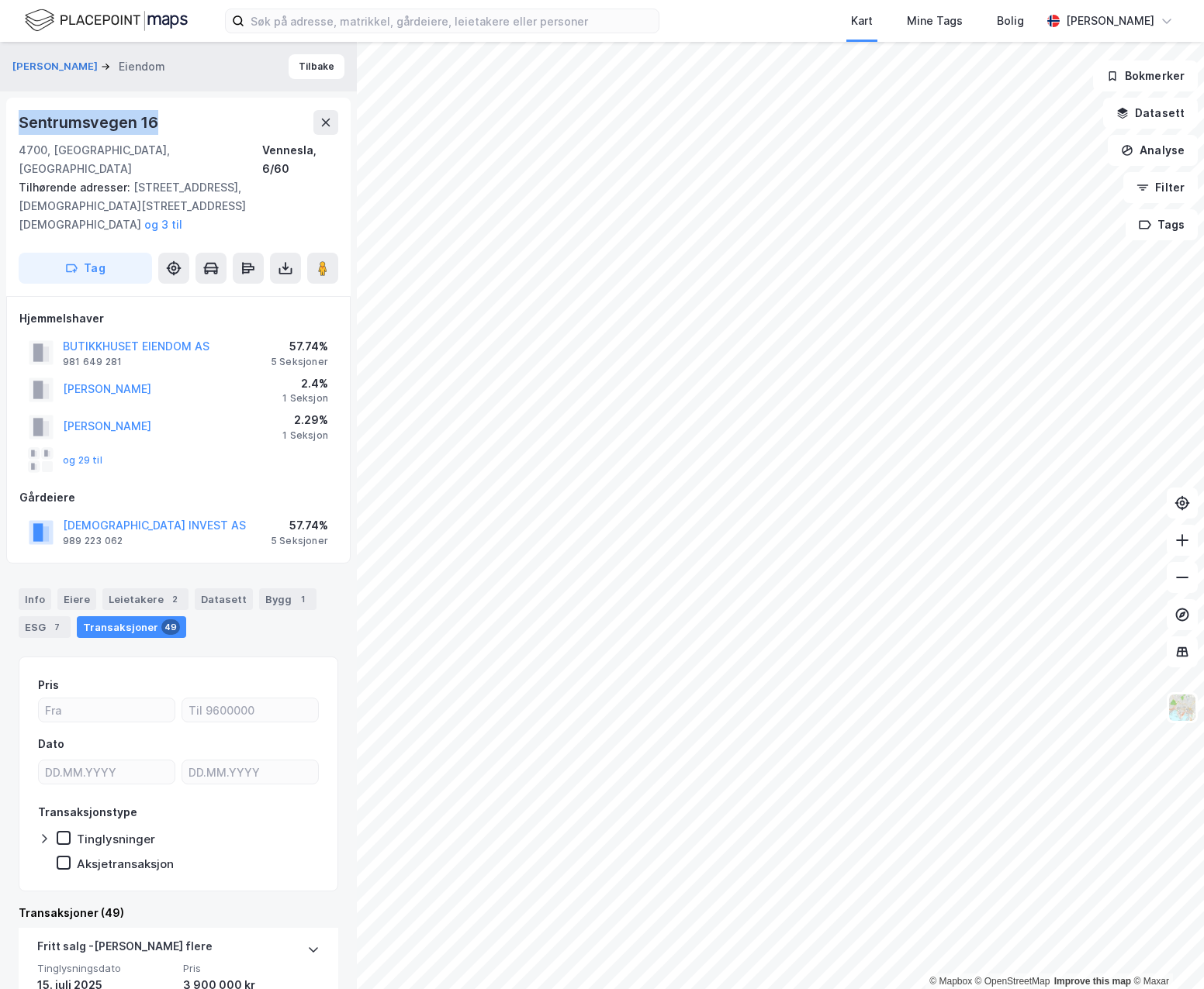
drag, startPoint x: 19, startPoint y: 121, endPoint x: 192, endPoint y: 132, distance: 173.3
click at [192, 132] on div "Sentrumsvegen 16" at bounding box center [179, 122] width 320 height 25
copy div "Sentrumsvegen 16"
click at [359, 13] on input at bounding box center [452, 21] width 414 height 23
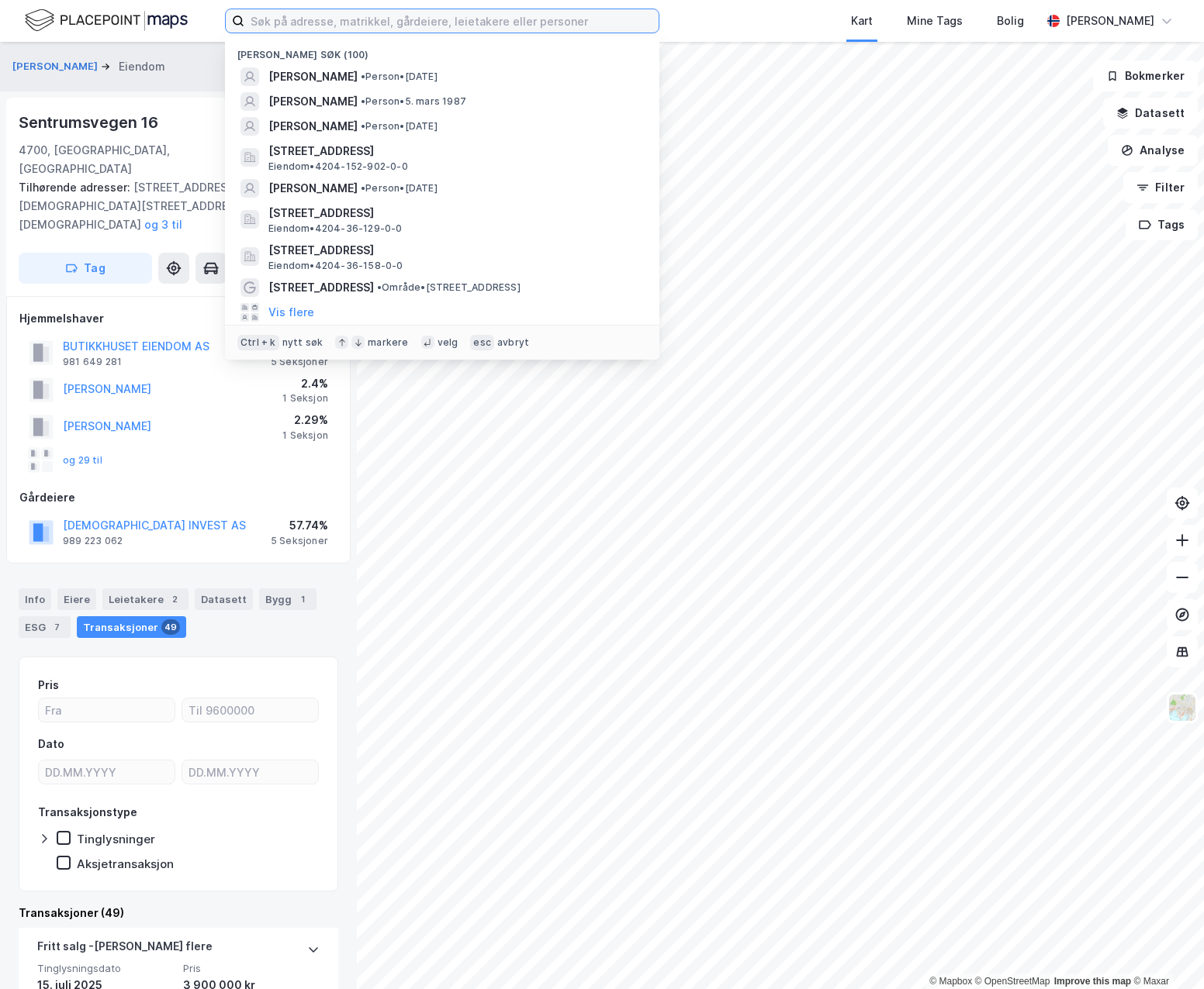
paste input "[STREET_ADDRESS]"
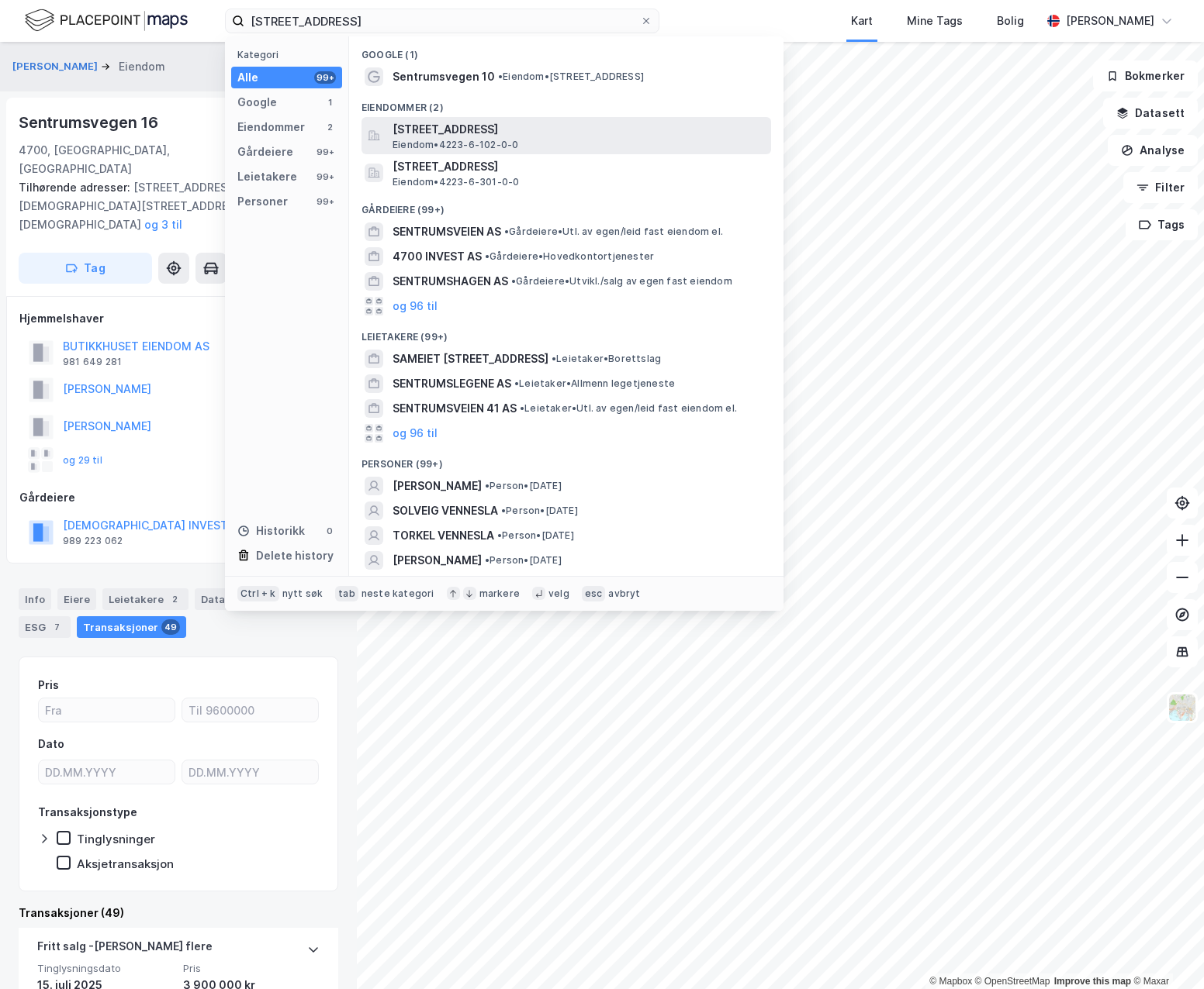
click at [612, 143] on div "[STREET_ADDRESS], VENNESLA Eiendom • 4223-6-102-0-0" at bounding box center [580, 136] width 375 height 31
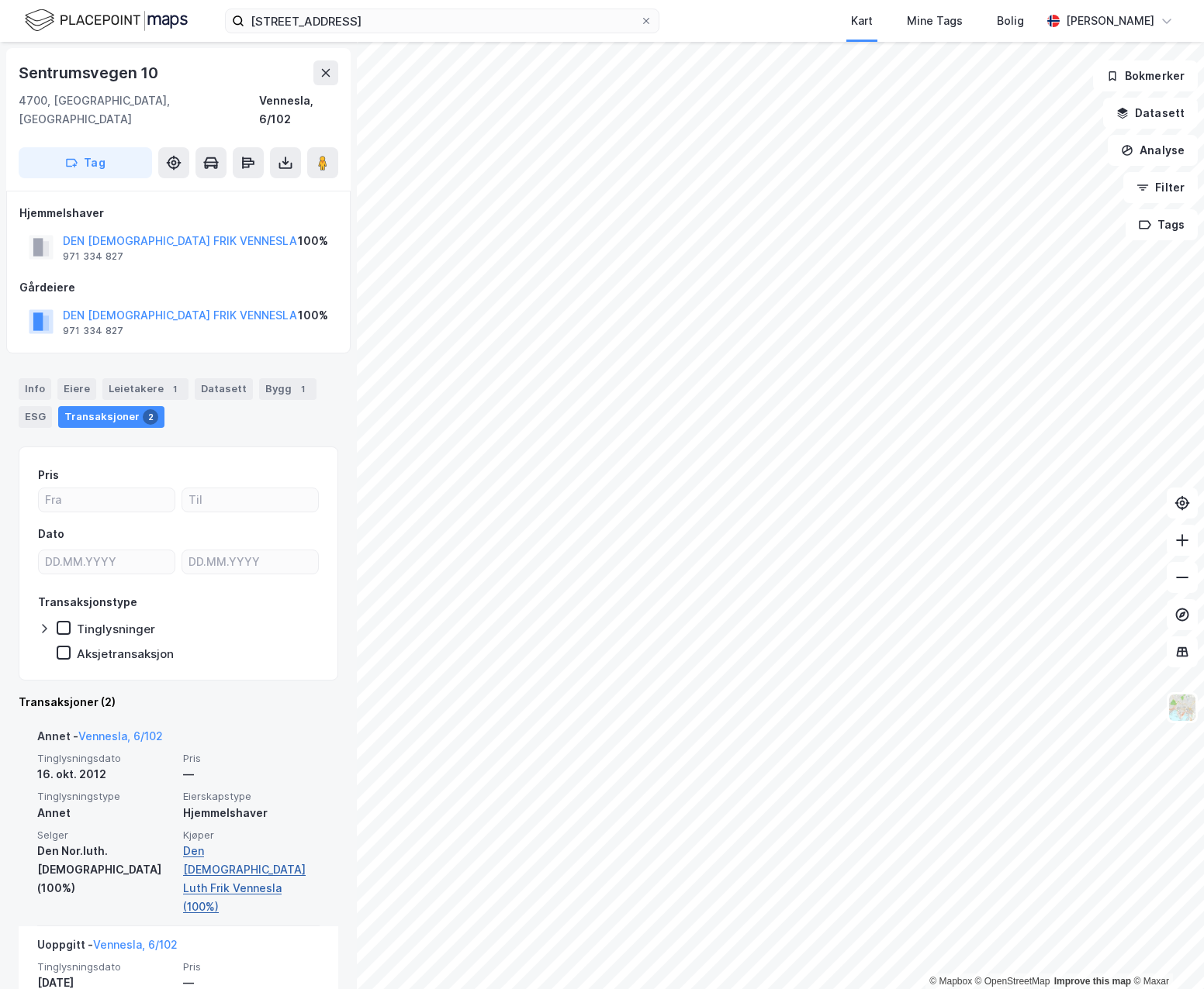
click at [198, 842] on link "Den [DEMOGRAPHIC_DATA] Luth Frik Vennesla (100%)" at bounding box center [251, 879] width 137 height 74
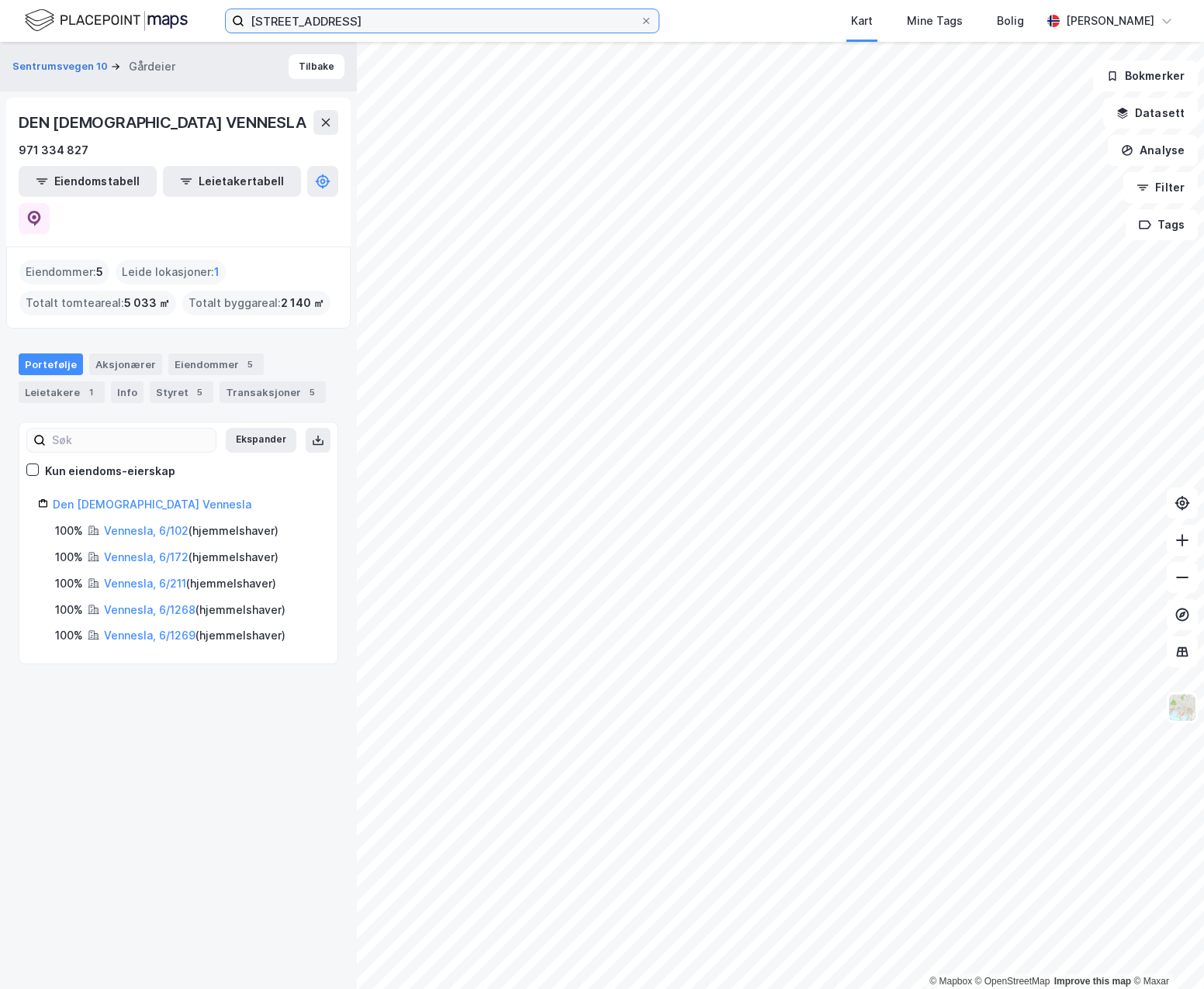
click at [397, 26] on input "[STREET_ADDRESS]" at bounding box center [442, 21] width 396 height 23
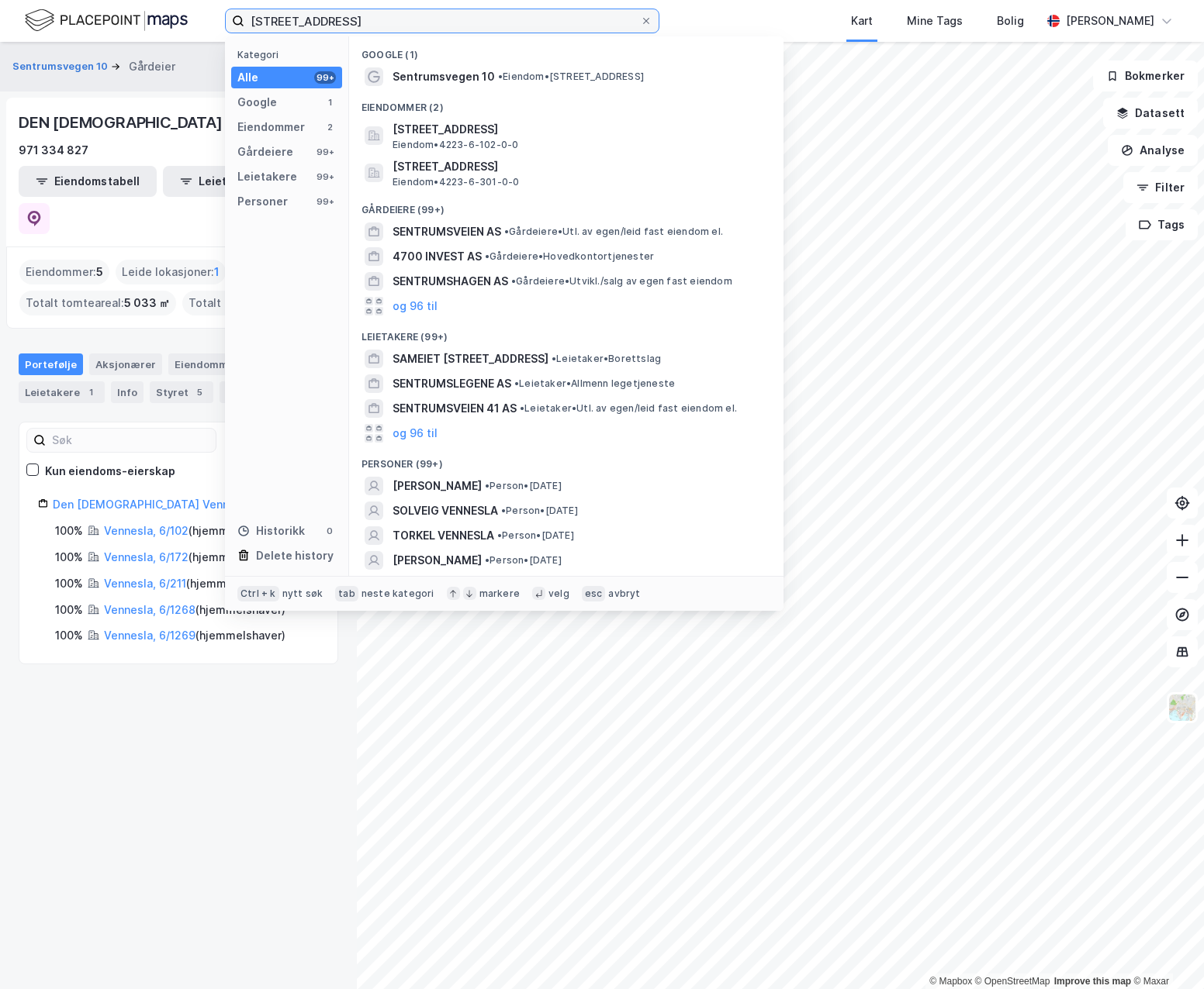
click at [397, 26] on input "[STREET_ADDRESS]" at bounding box center [442, 21] width 396 height 23
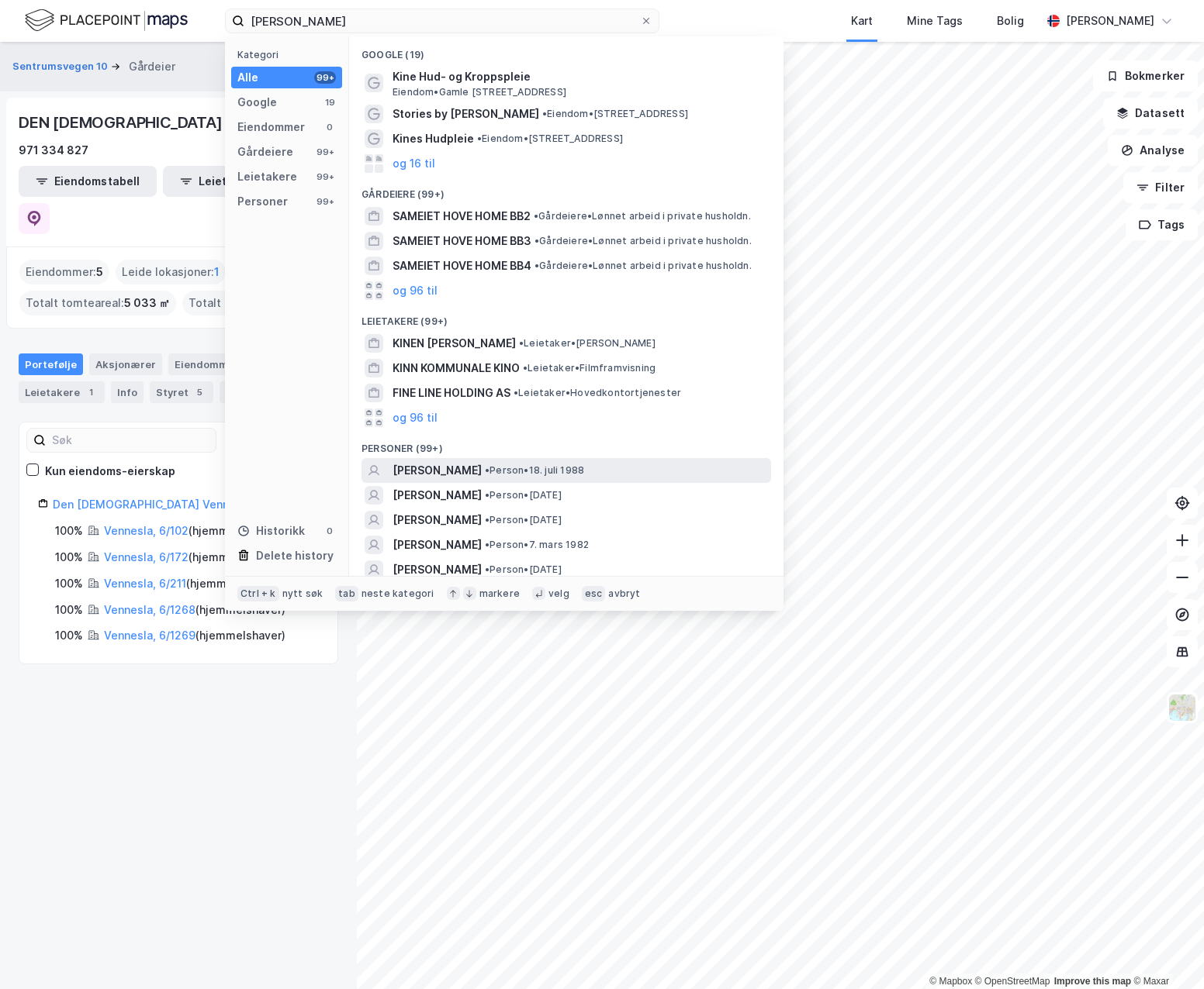
click at [561, 474] on span "• Person • [DATE]" at bounding box center [534, 470] width 99 height 13
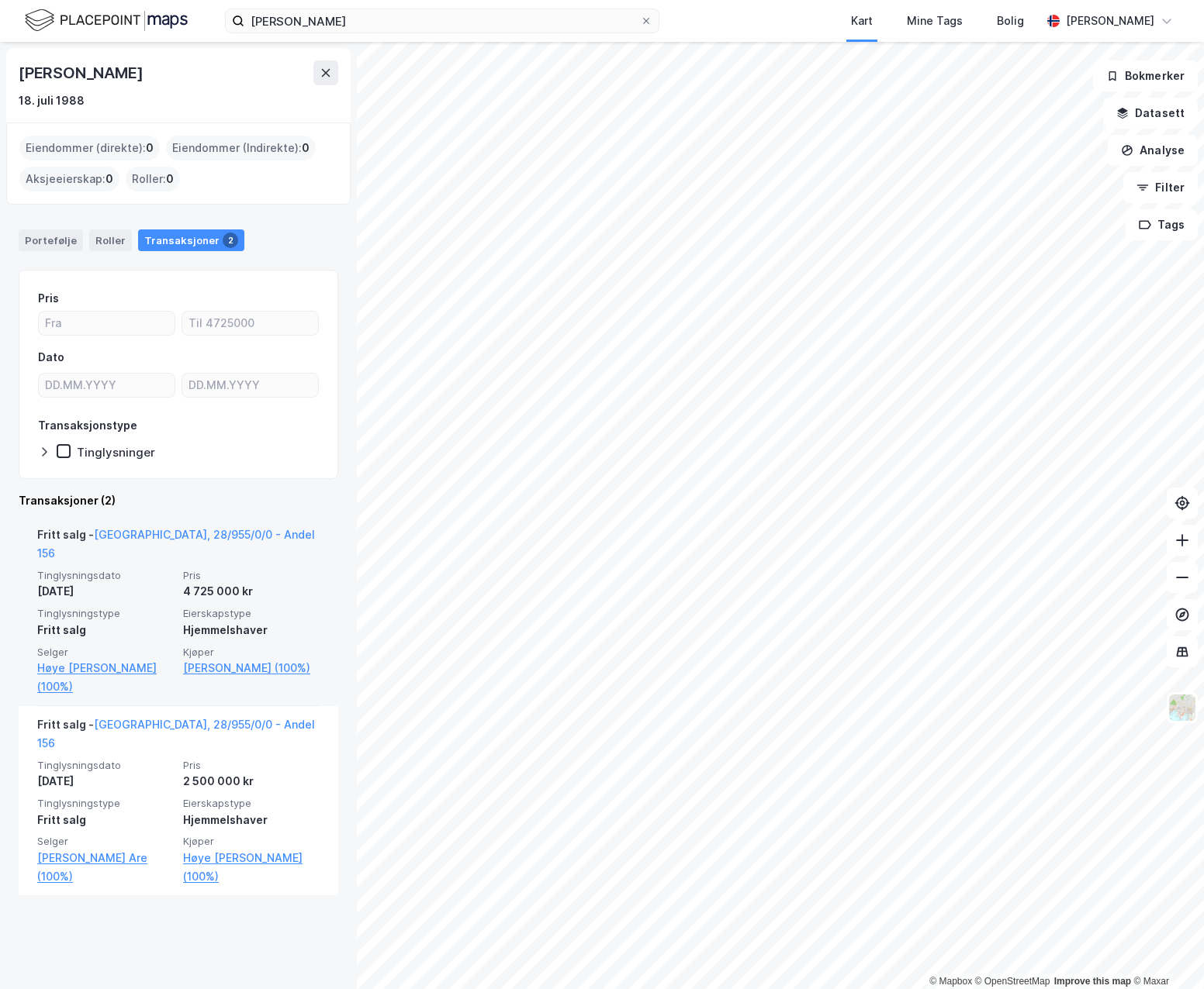
click at [155, 527] on div "Fritt salg - [GEOGRAPHIC_DATA], 28/955/0/0 - Andel 156" at bounding box center [179, 547] width 282 height 44
click at [167, 534] on link "[GEOGRAPHIC_DATA], 28/955/0/0 - Andel 156" at bounding box center [176, 544] width 278 height 32
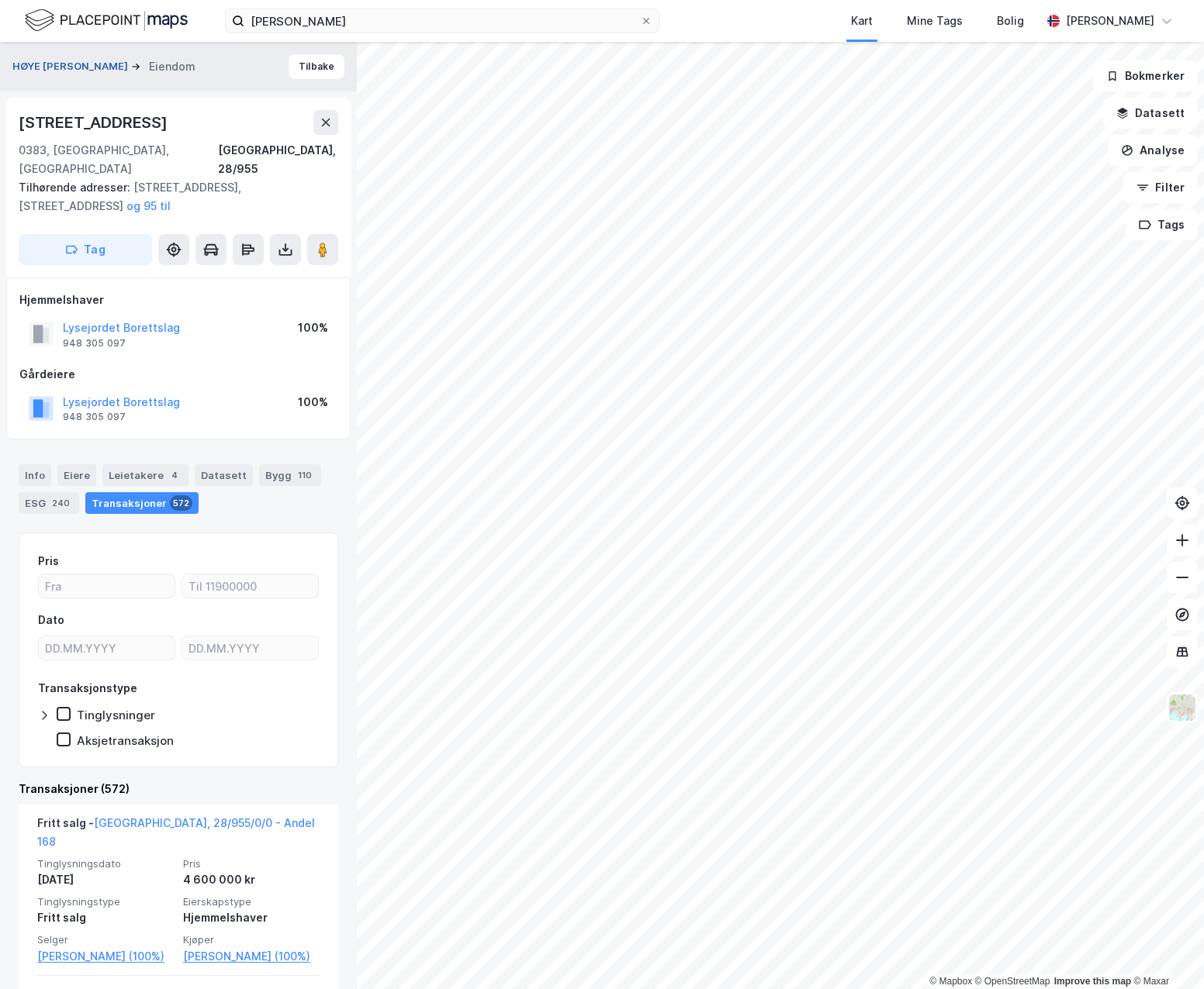
click at [94, 67] on button "HØYE [PERSON_NAME]" at bounding box center [72, 67] width 119 height 15
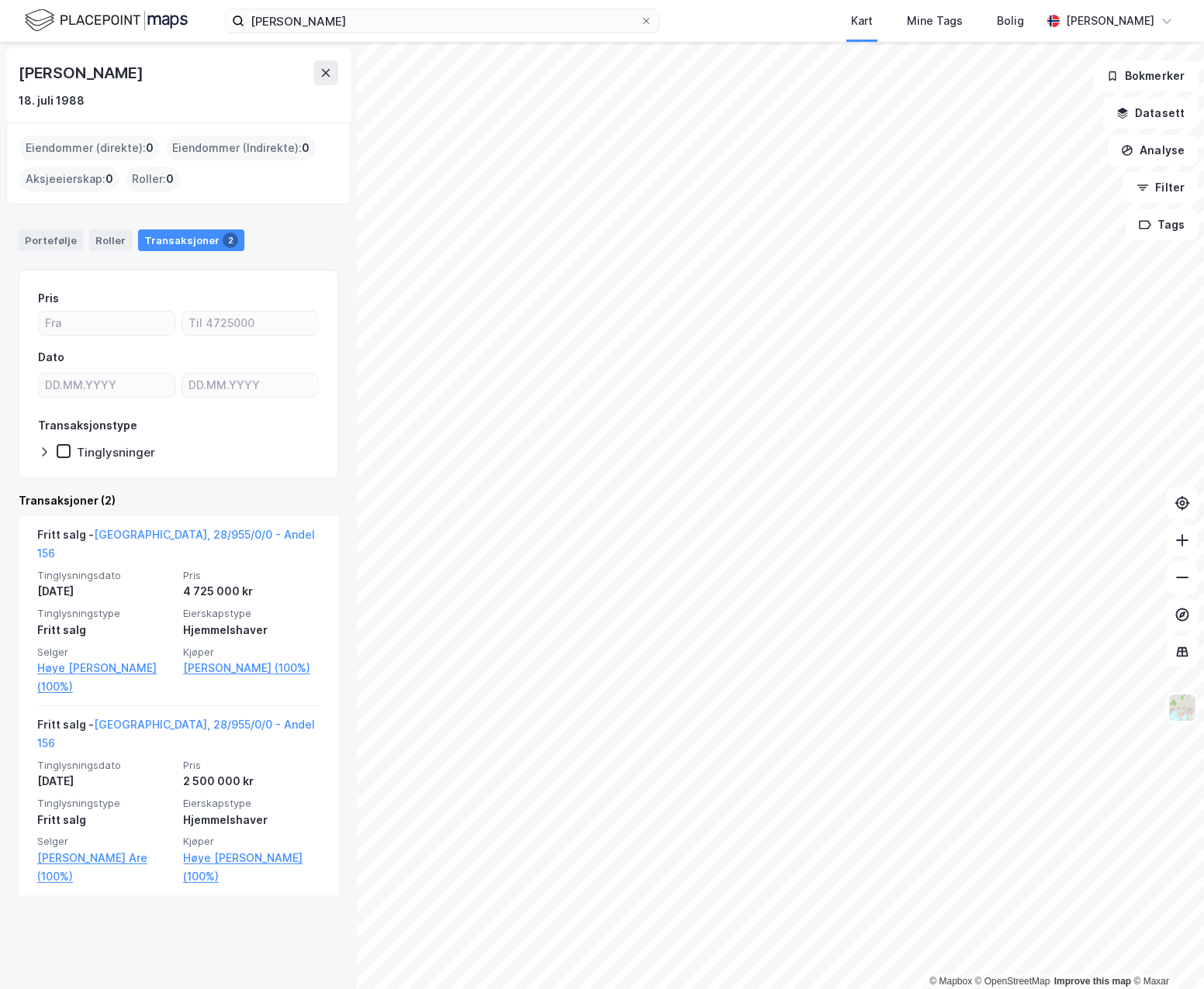
click at [145, 902] on div "[PERSON_NAME] [DATE] Eiendommer (direkte) : 0 Eiendommer (Indirekte) : 0 Aksjee…" at bounding box center [178, 515] width 357 height 947
click at [156, 914] on div "[PERSON_NAME] [DATE] Eiendommer (direkte) : 0 Eiendommer (Indirekte) : 0 Aksjee…" at bounding box center [178, 515] width 357 height 947
click at [162, 909] on div "[PERSON_NAME] [DATE] Eiendommer (direkte) : 0 Eiendommer (Indirekte) : 0 Aksjee…" at bounding box center [178, 515] width 357 height 947
drag, startPoint x: 162, startPoint y: 909, endPoint x: 169, endPoint y: 914, distance: 8.6
click at [169, 914] on div "[PERSON_NAME] [DATE] Eiendommer (direkte) : 0 Eiendommer (Indirekte) : 0 Aksjee…" at bounding box center [178, 515] width 357 height 947
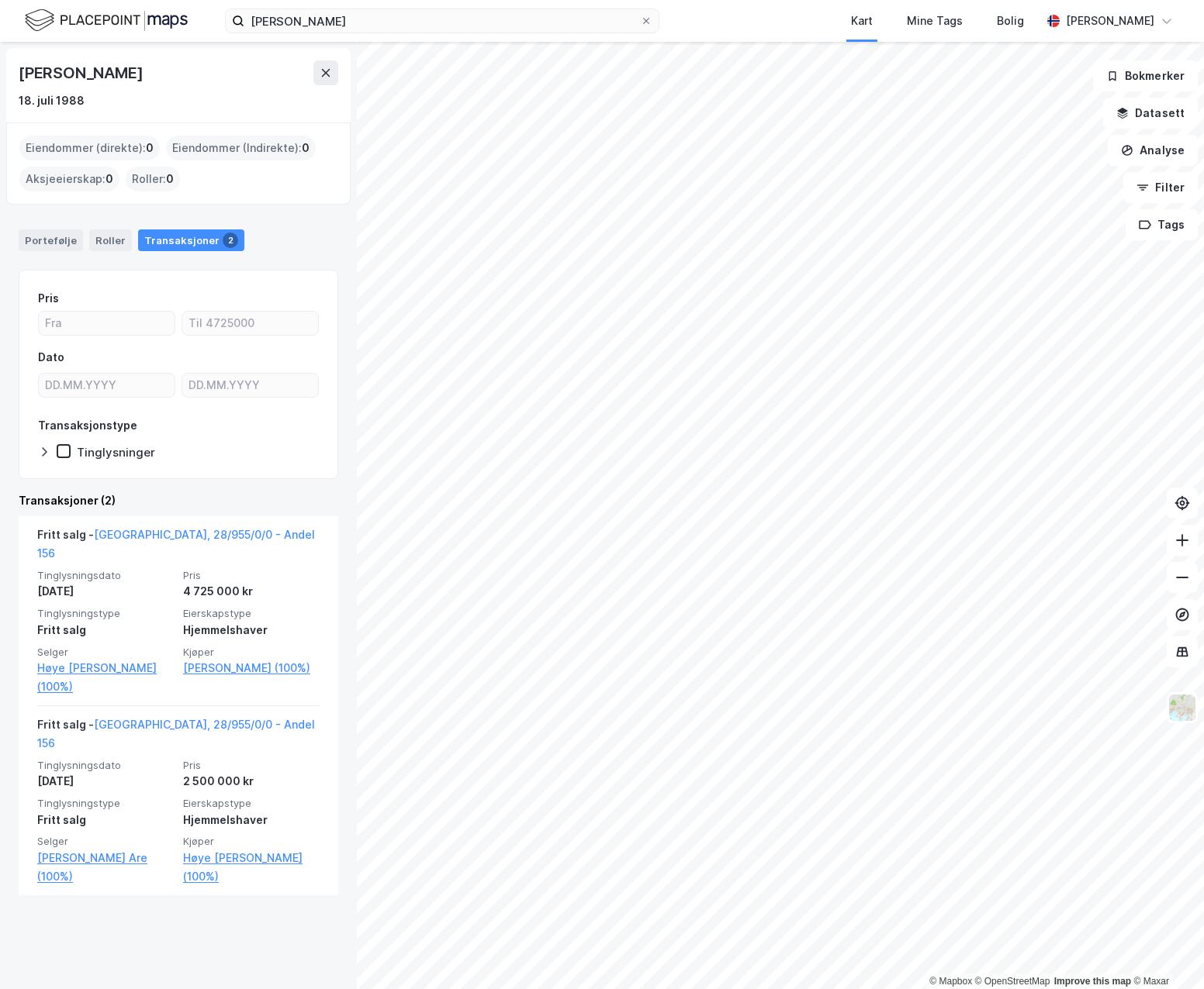
click at [169, 914] on div "[PERSON_NAME] [DATE] Eiendommer (direkte) : 0 Eiendommer (Indirekte) : 0 Aksjee…" at bounding box center [178, 515] width 357 height 947
click at [27, 500] on div "Transaksjoner (2)" at bounding box center [179, 501] width 320 height 19
click at [42, 460] on div at bounding box center [47, 452] width 19 height 15
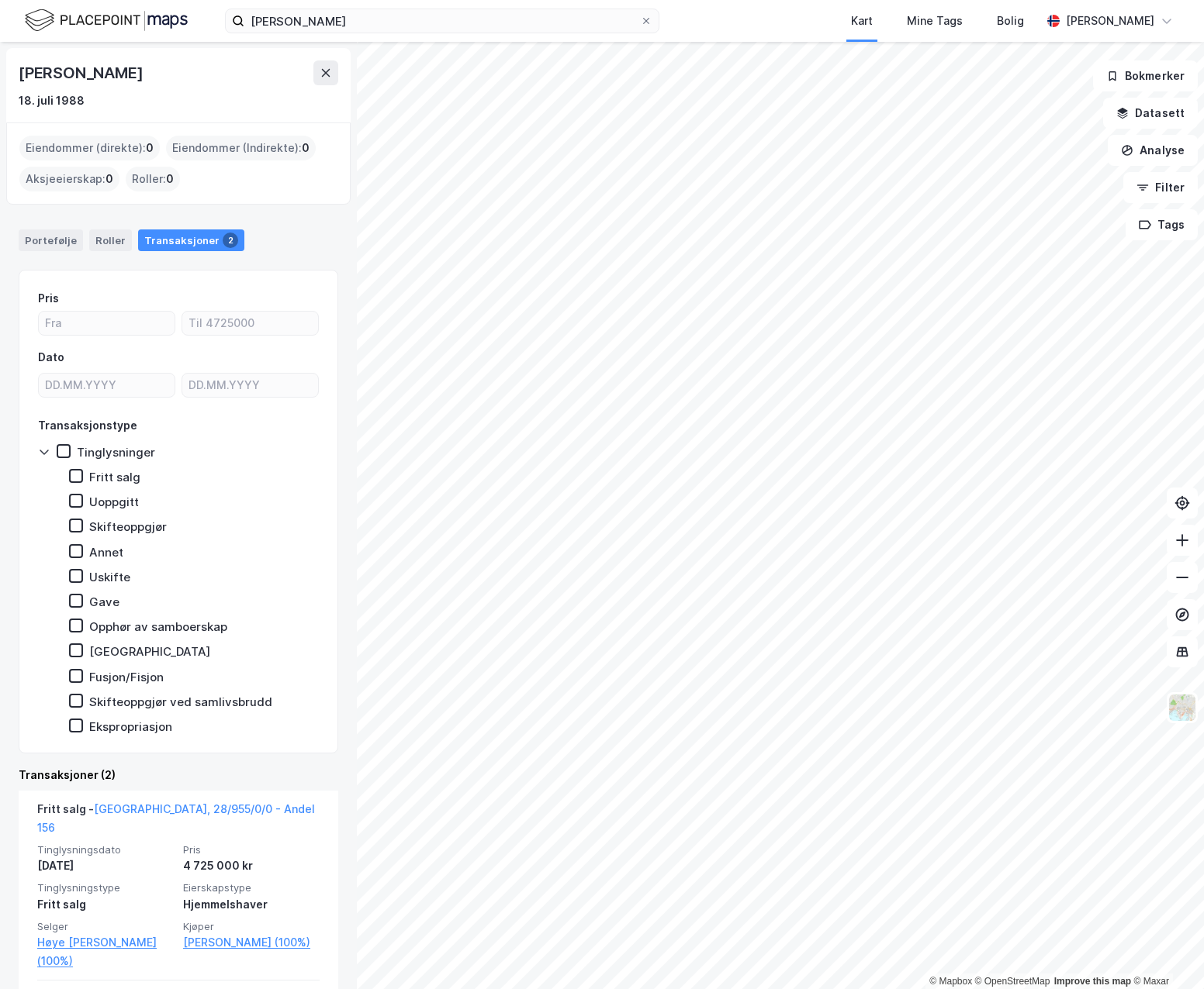
click at [42, 460] on div at bounding box center [47, 452] width 19 height 15
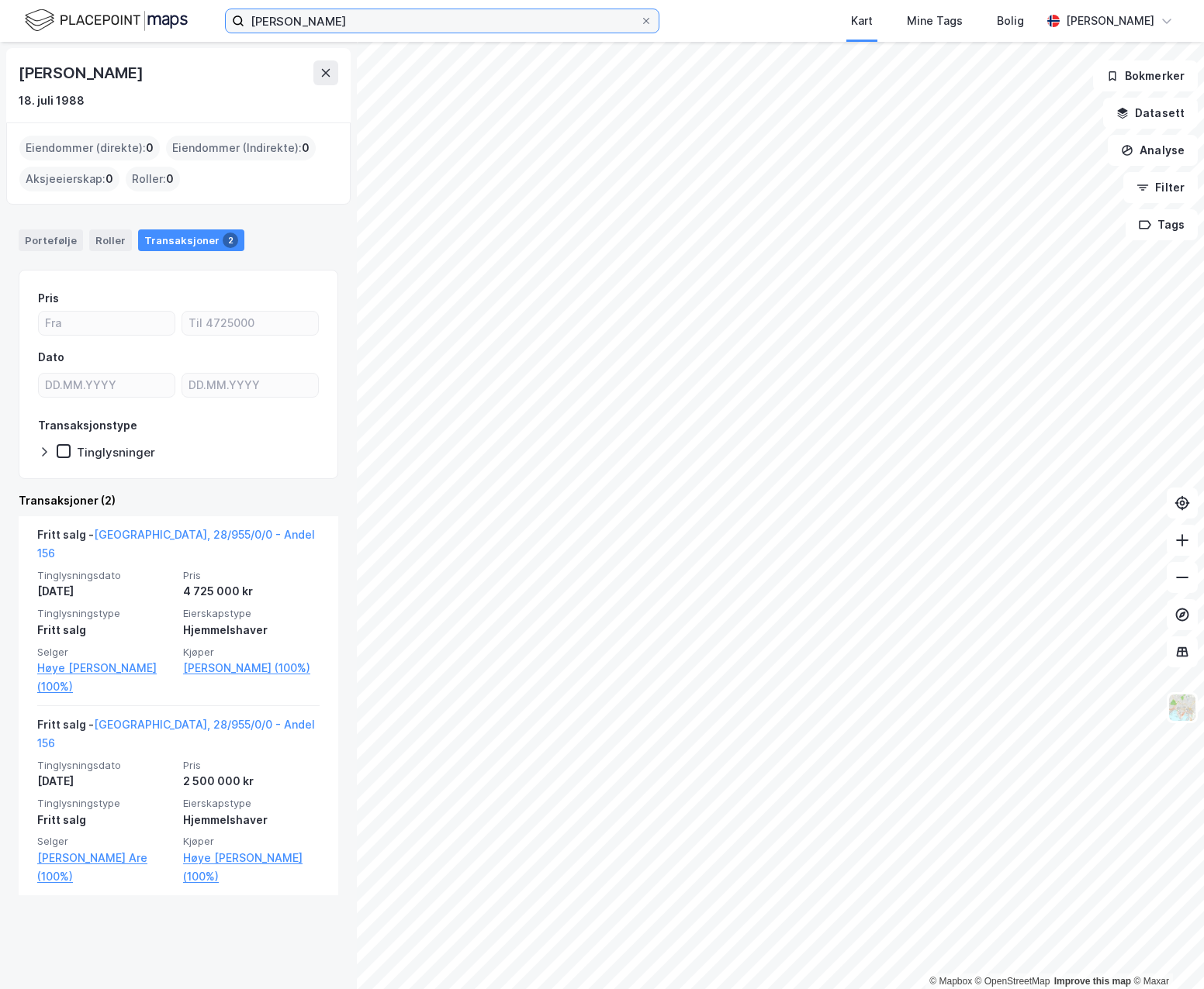
click at [300, 18] on input "[PERSON_NAME]" at bounding box center [442, 21] width 396 height 23
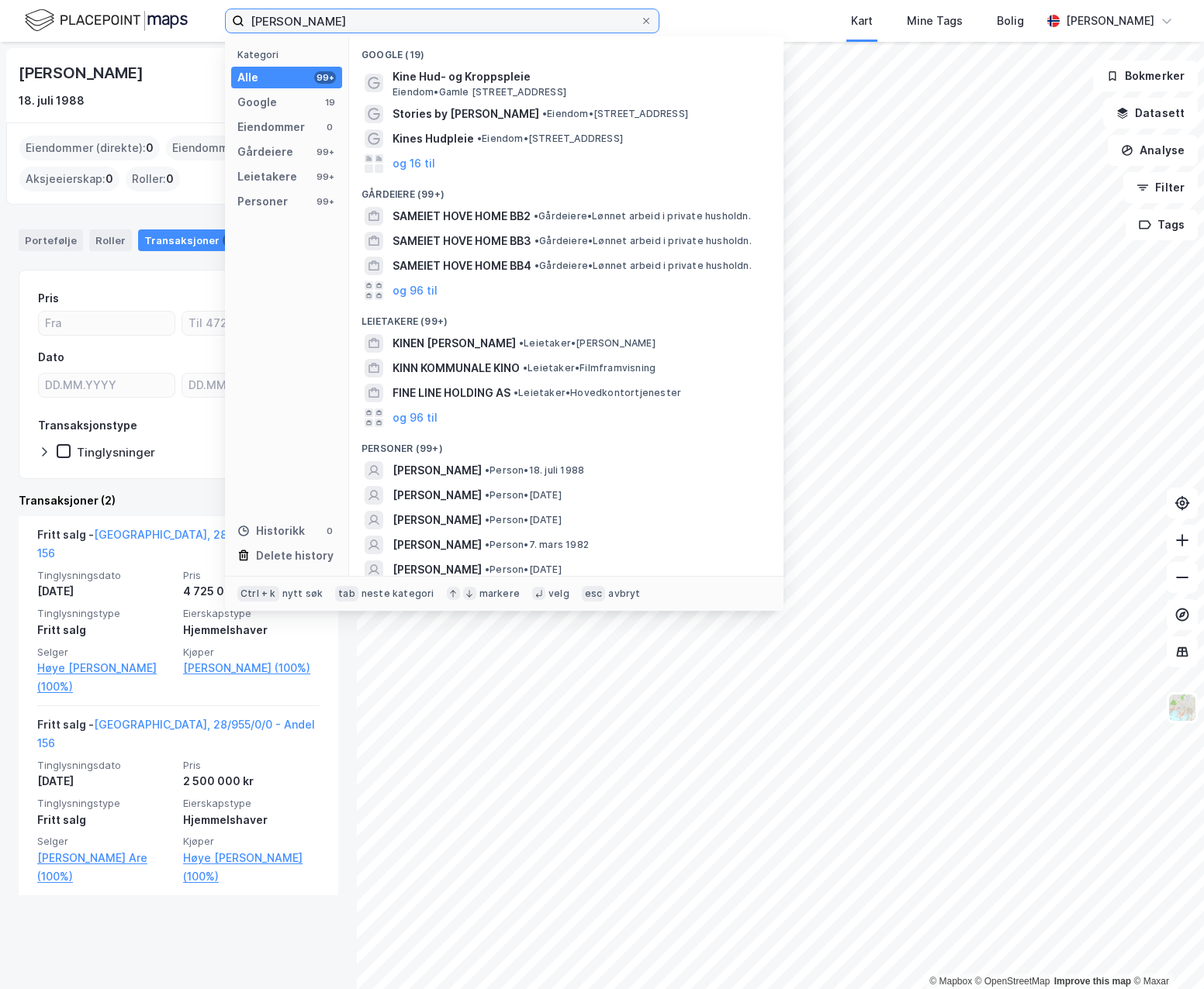
click at [300, 18] on input "[PERSON_NAME]" at bounding box center [442, 21] width 396 height 23
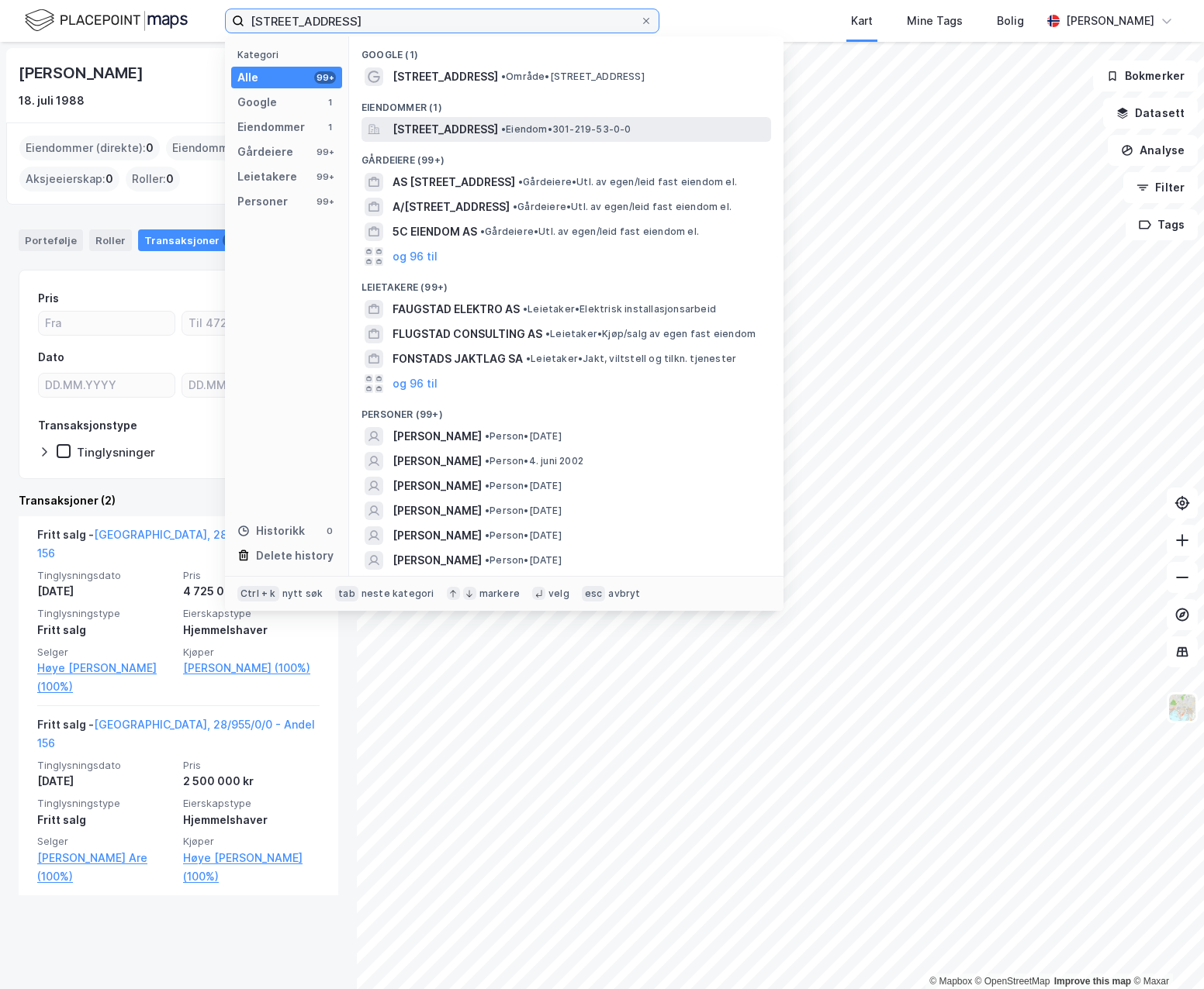
type input "[STREET_ADDRESS]"
click at [498, 127] on span "[STREET_ADDRESS]" at bounding box center [445, 130] width 105 height 19
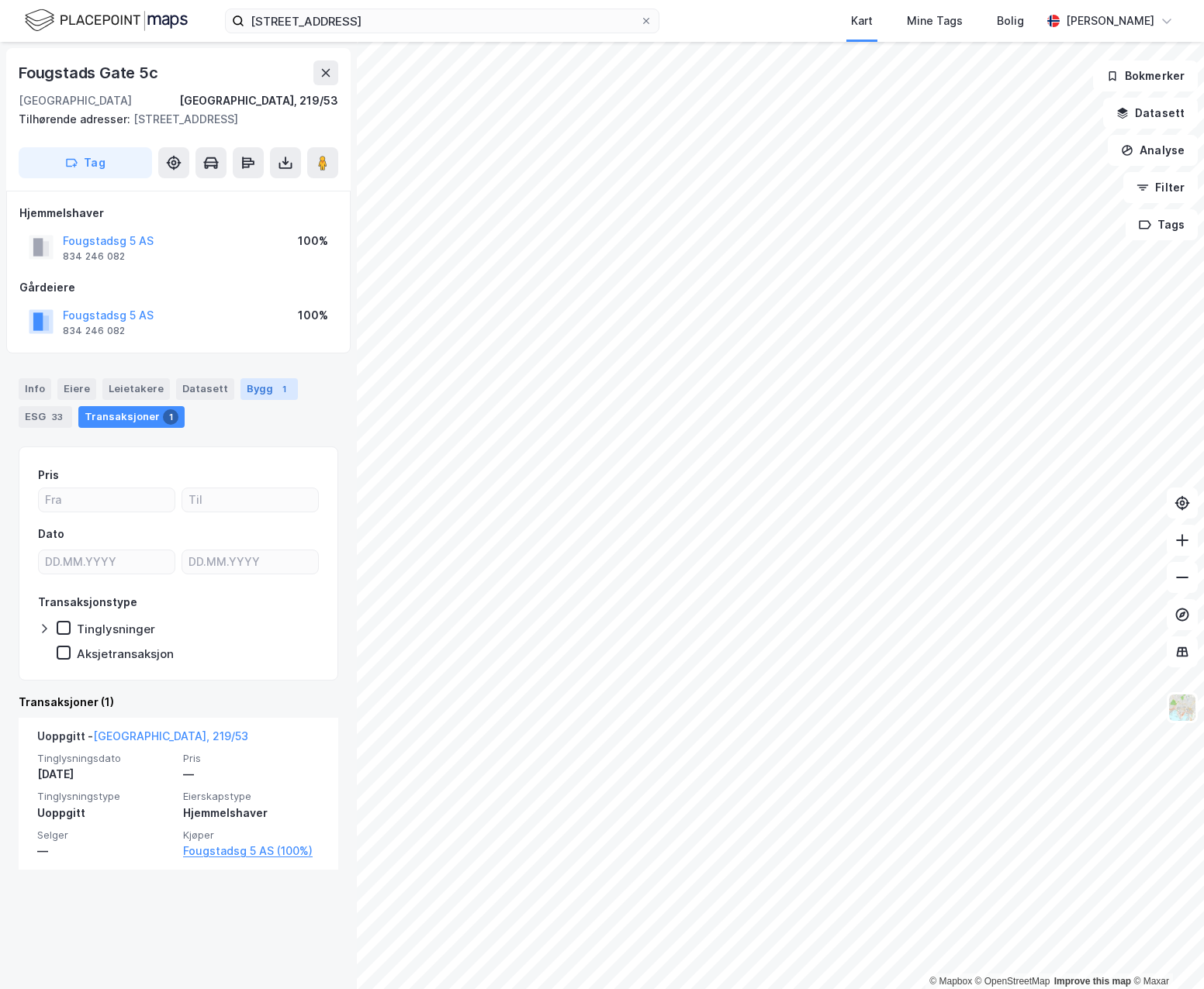
click at [245, 400] on div "Bygg 1" at bounding box center [269, 389] width 57 height 21
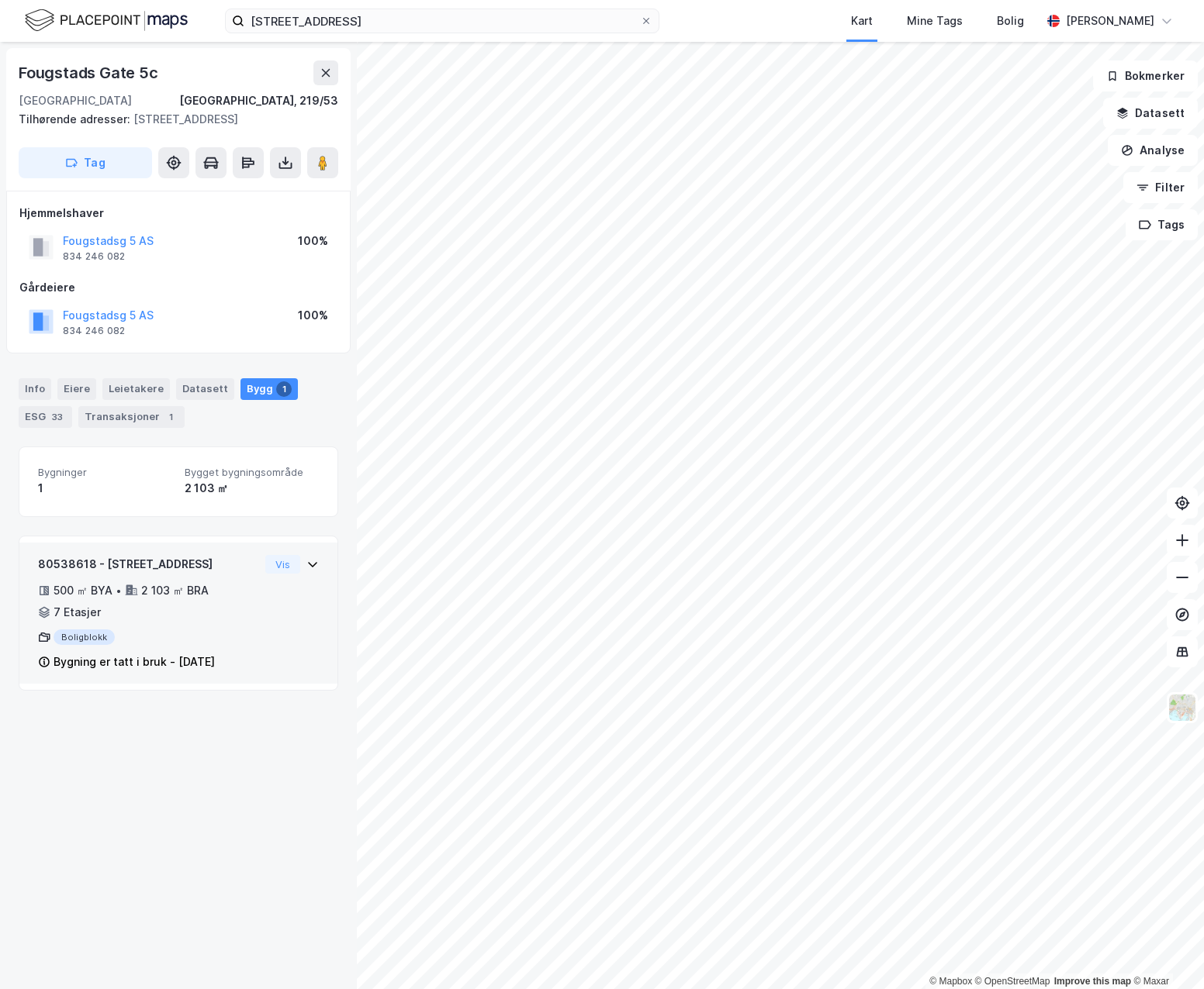
click at [268, 684] on div "80538618 - Fougstads gate 5A 500 ㎡ BYA • 2 103 ㎡ BRA • 7 Etasjer Boligblokk Byg…" at bounding box center [178, 619] width 280 height 129
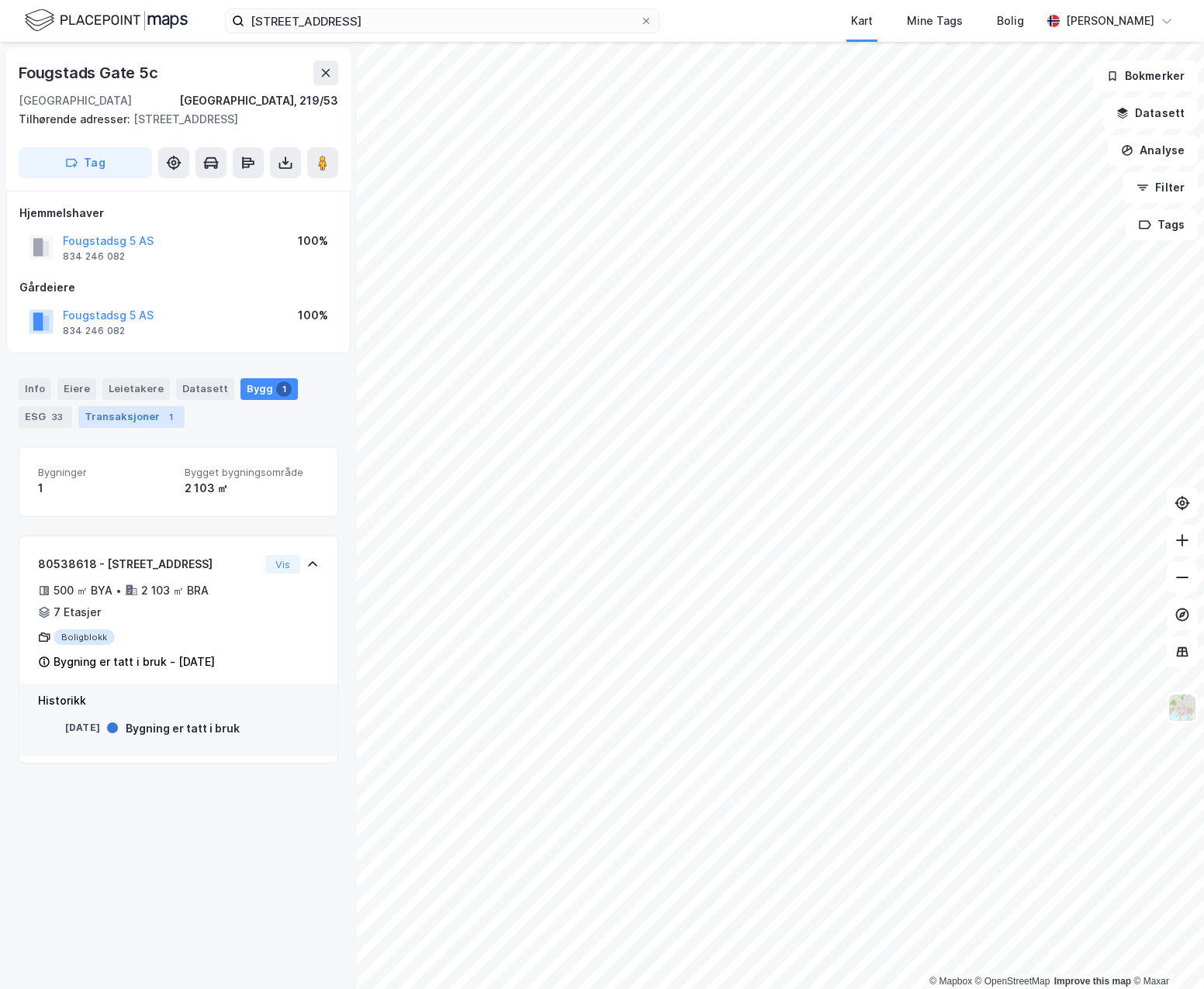
click at [148, 428] on div "Transaksjoner 1" at bounding box center [132, 416] width 106 height 21
